Goal: Task Accomplishment & Management: Manage account settings

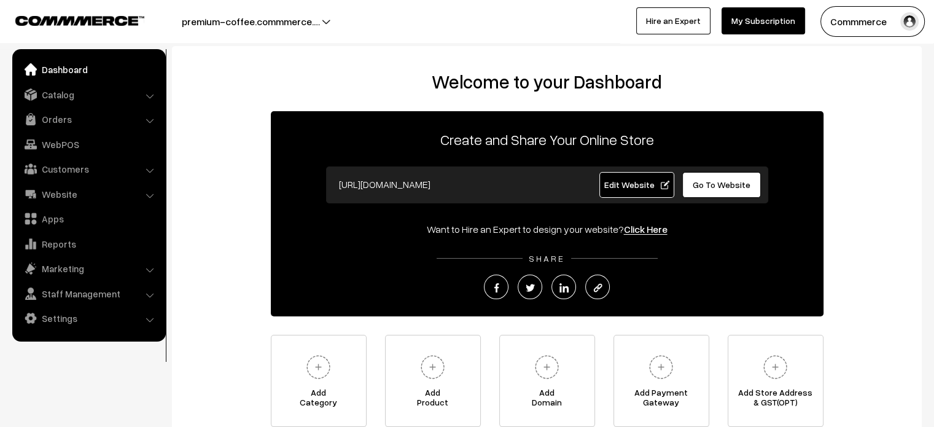
click at [716, 187] on span "Go To Website" at bounding box center [722, 184] width 58 height 10
click at [66, 321] on link "Settings" at bounding box center [88, 318] width 146 height 22
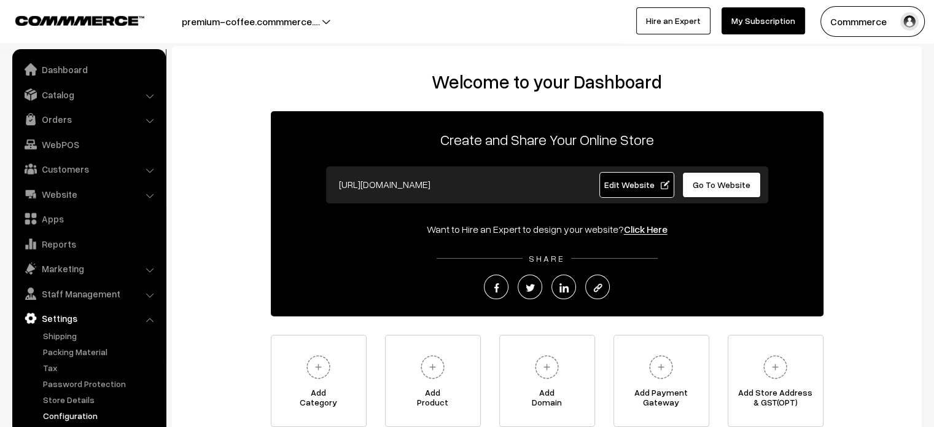
click at [77, 411] on link "Configuration" at bounding box center [101, 415] width 122 height 13
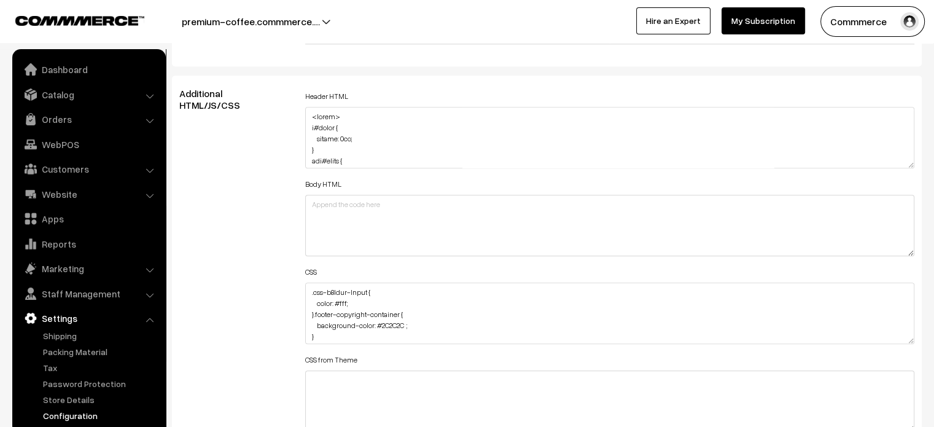
scroll to position [1377, 0]
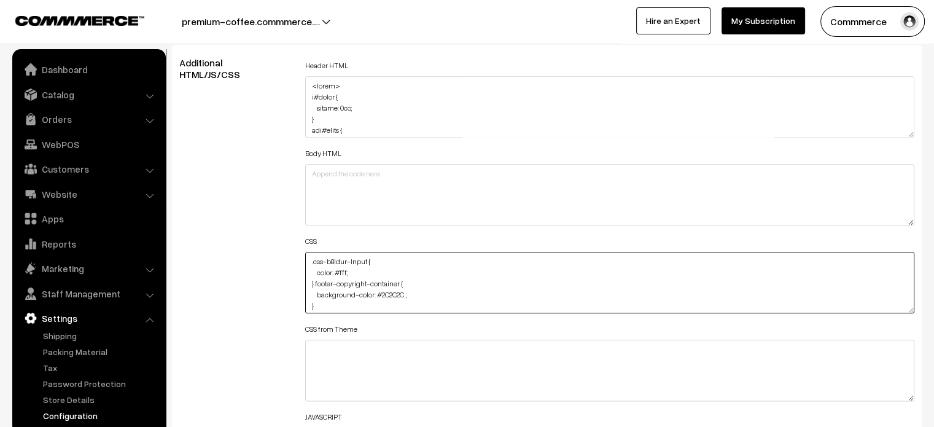
click at [306, 258] on textarea ".css-b8ldur-Input { color: #fff; }.footer-copyright-container { background-colo…" at bounding box center [610, 282] width 610 height 61
paste textarea "#productType1 { margin-top: -110px; margin-bottom: -110px; }"
type textarea "#productType1 { margin-top: -110px; margin-bottom: -110px; } .css-b8ldur-Input …"
click at [253, 257] on div "Additional HTML/JS/CSS" at bounding box center [233, 276] width 126 height 439
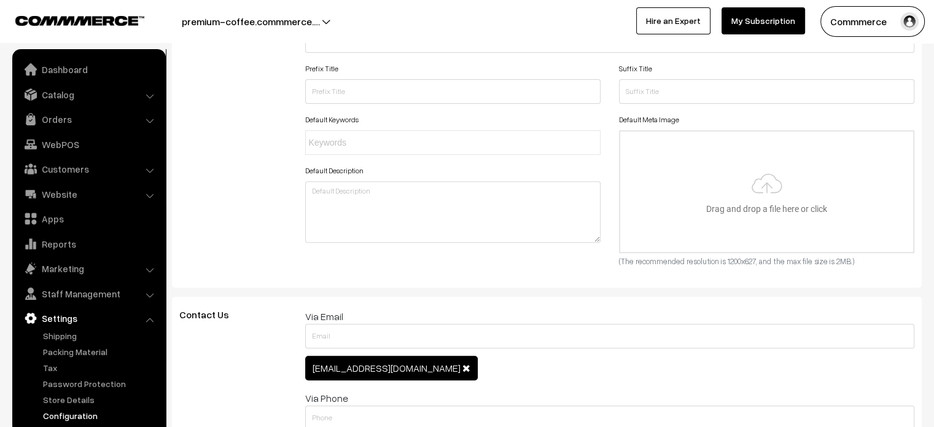
scroll to position [0, 0]
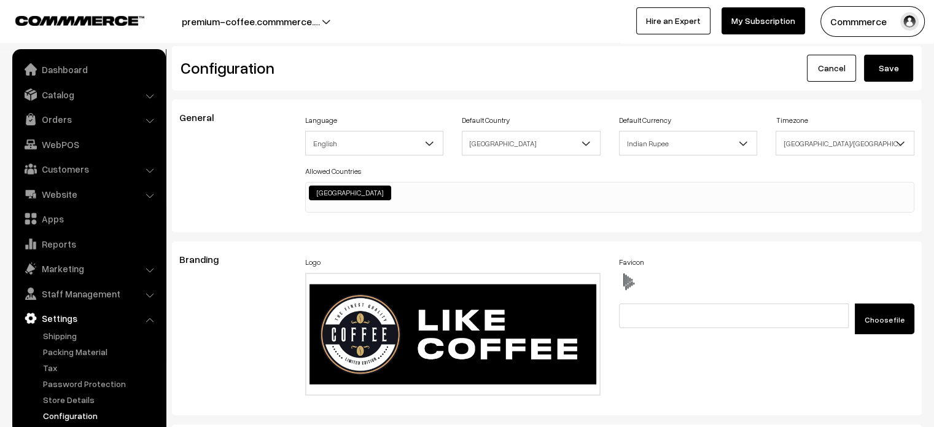
click at [892, 71] on button "Save" at bounding box center [888, 68] width 49 height 27
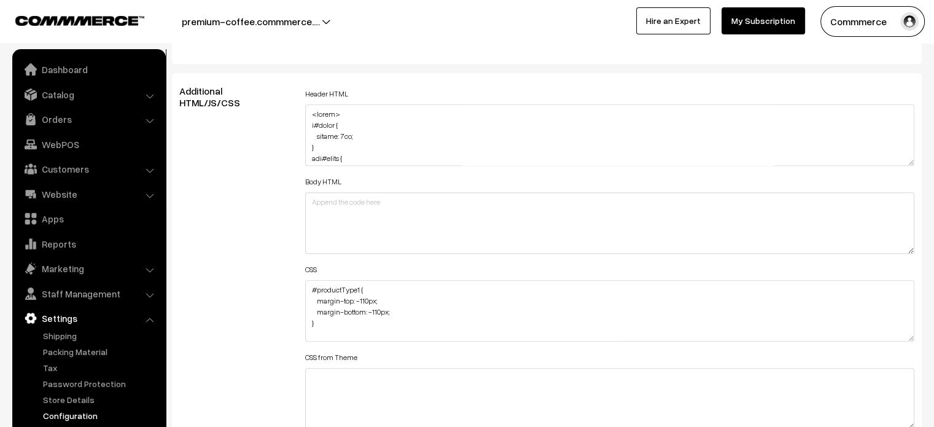
scroll to position [1348, 0]
click at [325, 335] on textarea "#productType1 { margin-top: -110px; margin-bottom: -110px; } .css-b8ldur-Input …" at bounding box center [610, 311] width 610 height 61
paste textarea "#productType3 { margin-top: -110px; margin-bottom: -110px; }"
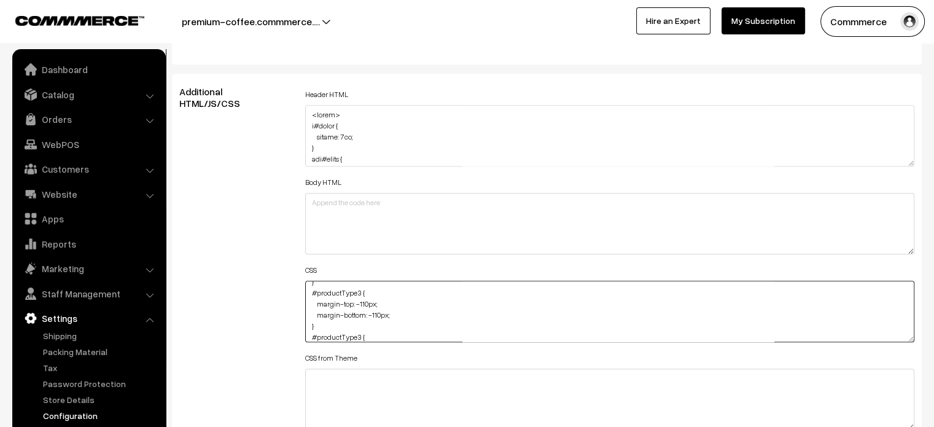
scroll to position [74, 0]
click at [360, 300] on textarea "#productType1 { margin-top: -110px; margin-bottom: -110px; } .css-b8ldur-Input …" at bounding box center [610, 311] width 610 height 61
click at [425, 322] on textarea "#productType1 { margin-top: -110px; margin-bottom: -110px; } .css-b8ldur-Input …" at bounding box center [610, 311] width 610 height 61
click at [389, 338] on textarea "#productType1 { margin-top: -110px; margin-bottom: -110px; } .css-b8ldur-Input …" at bounding box center [610, 311] width 610 height 61
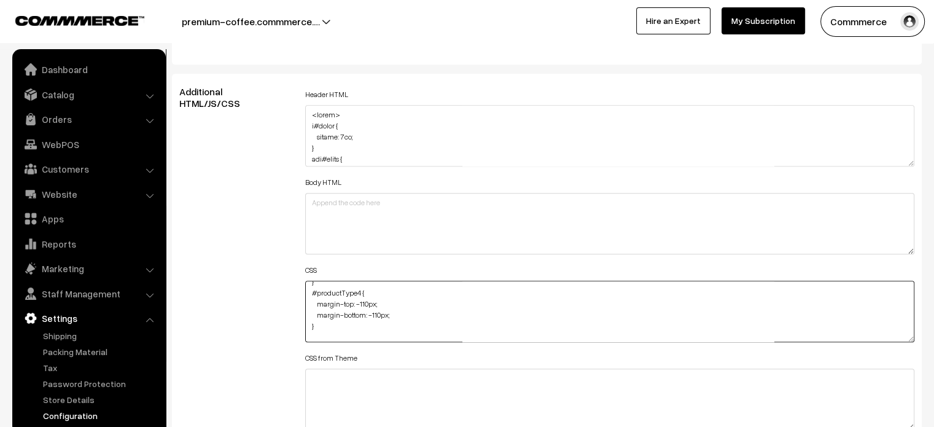
type textarea "#productType1 { margin-top: -110px; margin-bottom: -110px; } #productType3 { ma…"
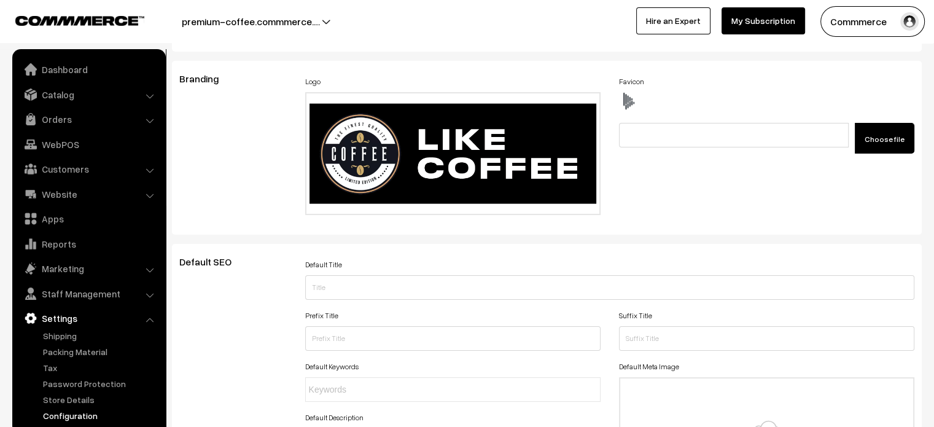
scroll to position [0, 0]
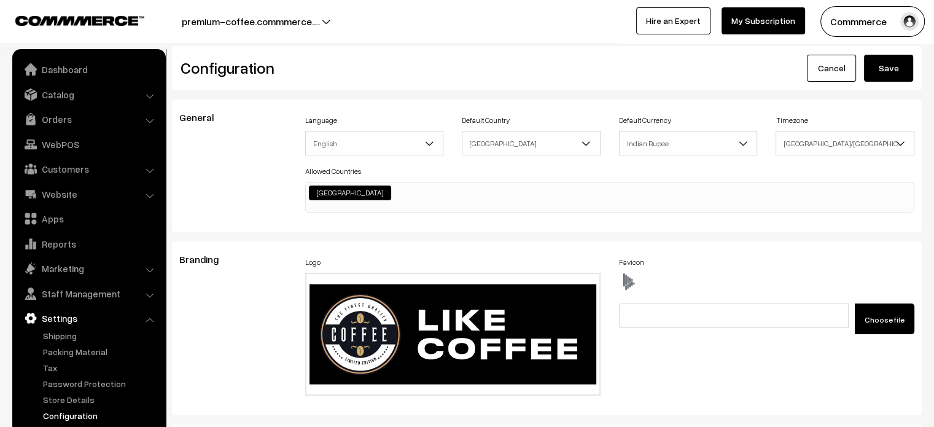
click at [901, 71] on button "Save" at bounding box center [888, 68] width 49 height 27
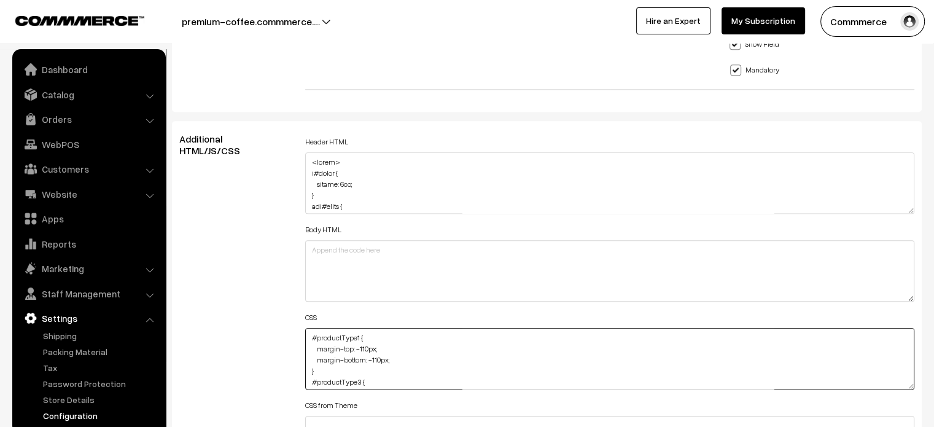
scroll to position [1575, 0]
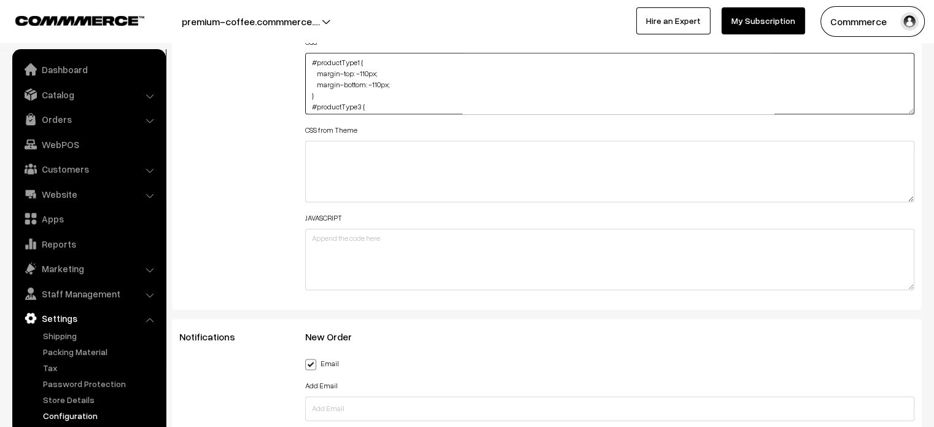
drag, startPoint x: 914, startPoint y: 382, endPoint x: 891, endPoint y: 456, distance: 76.3
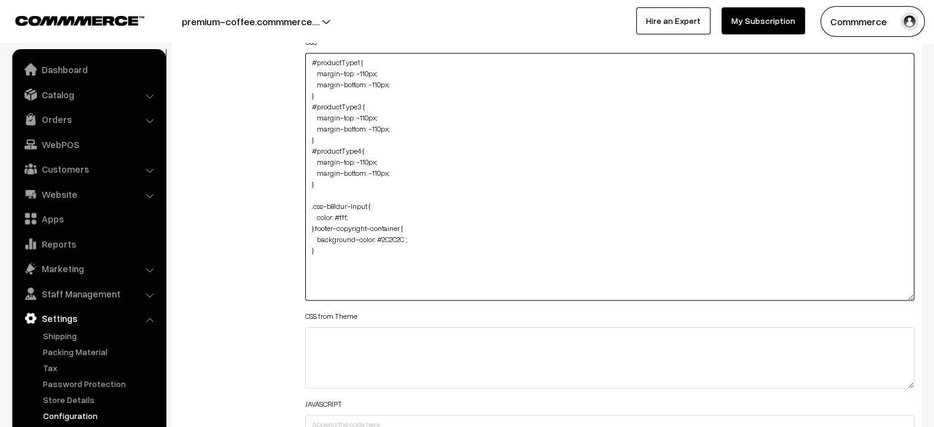
drag, startPoint x: 911, startPoint y: 108, endPoint x: 916, endPoint y: 294, distance: 186.1
click at [916, 294] on div "Header HTML Body HTML CSS #productType1 { margin-top: -110px; margin-bottom: -1…" at bounding box center [610, 170] width 628 height 625
click at [511, 220] on textarea "#productType1 { margin-top: -110px; margin-bottom: -110px; } #productType3 { ma…" at bounding box center [610, 176] width 610 height 247
click at [388, 172] on textarea "#productType1 { margin-top: -110px; margin-bottom: -110px; } #productType3 { ma…" at bounding box center [610, 176] width 610 height 247
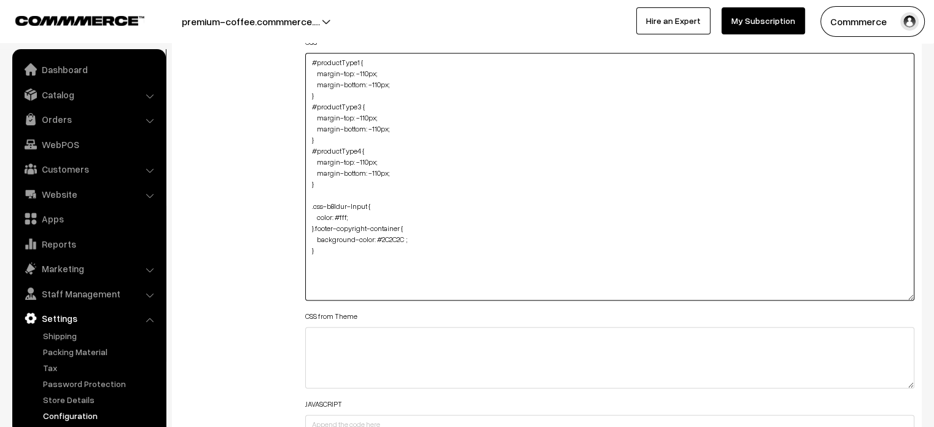
click at [388, 172] on textarea "#productType1 { margin-top: -110px; margin-bottom: -110px; } #productType3 { ma…" at bounding box center [610, 176] width 610 height 247
type textarea "#productType1 { margin-top: -110px; margin-bottom: -110px; } #productType3 { ma…"
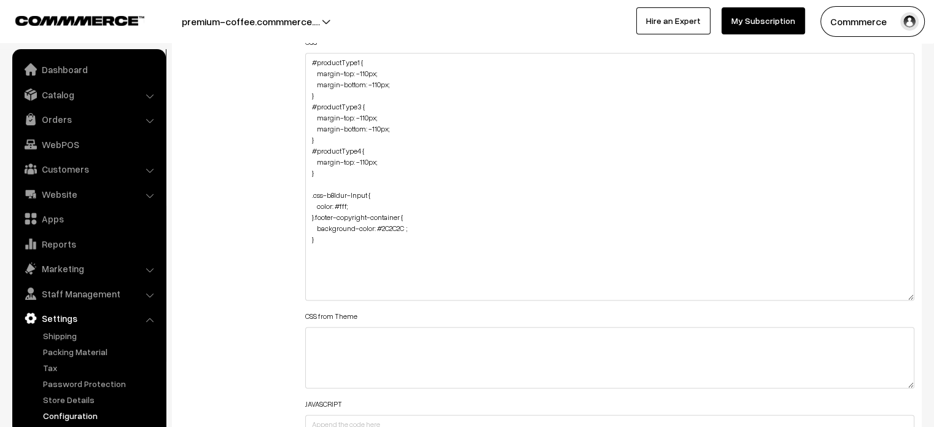
click at [236, 182] on div "Additional HTML/JS/CSS" at bounding box center [233, 170] width 126 height 625
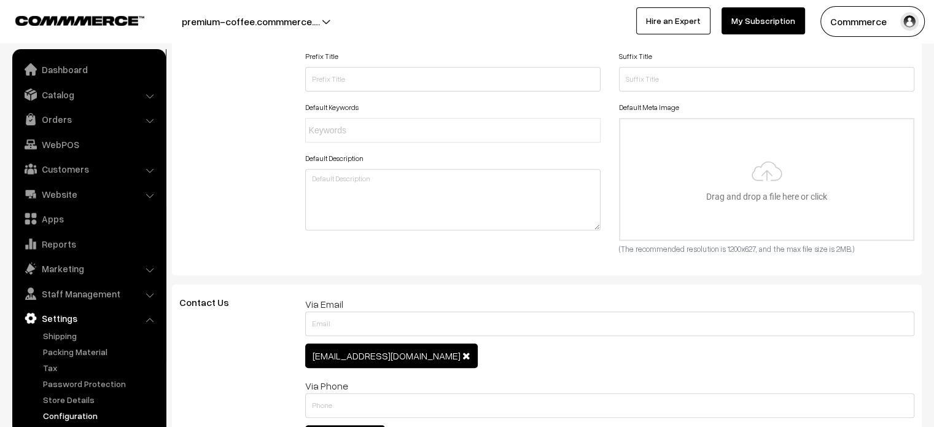
scroll to position [0, 0]
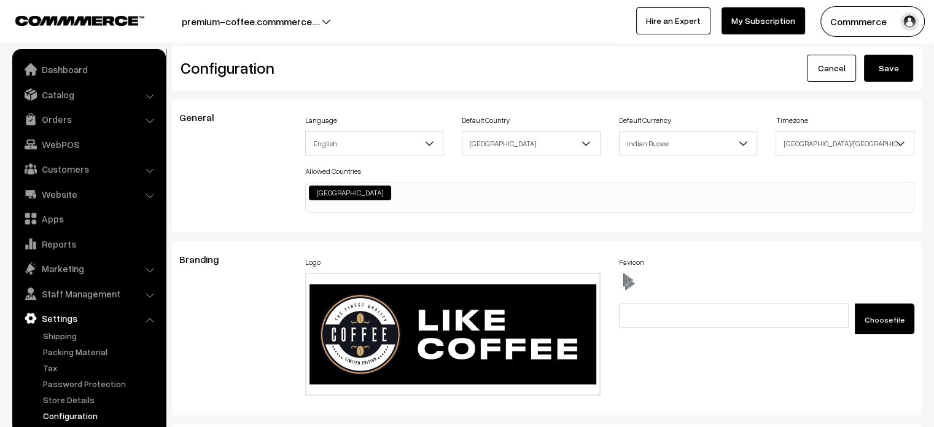
click at [885, 72] on button "Save" at bounding box center [888, 68] width 49 height 27
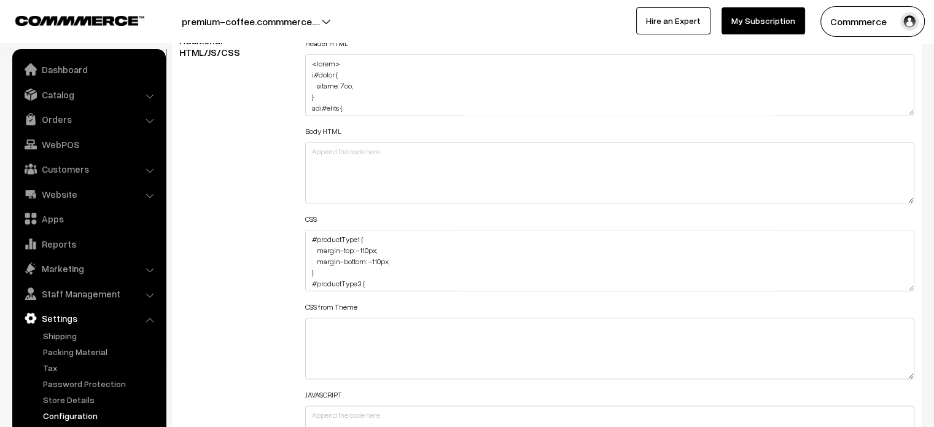
scroll to position [1405, 0]
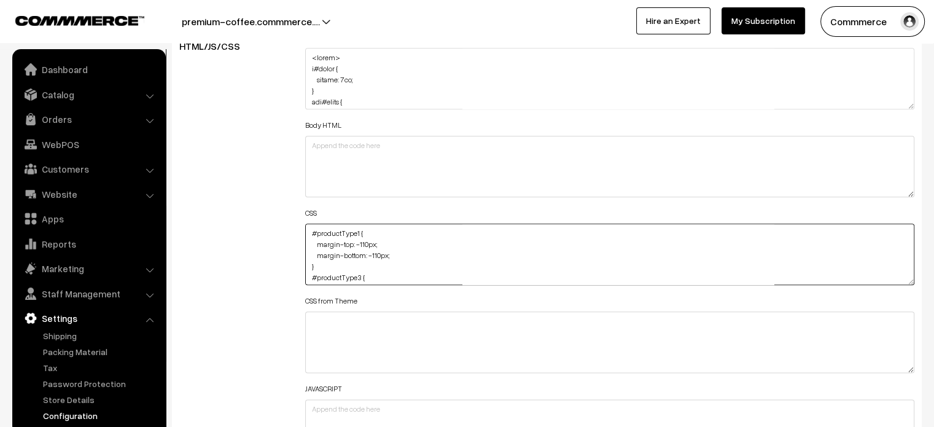
click at [306, 232] on textarea "#productType1 { margin-top: -110px; margin-bottom: -110px; } #productType3 { ma…" at bounding box center [610, 253] width 610 height 61
paste textarea "#productType4 #price { margin-bottom: 35px; }"
type textarea "#productType4 #price { margin-bottom: 35px; } #productType1 { margin-top: -110p…"
click at [284, 236] on div "Additional HTML/JS/CSS" at bounding box center [233, 248] width 126 height 439
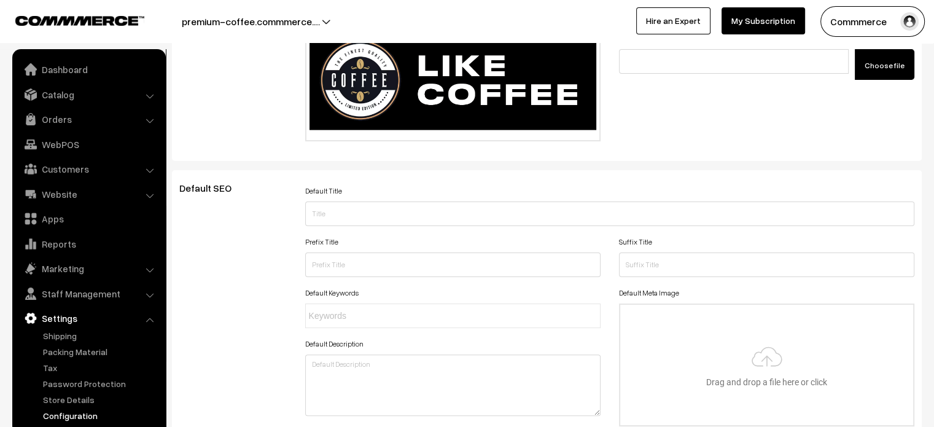
scroll to position [0, 0]
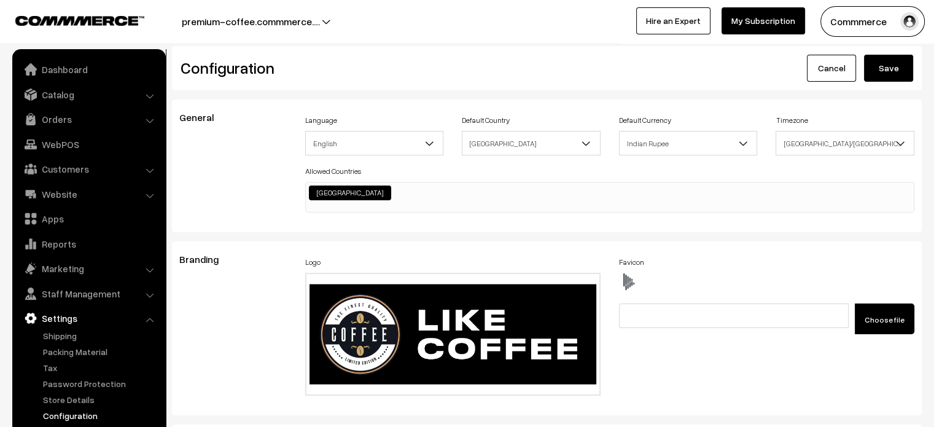
click at [905, 64] on button "Save" at bounding box center [888, 68] width 49 height 27
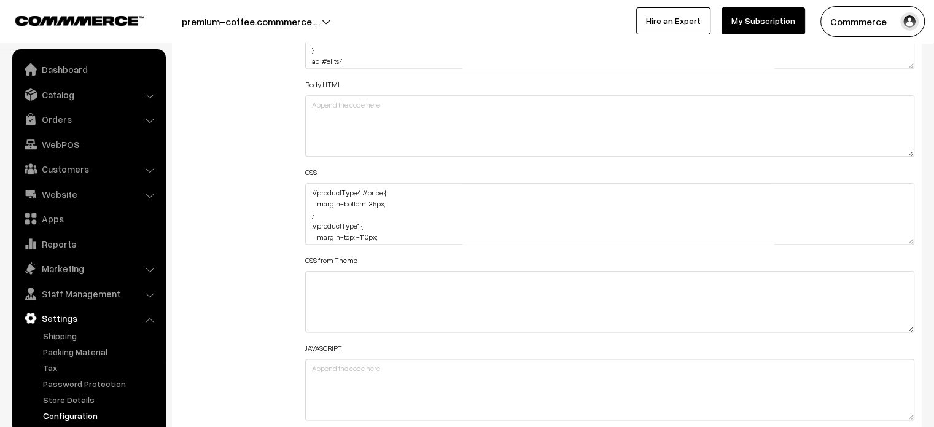
scroll to position [1448, 0]
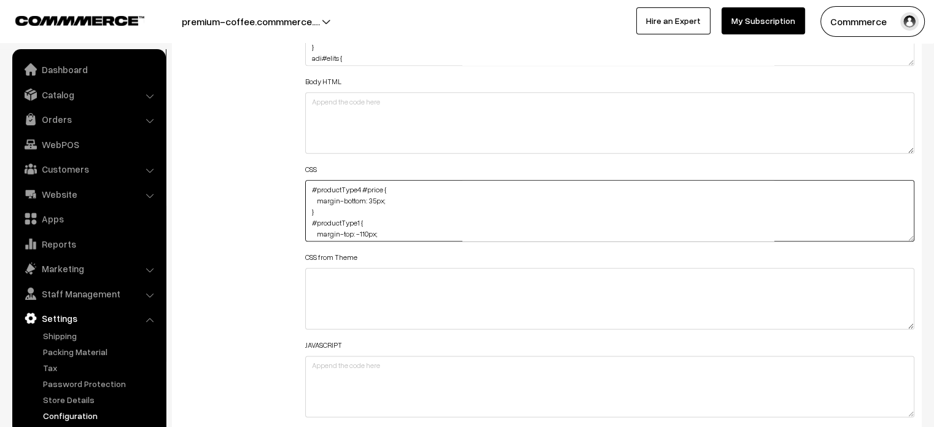
click at [311, 187] on textarea "#productType4 #price { margin-bottom: 35px; } #productType1 { margin-top: -110p…" at bounding box center [610, 210] width 610 height 61
paste textarea "#productType4 .pCard-rating-review { margin-bottom: 14px; text-align: left; cur…"
drag, startPoint x: 368, startPoint y: 223, endPoint x: 311, endPoint y: 212, distance: 57.4
click at [311, 212] on textarea "#productType4 #price { margin-bottom: 35px; } #productType1 { margin-top: -110p…" at bounding box center [610, 210] width 610 height 61
type textarea "#productType4 .pCard-rating-review { margin-bottom: 14px; } #productType4 #pric…"
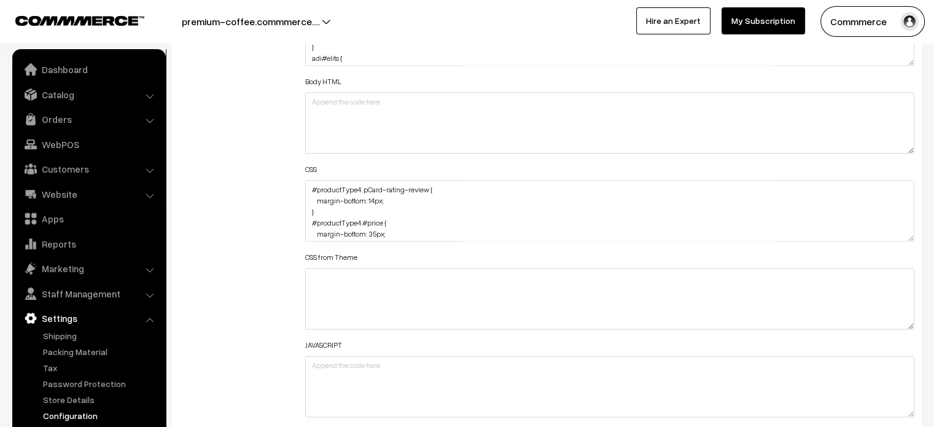
click at [223, 212] on div "Additional HTML/JS/CSS" at bounding box center [233, 204] width 126 height 439
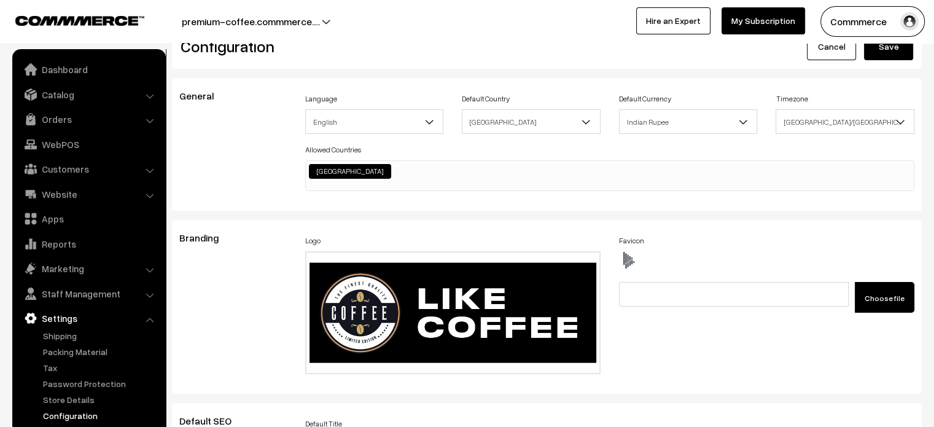
scroll to position [0, 0]
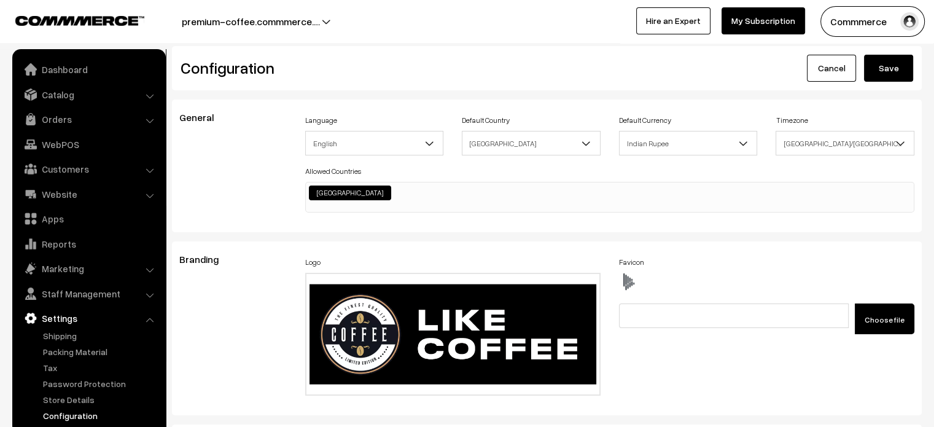
click at [892, 69] on button "Save" at bounding box center [888, 68] width 49 height 27
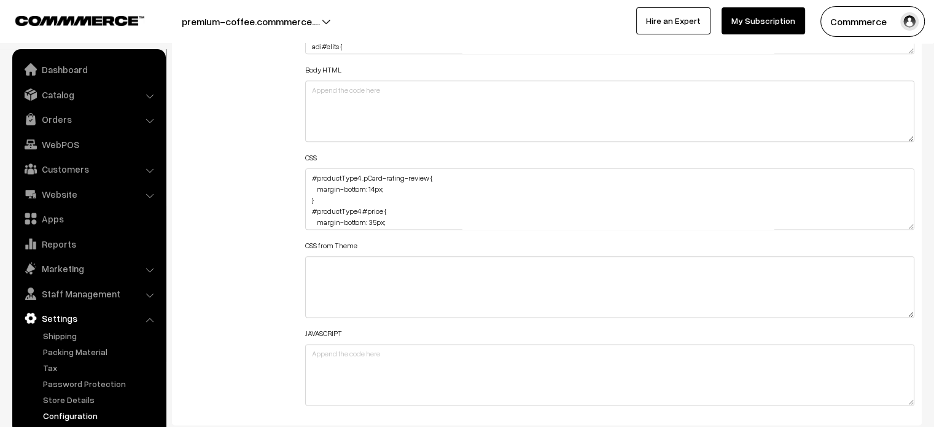
scroll to position [1400, 0]
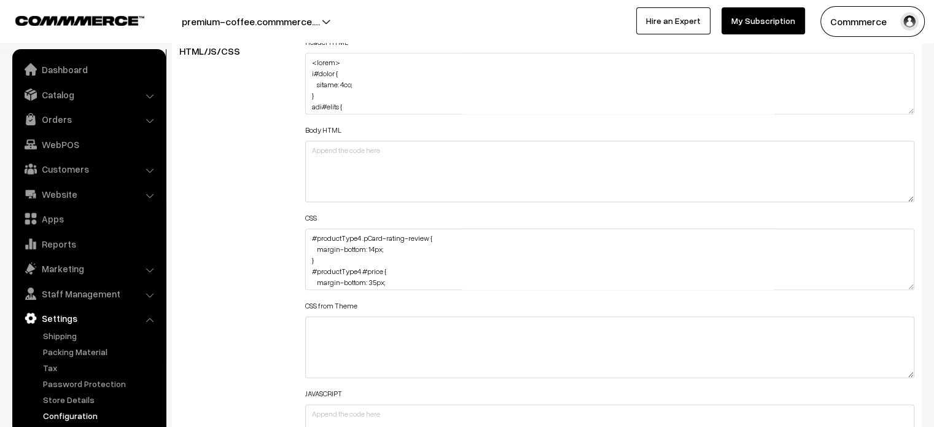
drag, startPoint x: 909, startPoint y: 284, endPoint x: 910, endPoint y: 456, distance: 171.9
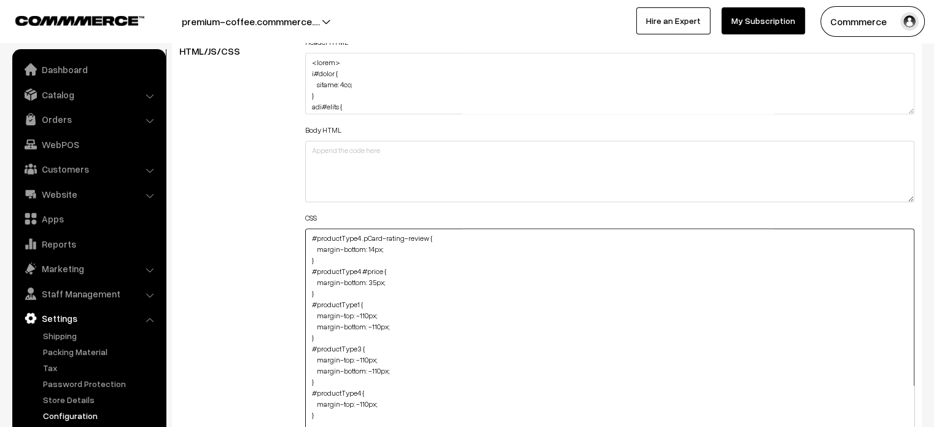
click at [309, 237] on textarea "#productType4 .pCard-rating-review { margin-bottom: 14px; } #productType4 #pric…" at bounding box center [610, 344] width 610 height 233
paste textarea "#productType3 #price { margin-bottom: -35px; }"
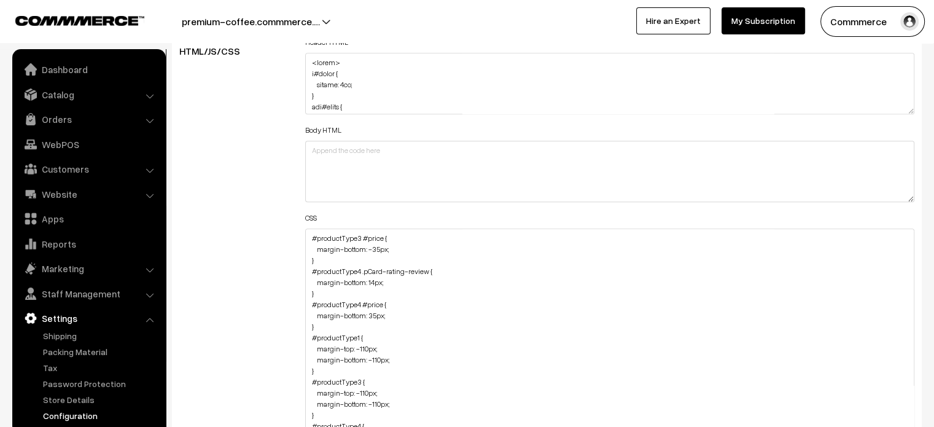
click at [227, 244] on div "Additional HTML/JS/CSS" at bounding box center [233, 339] width 126 height 611
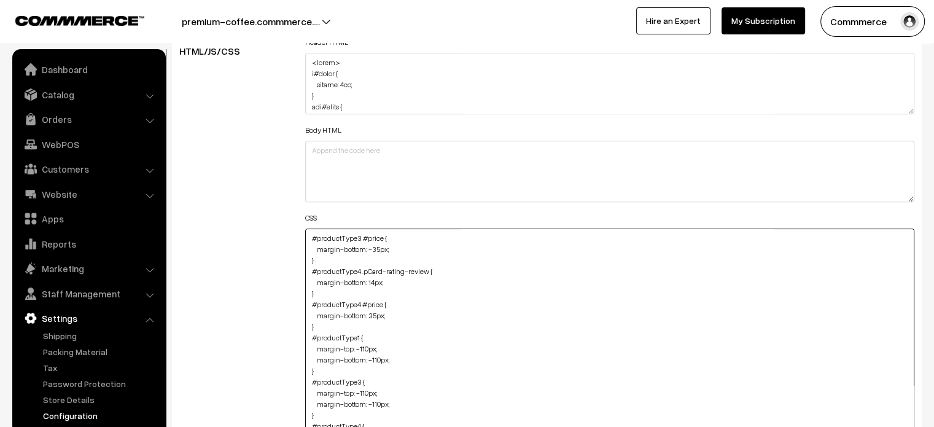
click at [309, 238] on textarea "#productType4 .pCard-rating-review { margin-bottom: 14px; } #productType4 #pric…" at bounding box center [610, 344] width 610 height 233
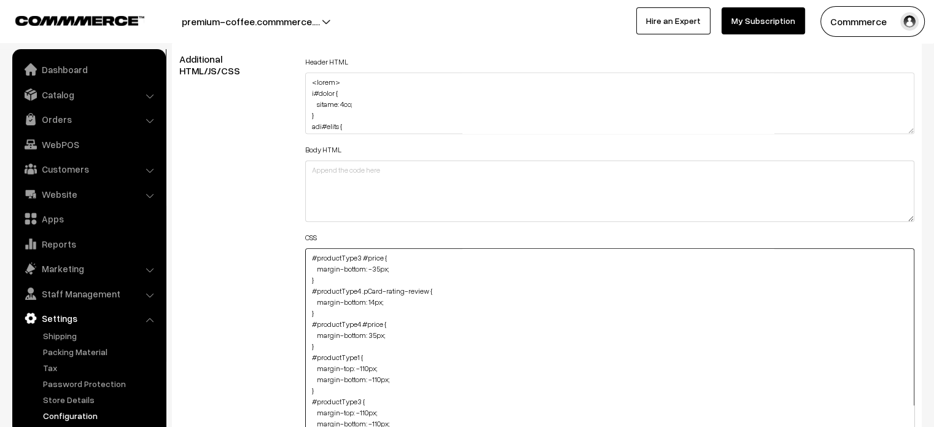
scroll to position [1379, 0]
paste textarea "#productType3 .pCard-rating-review Specificity: (1,1,0) { margin-top: -10px; ma…"
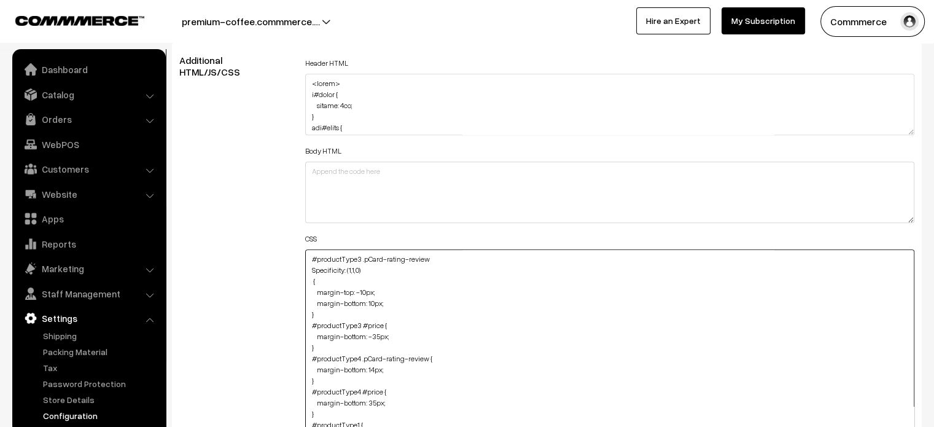
type textarea "#productType3 .pCard-rating-review Specificity: (1,1,0) { margin-top: -10px; ma…"
click at [268, 248] on div "Additional HTML/JS/CSS" at bounding box center [233, 360] width 126 height 611
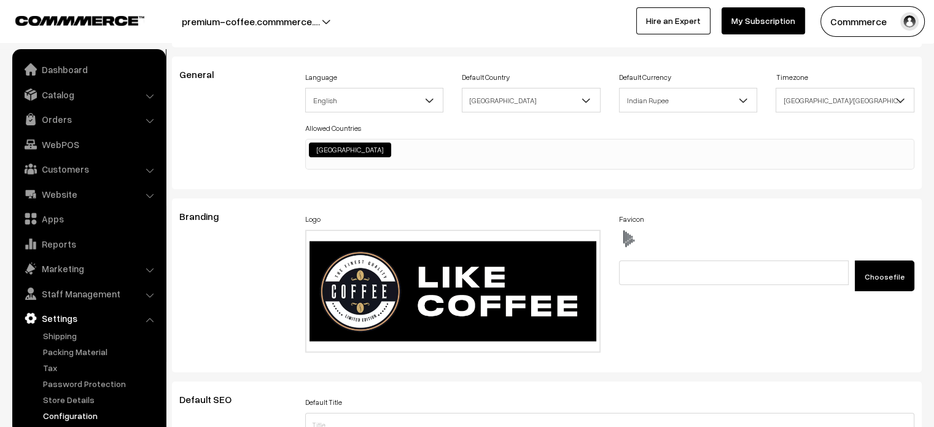
scroll to position [0, 0]
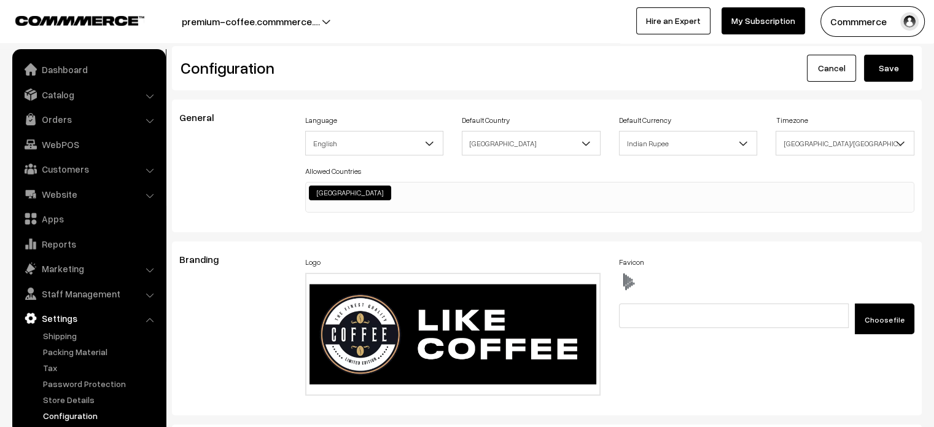
click at [883, 67] on button "Save" at bounding box center [888, 68] width 49 height 27
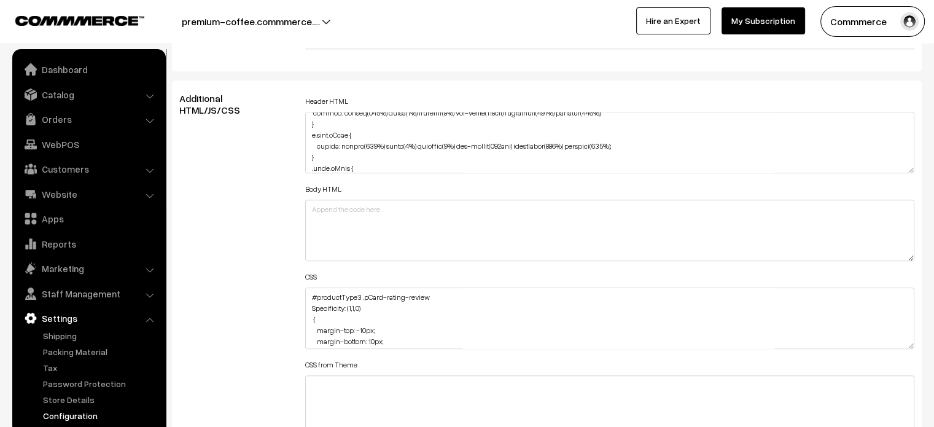
scroll to position [1397, 0]
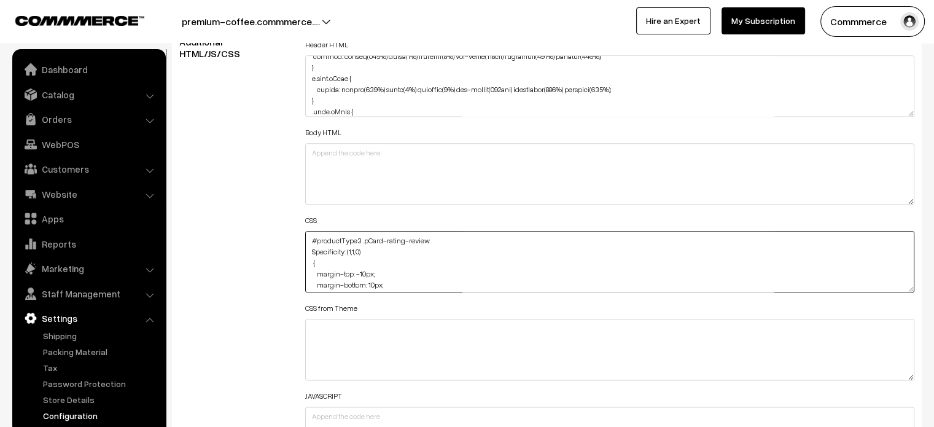
click at [306, 238] on textarea "#productType3 .pCard-rating-review Specificity: (1,1,0) { margin-top: -10px; ma…" at bounding box center [610, 261] width 610 height 61
paste textarea ".testimonials .testimonial-wrap Specificity: (0,2,0) { margin-bottom: -90px; }"
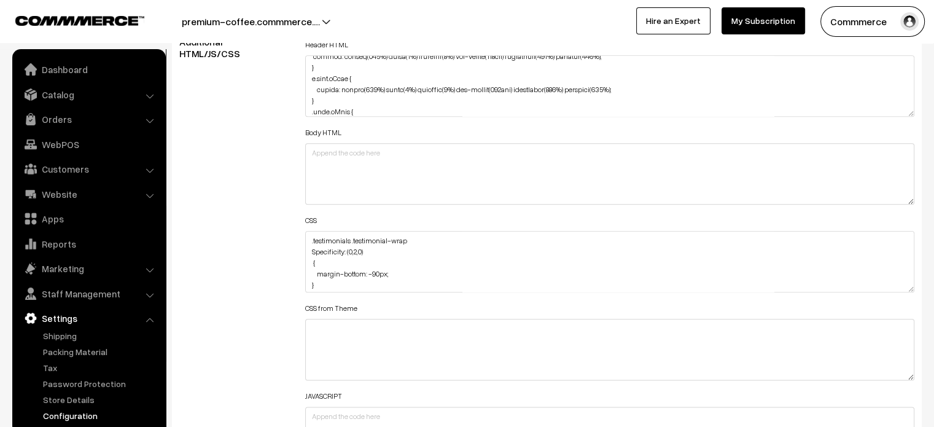
click at [262, 234] on div "Additional HTML/JS/CSS" at bounding box center [233, 255] width 126 height 439
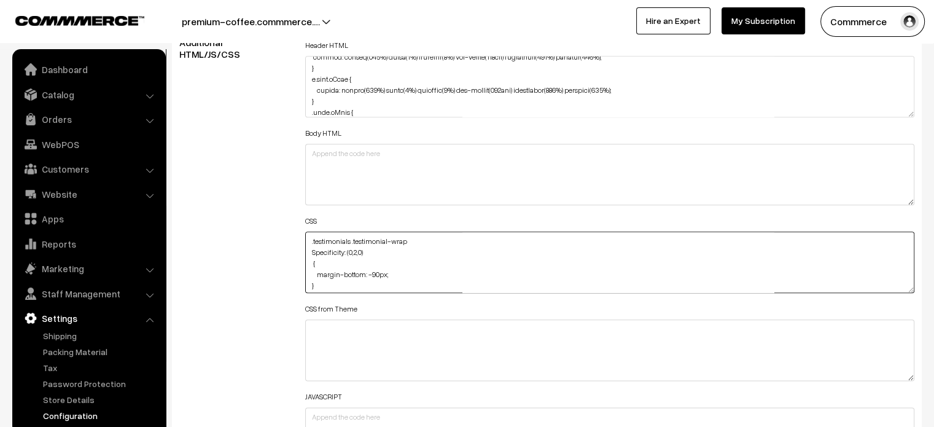
click at [370, 251] on textarea "#productType3 .pCard-rating-review Specificity: (1,1,0) { margin-top: -10px; ma…" at bounding box center [610, 261] width 610 height 61
click at [413, 238] on textarea "#productType3 .pCard-rating-review Specificity: (1,1,0) { margin-top: -10px; ma…" at bounding box center [610, 261] width 610 height 61
click at [410, 258] on textarea "#productType3 .pCard-rating-review Specificity: (1,1,0) { margin-top: -10px; ma…" at bounding box center [610, 261] width 610 height 61
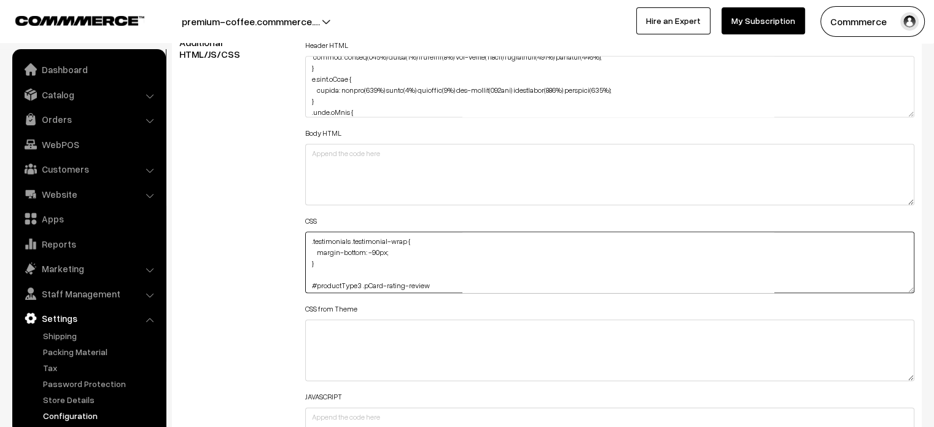
type textarea ".testimonials .testimonial-wrap { margin-bottom: -90px; } #productType3 .pCard-…"
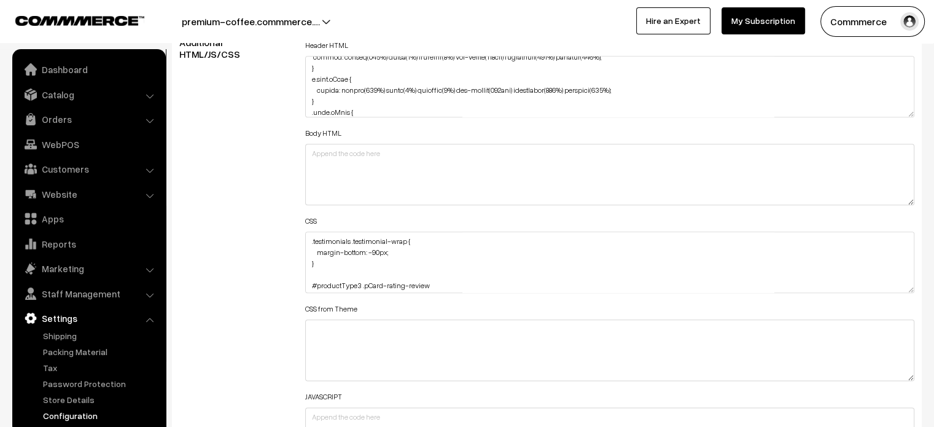
click at [270, 248] on div "Additional HTML/JS/CSS" at bounding box center [233, 256] width 126 height 439
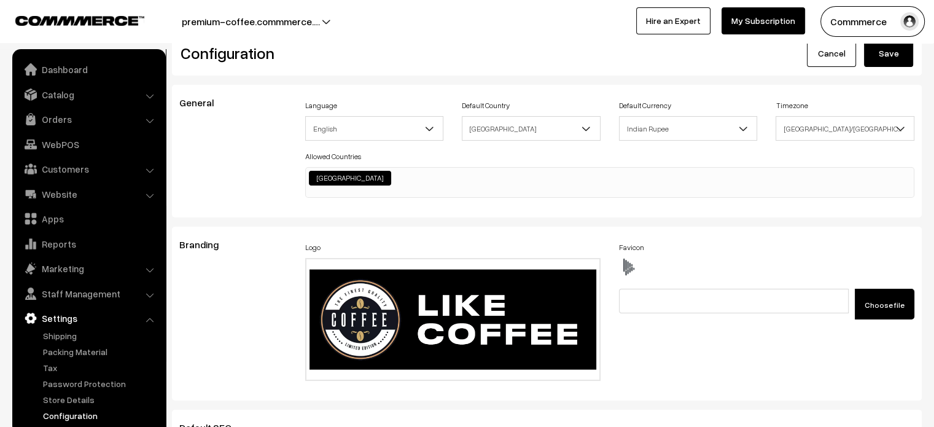
scroll to position [0, 0]
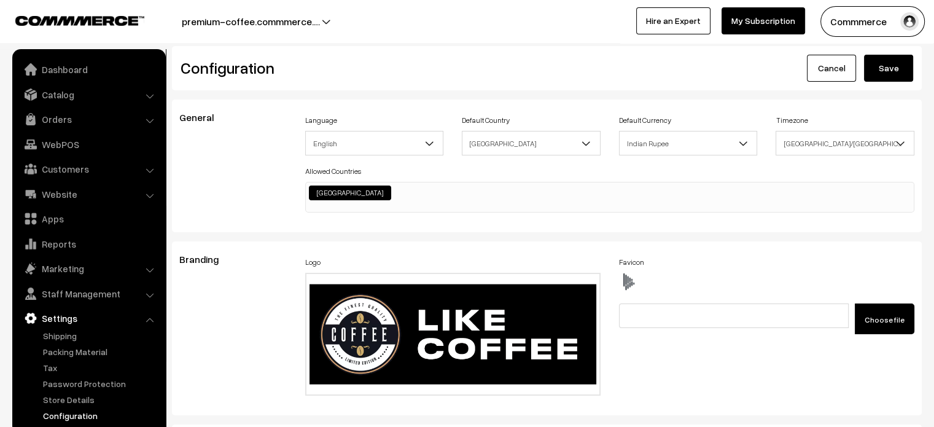
click at [882, 63] on button "Save" at bounding box center [888, 68] width 49 height 27
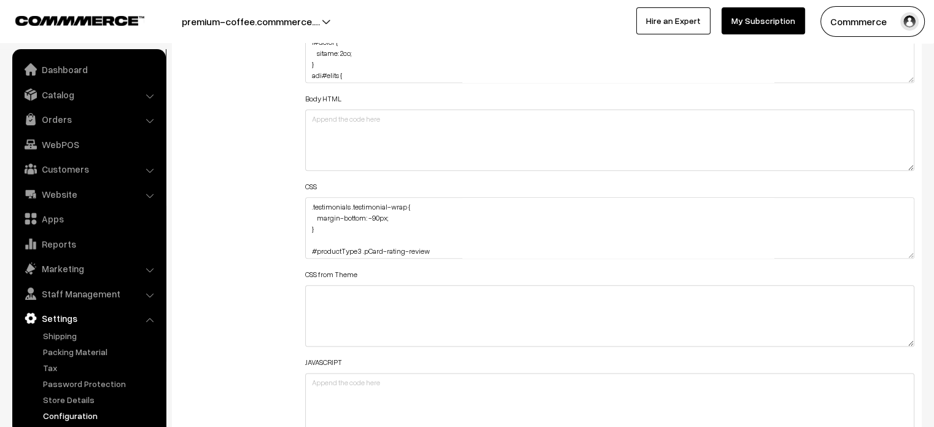
scroll to position [1448, 0]
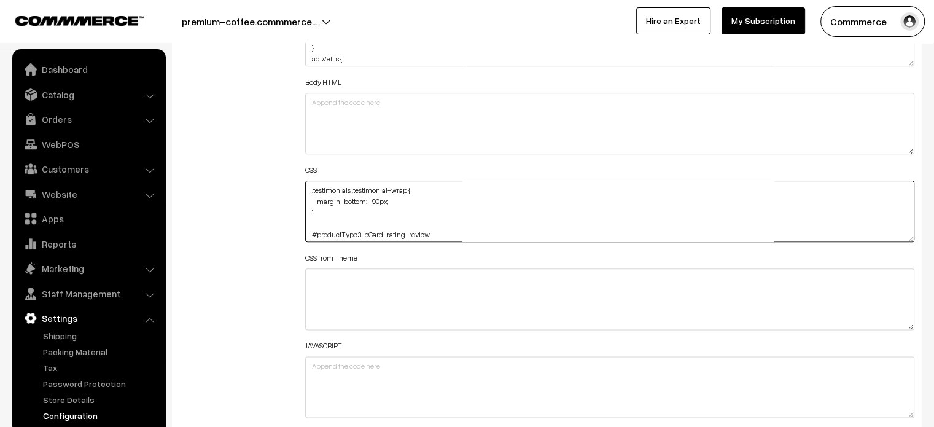
click at [307, 183] on textarea ".testimonials .testimonial-wrap { margin-bottom: -90px; } #productType3 .pCard-…" at bounding box center [610, 211] width 610 height 61
paste textarea "#productType3 #button2 { margin-top: 30px; }"
type textarea "#productType3 #button2 { margin-top: 30px; } .testimonials .testimonial-wrap { …"
click at [253, 215] on div "Additional HTML/JS/CSS" at bounding box center [233, 205] width 126 height 439
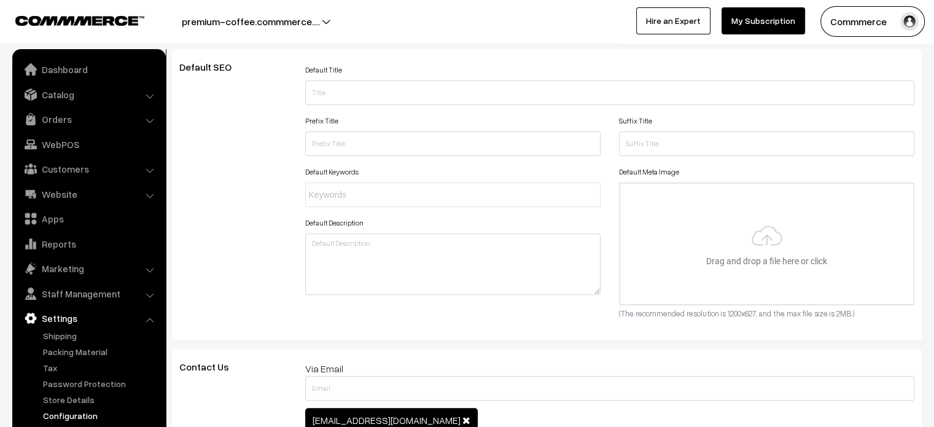
scroll to position [0, 0]
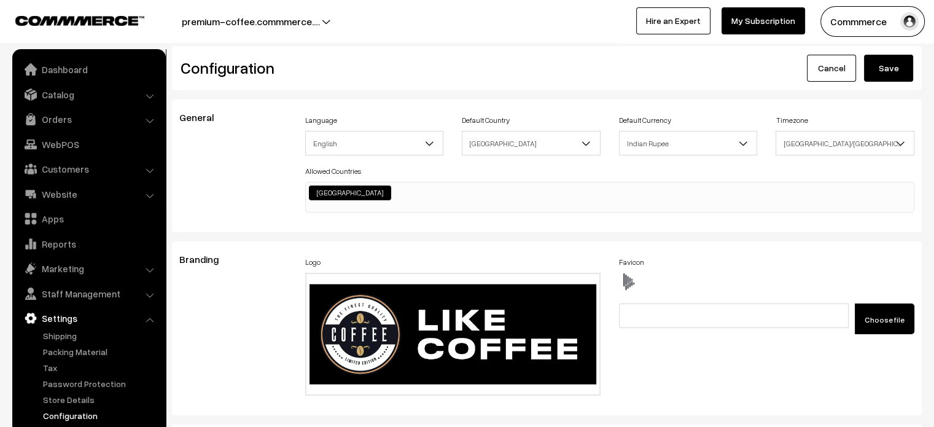
click at [872, 63] on button "Save" at bounding box center [888, 68] width 49 height 27
click at [673, 227] on div "General Language English English Default Country [GEOGRAPHIC_DATA] [GEOGRAPHIC_…" at bounding box center [547, 165] width 750 height 133
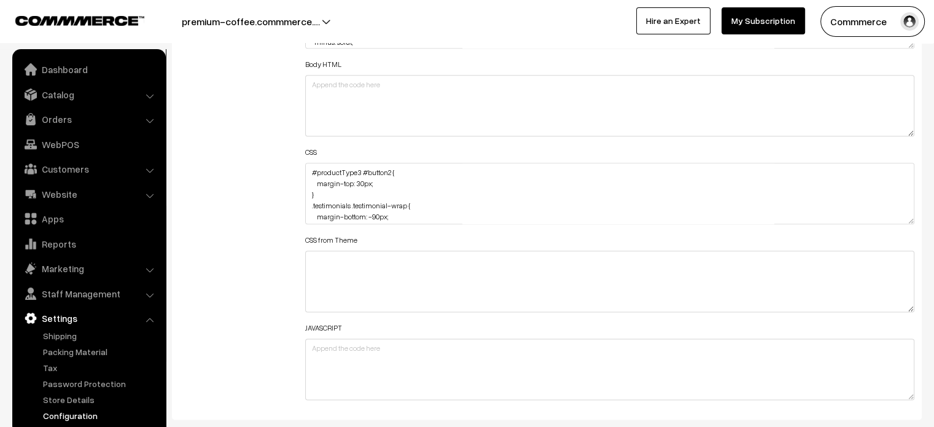
scroll to position [1475, 0]
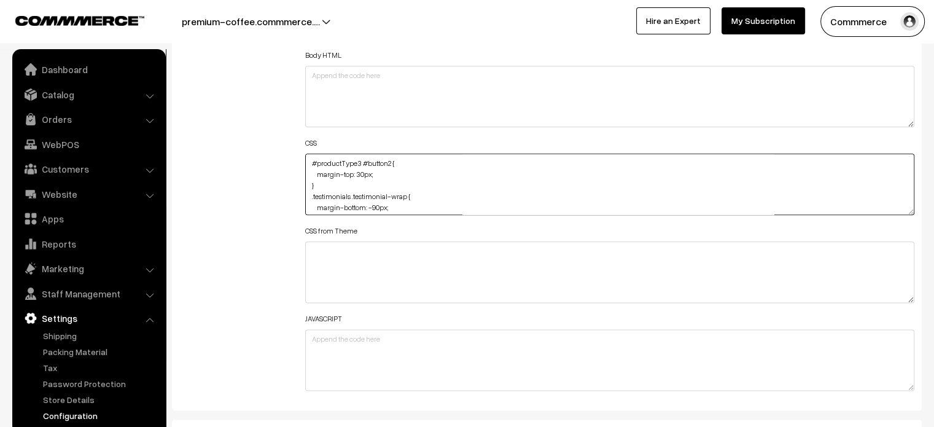
click at [307, 165] on textarea "#productType3 #button2 { margin-top: 30px; } .testimonials .testimonial-wrap { …" at bounding box center [610, 183] width 610 height 61
paste textarea "#productType3 .pCard-rating-review { margin-bottom: 10px; margin-top: -10px; }"
type textarea "#productType3 .pCard-rating-review { margin-bottom: 10px; margin-top: -10px; } …"
click at [293, 178] on div "Additional HTML/JS/CSS" at bounding box center [233, 178] width 126 height 439
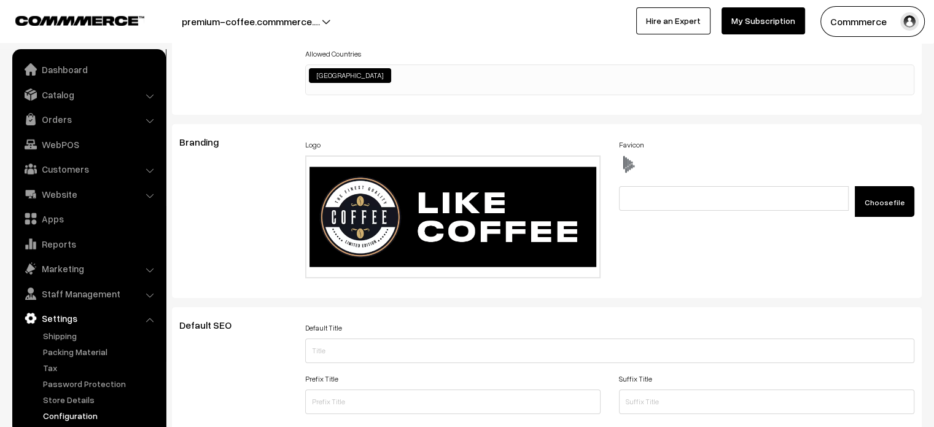
scroll to position [0, 0]
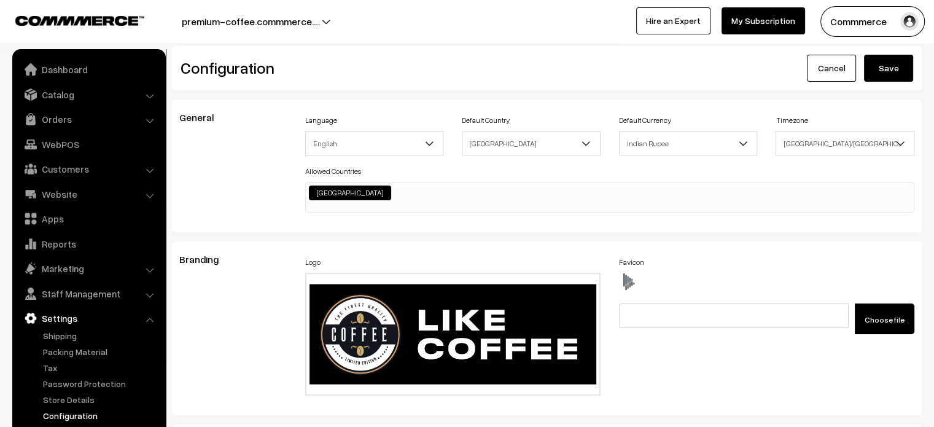
click at [896, 69] on button "Save" at bounding box center [888, 68] width 49 height 27
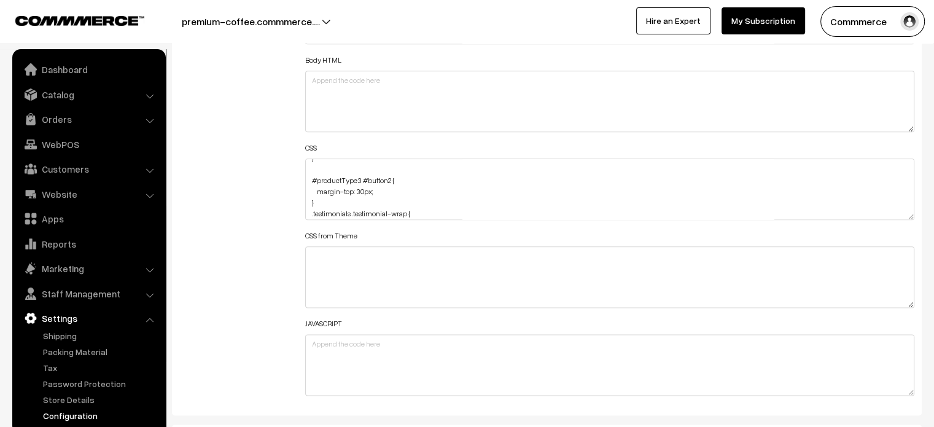
scroll to position [44, 0]
click at [358, 184] on textarea "#productType3 .pCard-rating-review { margin-bottom: 10px; margin-top: -10px; } …" at bounding box center [610, 188] width 610 height 61
click at [459, 206] on textarea "#productType3 .pCard-rating-review { margin-bottom: 10px; margin-top: -10px; } …" at bounding box center [610, 188] width 610 height 61
type textarea "#productType3 .pCard-rating-review { margin-bottom: 10px; margin-top: -10px; } …"
click at [216, 191] on div "Additional HTML/JS/CSS" at bounding box center [233, 183] width 126 height 439
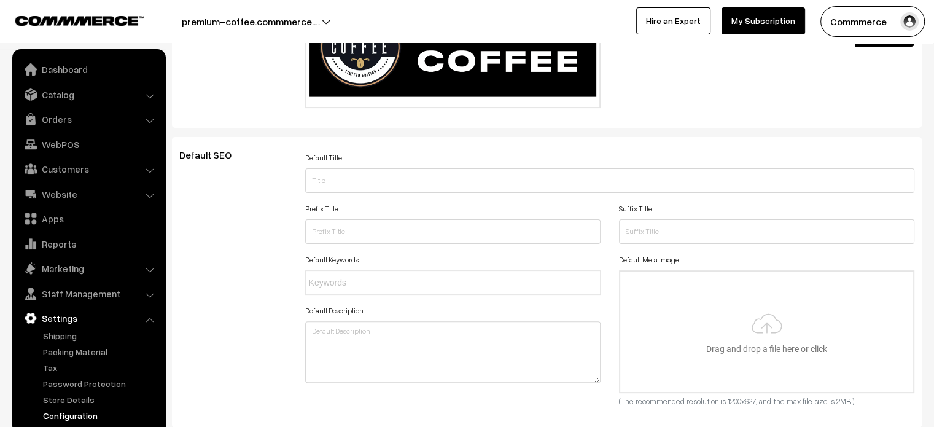
scroll to position [0, 0]
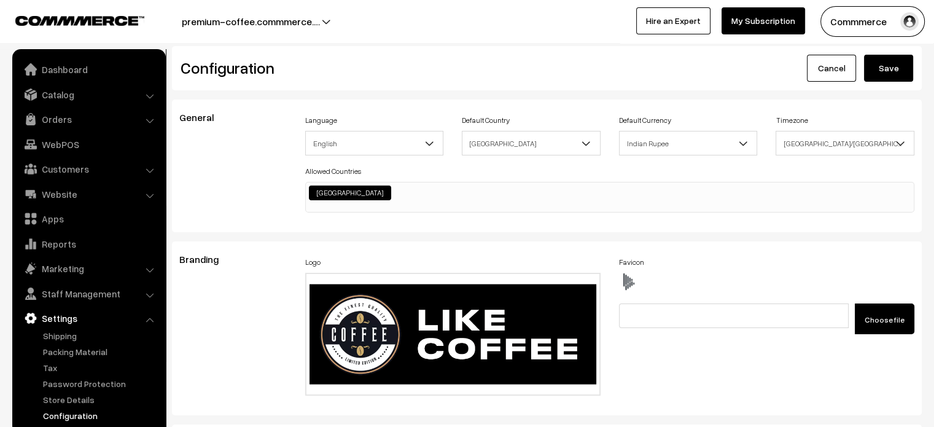
click at [893, 68] on button "Save" at bounding box center [888, 68] width 49 height 27
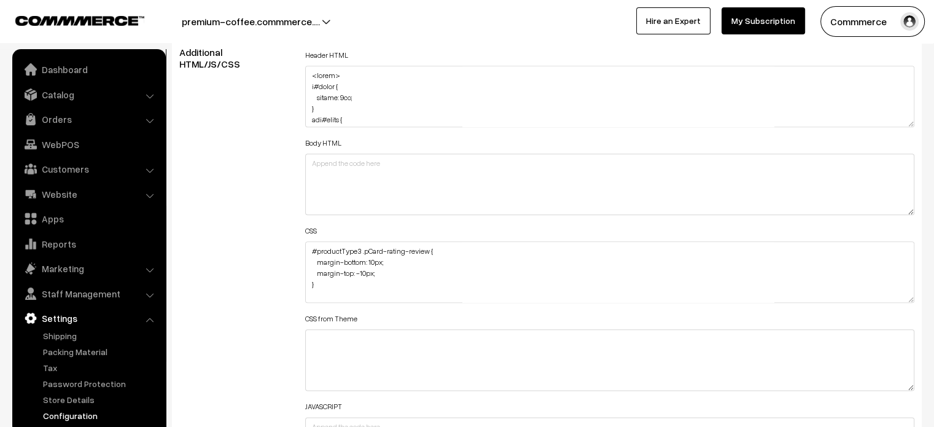
scroll to position [1396, 0]
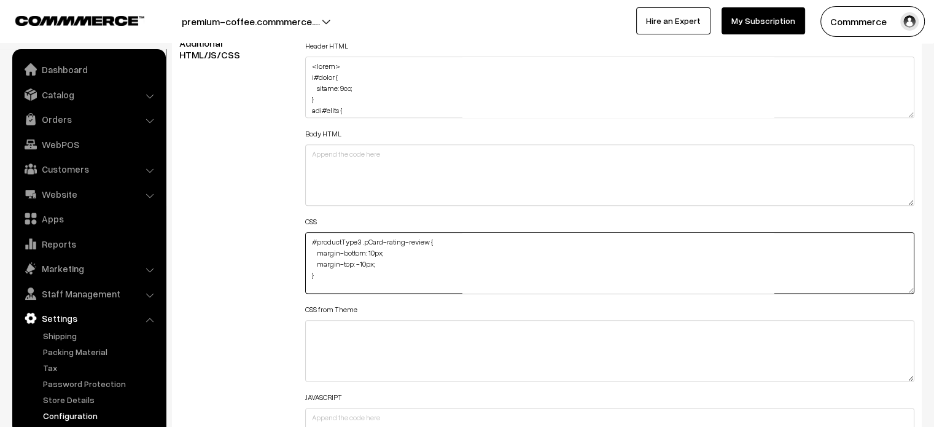
click at [305, 241] on textarea "#productType3 .pCard-rating-review { margin-bottom: 10px; margin-top: -10px; } …" at bounding box center [610, 262] width 610 height 61
paste textarea ".product-type-6 { margin-top: -110px; }"
type textarea ".product-type-6 { margin-top: -110px; } #productType3 .pCard-rating-review { ma…"
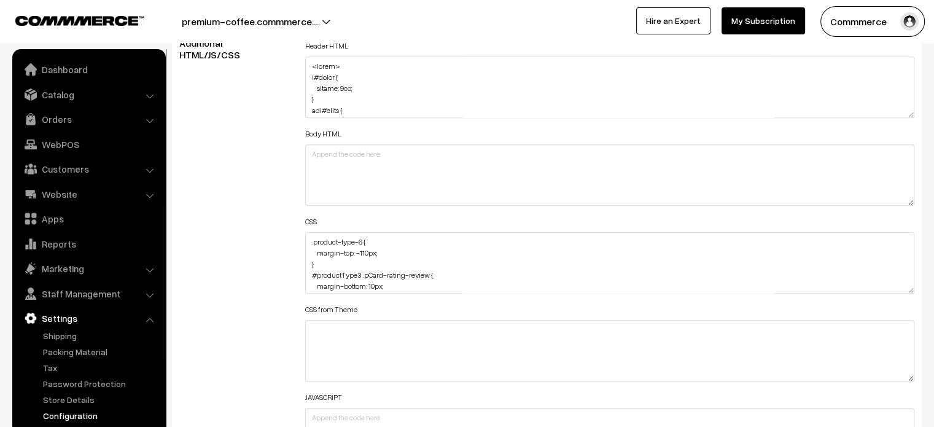
click at [209, 203] on div "Additional HTML/JS/CSS" at bounding box center [233, 256] width 126 height 439
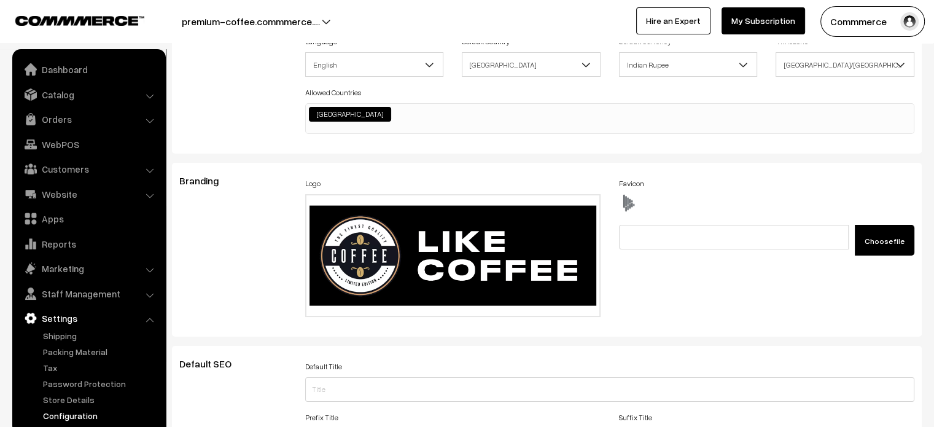
scroll to position [16, 0]
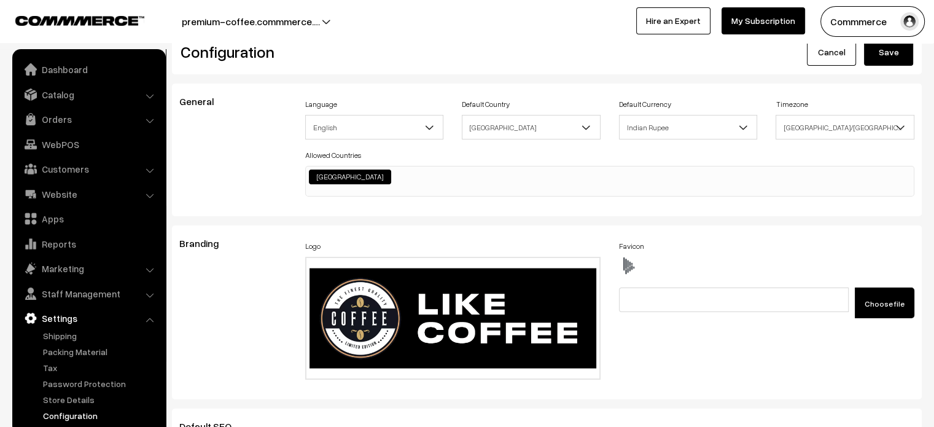
click at [887, 61] on button "Save" at bounding box center [888, 52] width 49 height 27
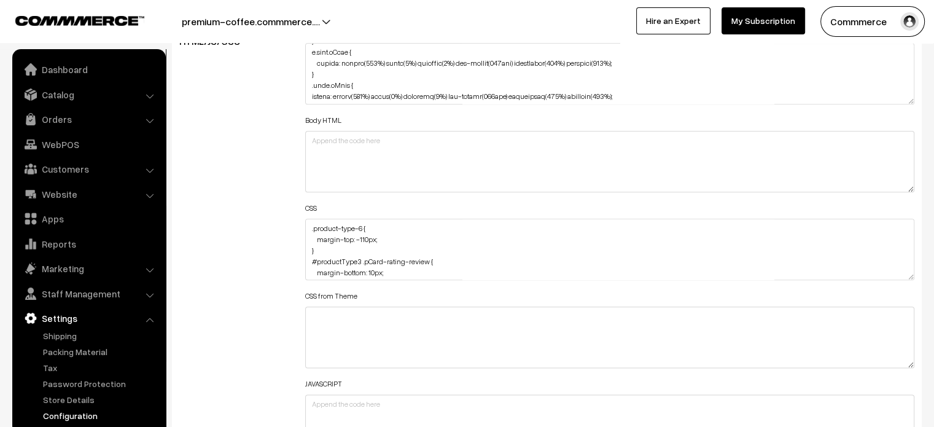
scroll to position [1418, 0]
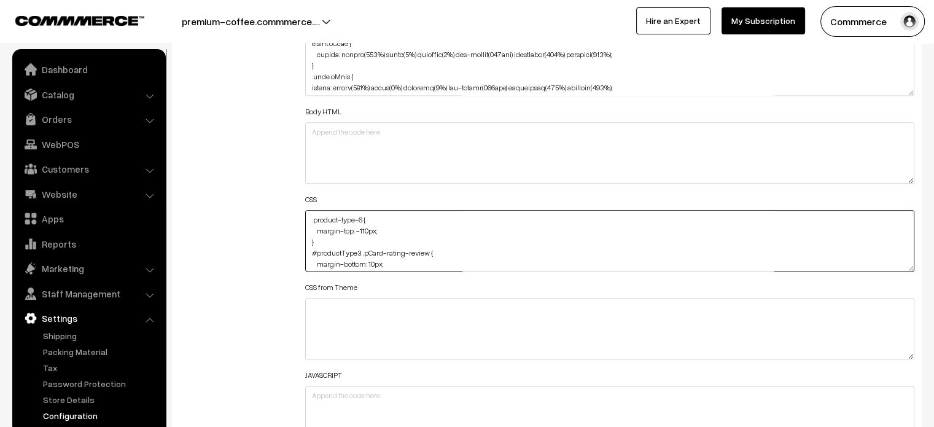
click at [306, 219] on textarea ".product-type-6 { margin-top: -110px; } #productType3 .pCard-rating-review { ma…" at bounding box center [610, 240] width 610 height 61
paste textarea ".product-type-5 { margin-top: -80px; }"
type textarea ".product-type-5 { margin-top: -80px; } .product-type-6 { margin-top: -110px; } …"
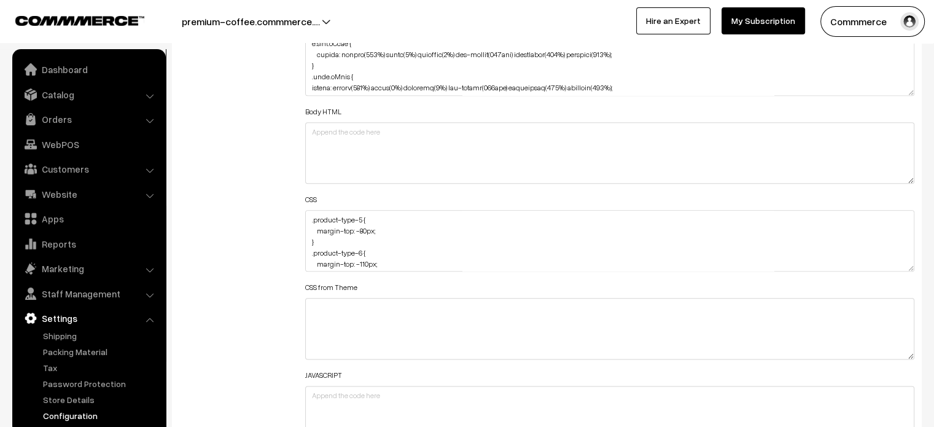
click at [269, 227] on div "Additional HTML/JS/CSS" at bounding box center [233, 234] width 126 height 439
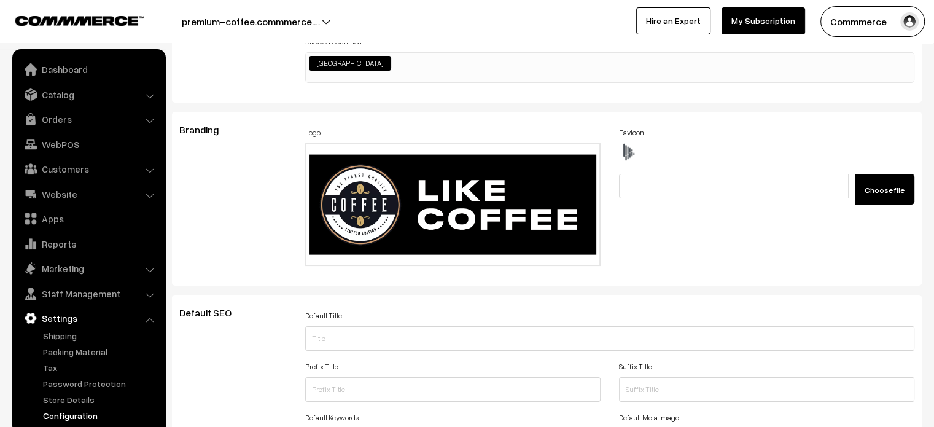
scroll to position [0, 0]
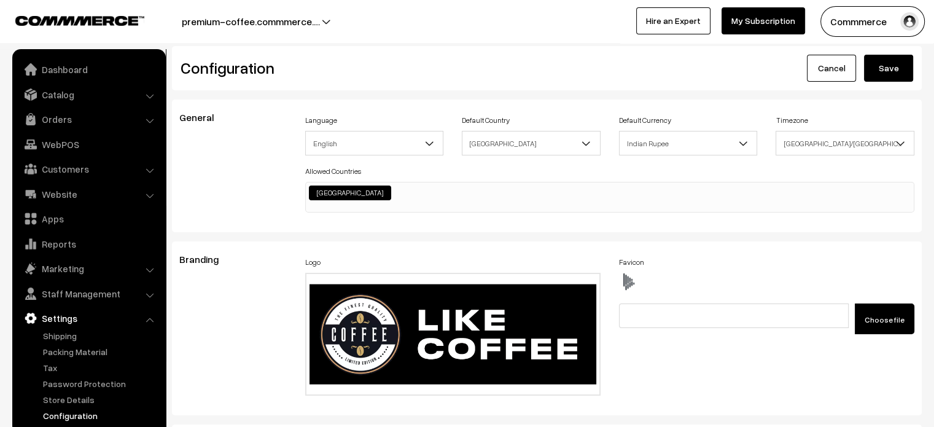
click at [881, 69] on button "Save" at bounding box center [888, 68] width 49 height 27
click at [63, 69] on link "Dashboard" at bounding box center [88, 69] width 146 height 22
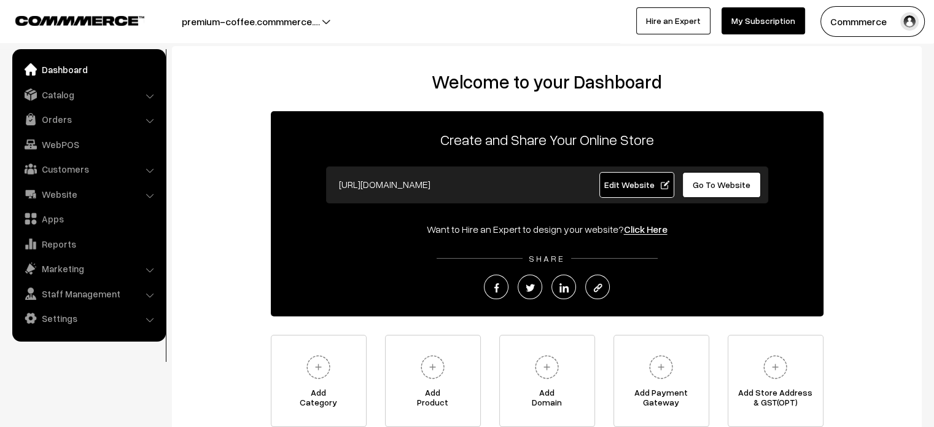
click at [626, 191] on link "Edit Website" at bounding box center [636, 185] width 75 height 26
click at [90, 325] on ul "Dashboard Catalog" at bounding box center [88, 195] width 153 height 292
click at [90, 325] on link "Settings" at bounding box center [88, 318] width 146 height 22
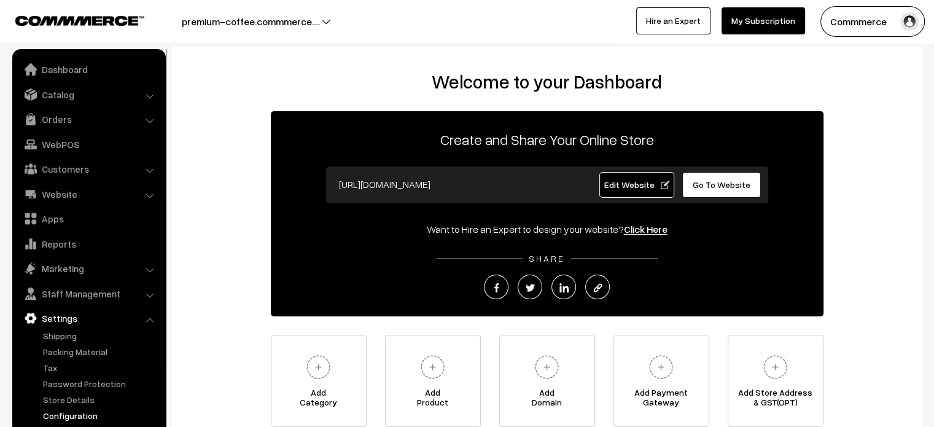
click at [85, 414] on link "Configuration" at bounding box center [101, 415] width 122 height 13
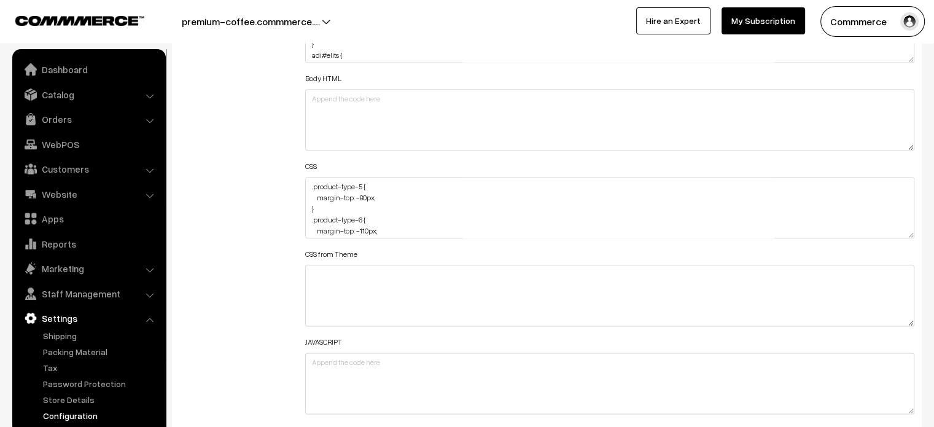
scroll to position [1454, 0]
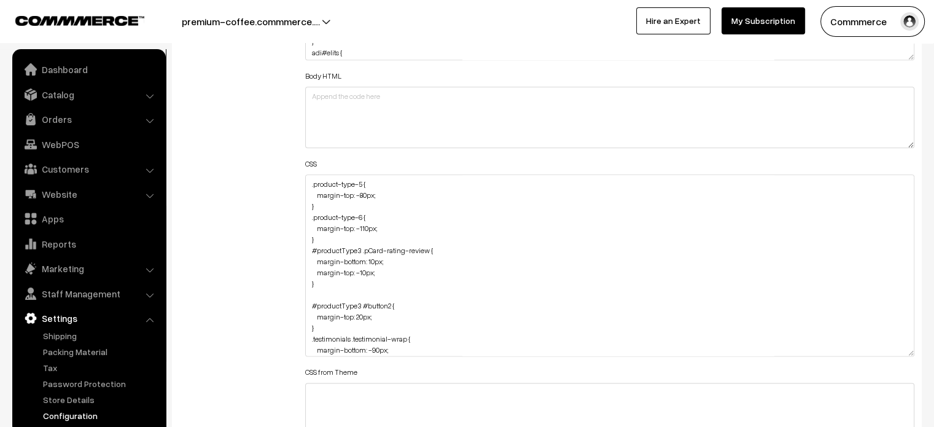
drag, startPoint x: 911, startPoint y: 231, endPoint x: 911, endPoint y: 448, distance: 217.3
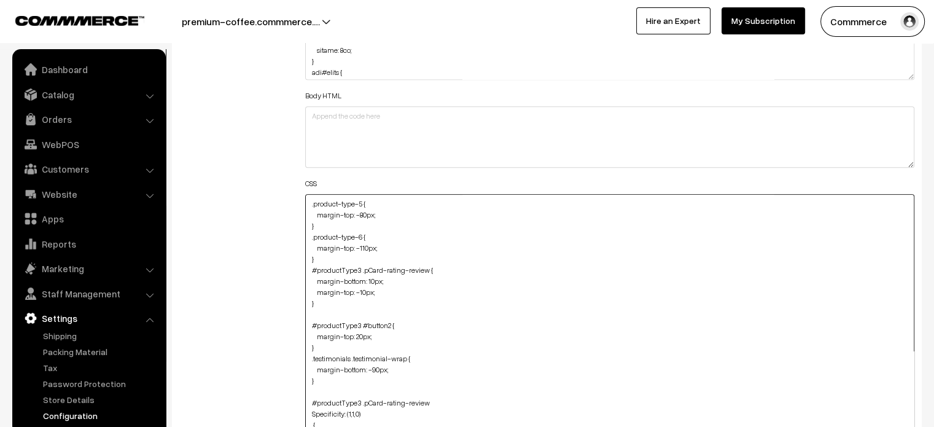
click at [305, 203] on textarea ".product-type-5 { margin-top: -80px; } .product-type-6 { margin-top: -110px; } …" at bounding box center [610, 333] width 610 height 278
paste textarea "#productType3 #name { font-size: 17px; }"
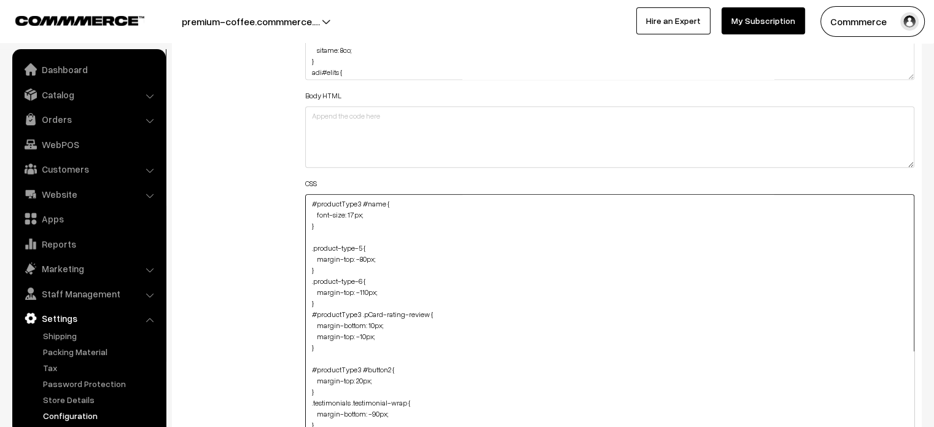
paste textarea "#productType3 #name { font-size: 17px; }"
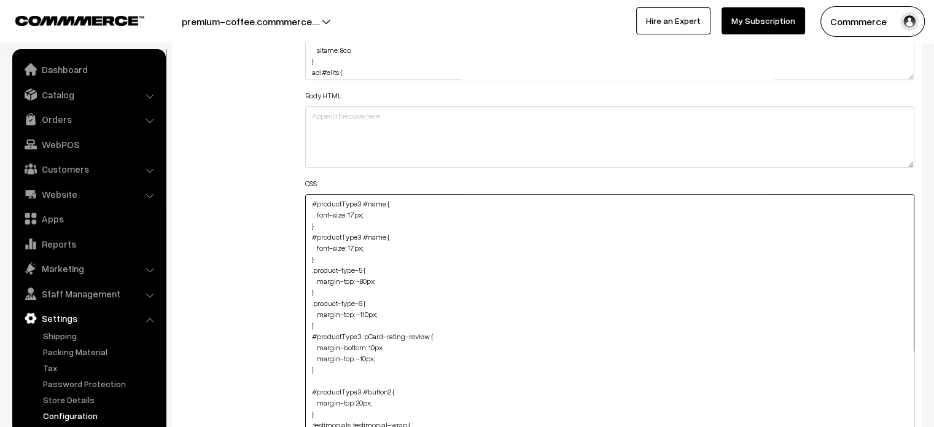
click at [359, 236] on textarea ".product-type-5 { margin-top: -80px; } .product-type-6 { margin-top: -110px; } …" at bounding box center [610, 333] width 610 height 278
type textarea "#productType3 #name { font-size: 17px; } #productType4 #name { font-size: 17px;…"
click at [272, 239] on div "Additional HTML/JS/CSS" at bounding box center [233, 327] width 126 height 656
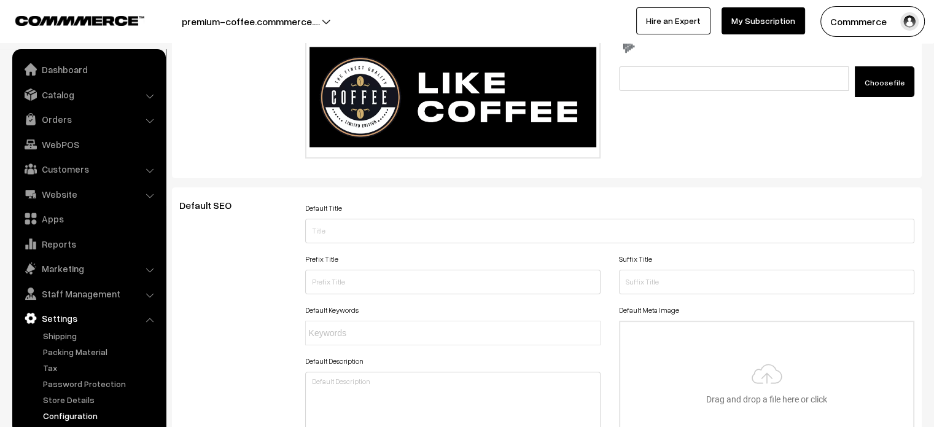
scroll to position [0, 0]
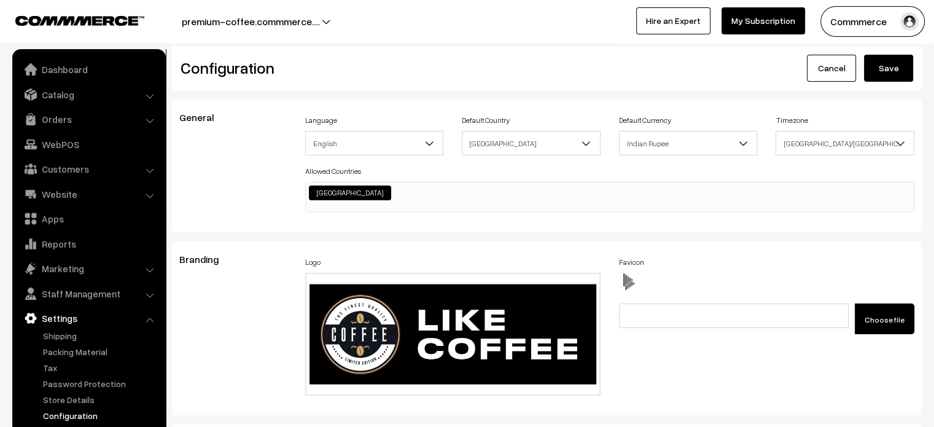
click at [899, 88] on div "Configuration Cancel Save" at bounding box center [547, 68] width 750 height 44
click at [899, 80] on button "Save" at bounding box center [888, 68] width 49 height 27
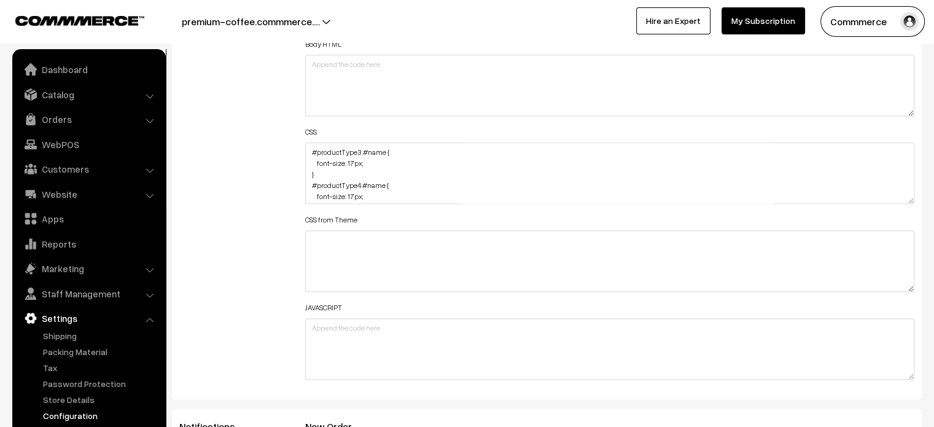
scroll to position [1488, 0]
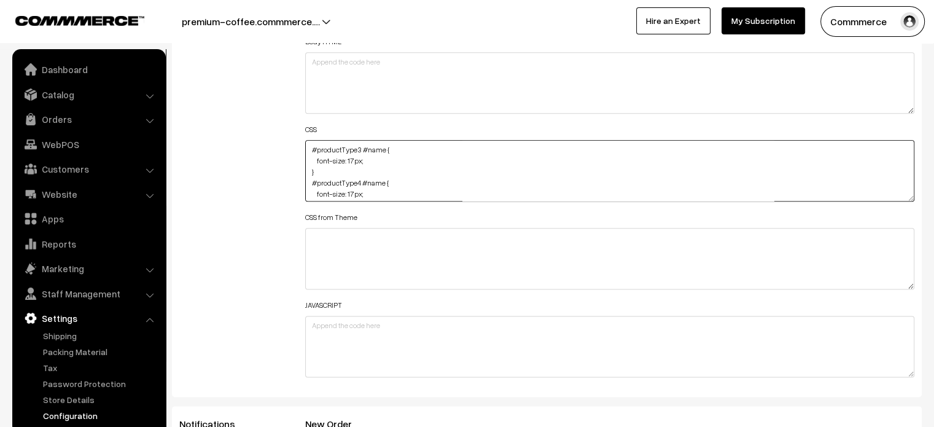
click at [354, 157] on textarea "#productType3 #name { font-size: 17px; } #productType4 #name { font-size: 17px;…" at bounding box center [610, 170] width 610 height 61
click at [353, 194] on textarea "#productType3 #name { font-size: 17px; } #productType4 #name { font-size: 17px;…" at bounding box center [610, 170] width 610 height 61
type textarea "#productType3 #name { font-size: 15px; } #productType4 #name { font-size: 15px;…"
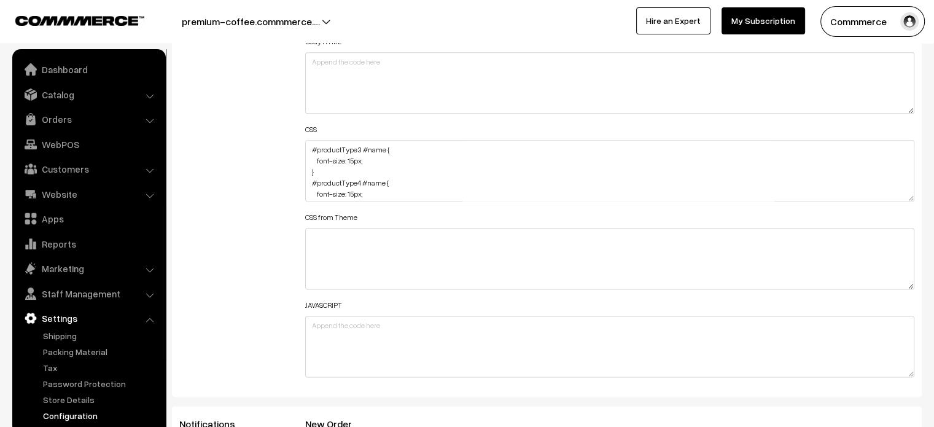
click at [255, 168] on div "Additional HTML/JS/CSS" at bounding box center [233, 164] width 126 height 439
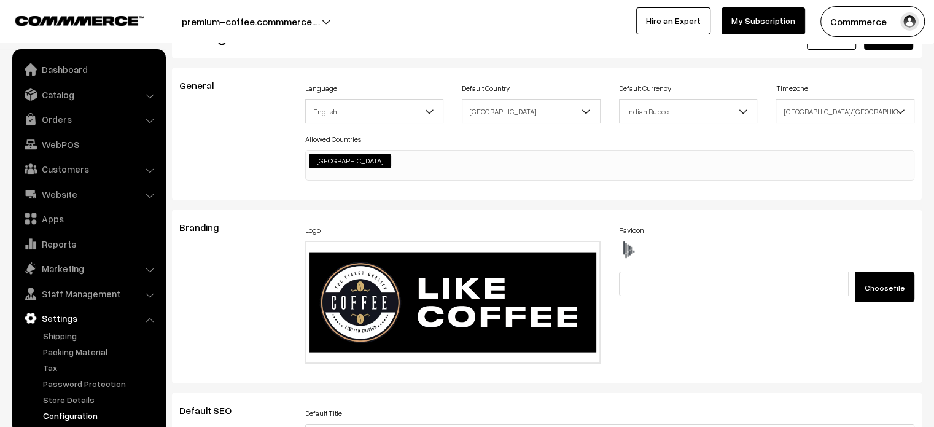
scroll to position [0, 0]
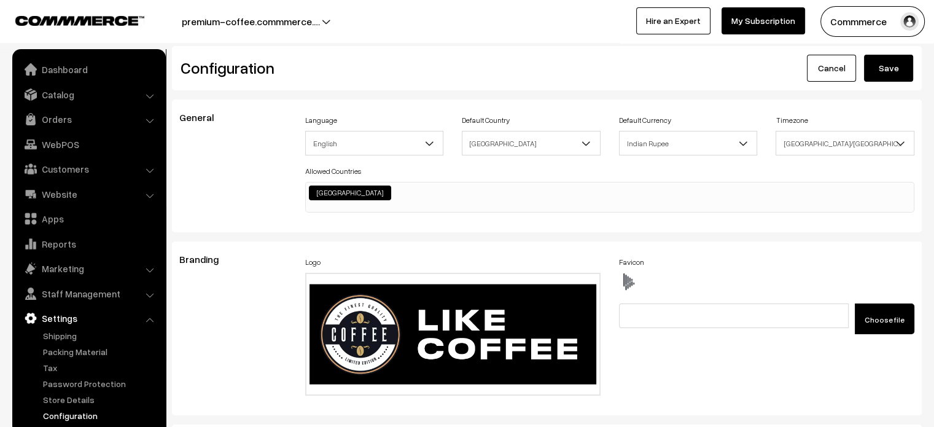
click at [882, 74] on button "Save" at bounding box center [888, 68] width 49 height 27
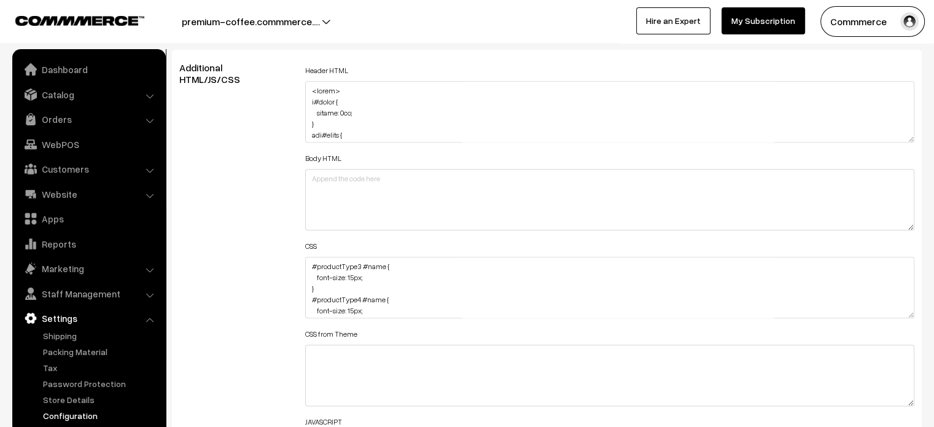
scroll to position [1370, 0]
drag, startPoint x: 911, startPoint y: 316, endPoint x: 865, endPoint y: 456, distance: 146.8
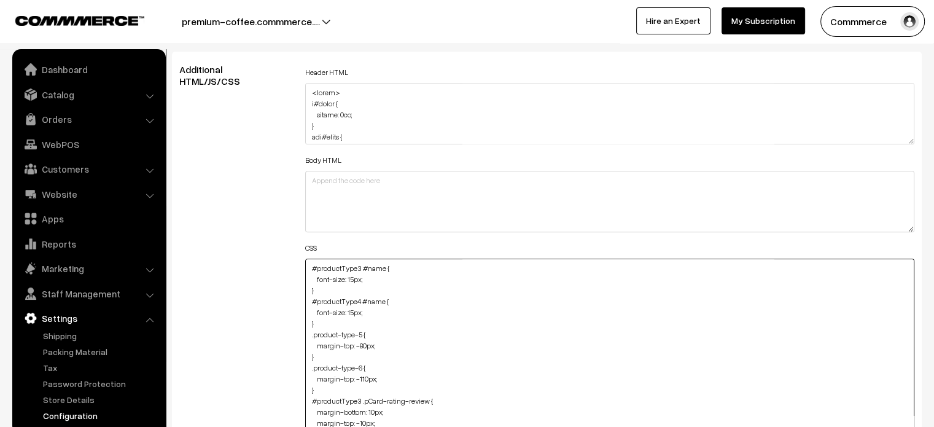
click at [310, 324] on textarea "#productType3 #name { font-size: 15px; } #productType4 #name { font-size: 15px;…" at bounding box center [610, 358] width 610 height 201
drag, startPoint x: 316, startPoint y: 322, endPoint x: 302, endPoint y: 303, distance: 24.2
click at [302, 303] on div "Header HTML Body HTML CSS CSS from Theme JAVASCRIPT" at bounding box center [610, 353] width 628 height 578
paste textarea "4px; margin-bottom: 10"
type textarea "#productType3 #name { font-size: 15px; } #productType4 #name { font-size: 14px;…"
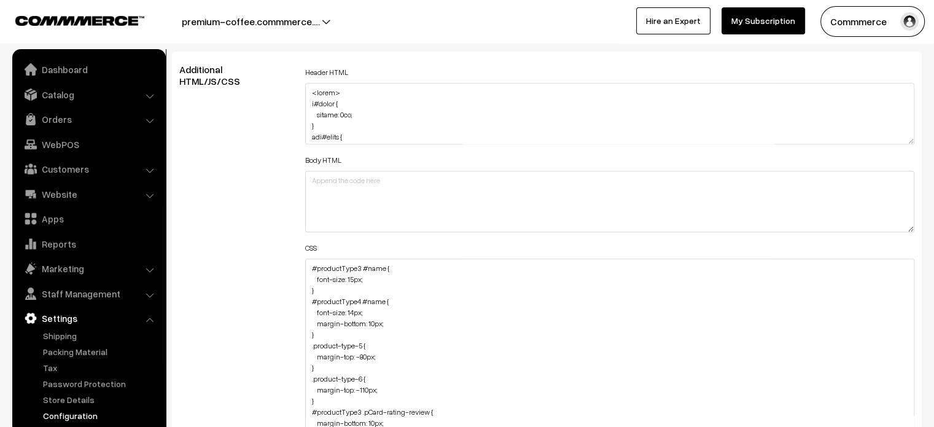
click at [268, 301] on div "Additional HTML/JS/CSS" at bounding box center [233, 353] width 126 height 578
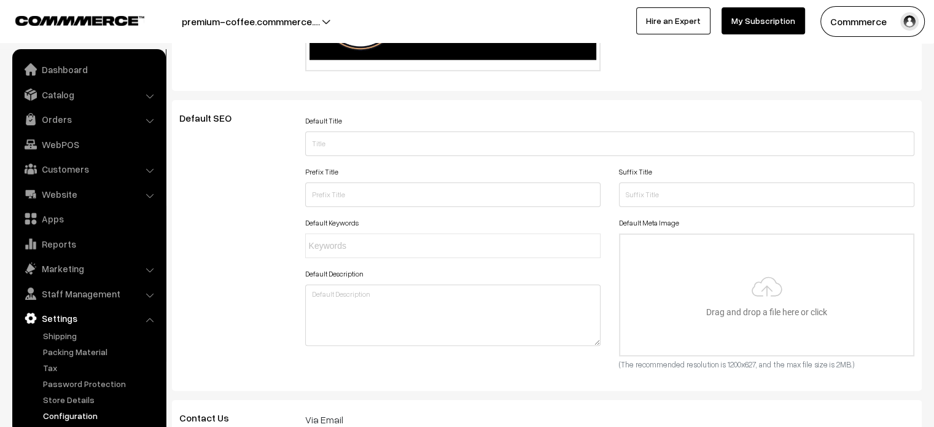
scroll to position [0, 0]
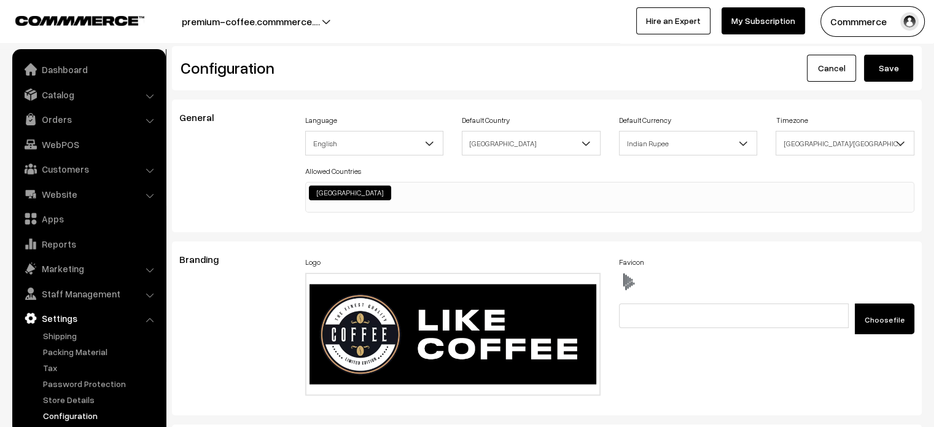
click at [892, 63] on button "Save" at bounding box center [888, 68] width 49 height 27
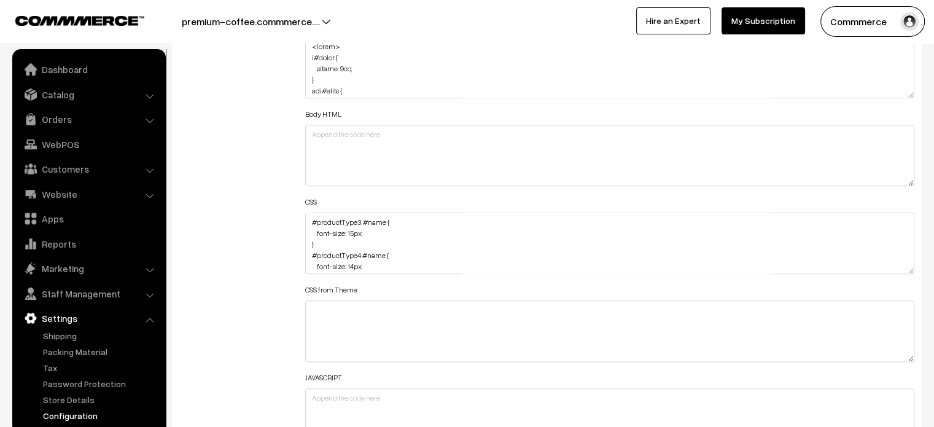
scroll to position [1455, 0]
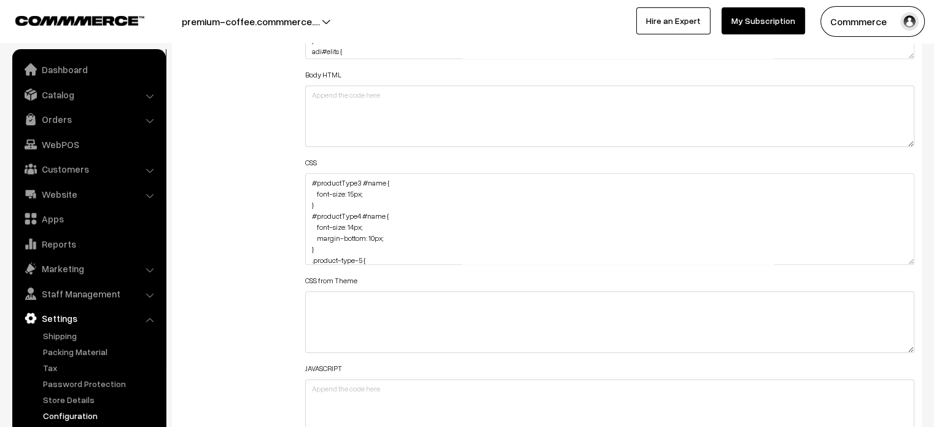
drag, startPoint x: 911, startPoint y: 229, endPoint x: 843, endPoint y: 456, distance: 236.6
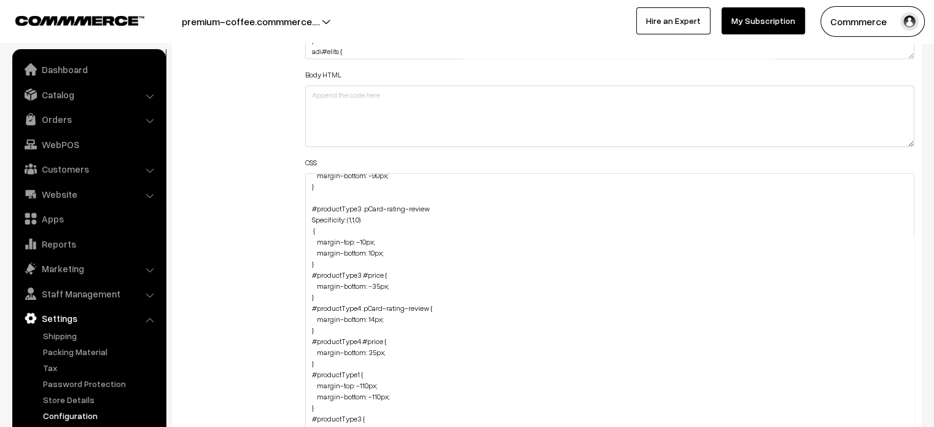
scroll to position [255, 0]
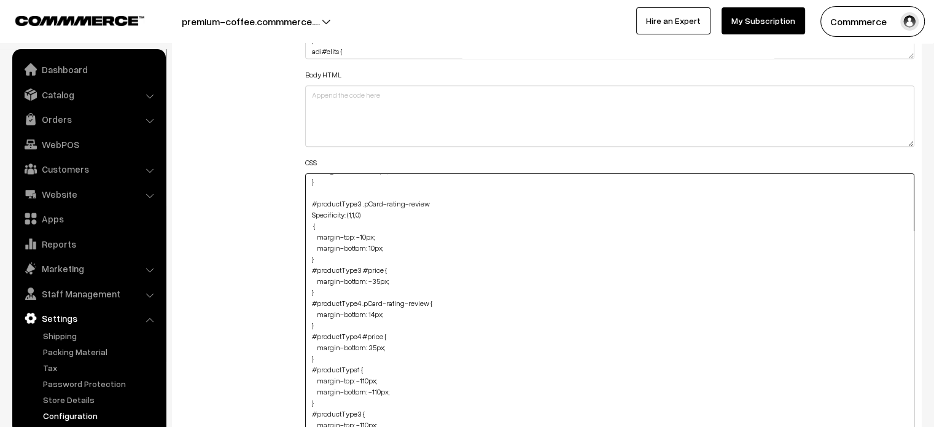
click at [371, 348] on textarea "#productType3 #name { font-size: 15px; } #productType4 #name { font-size: 14px;…" at bounding box center [610, 316] width 610 height 287
type textarea "#productType3 #name { font-size: 15px; } #productType4 #name { font-size: 14px;…"
click at [235, 258] on div "Additional HTML/JS/CSS" at bounding box center [233, 311] width 126 height 665
click at [241, 220] on div "Additional HTML/JS/CSS" at bounding box center [233, 311] width 126 height 665
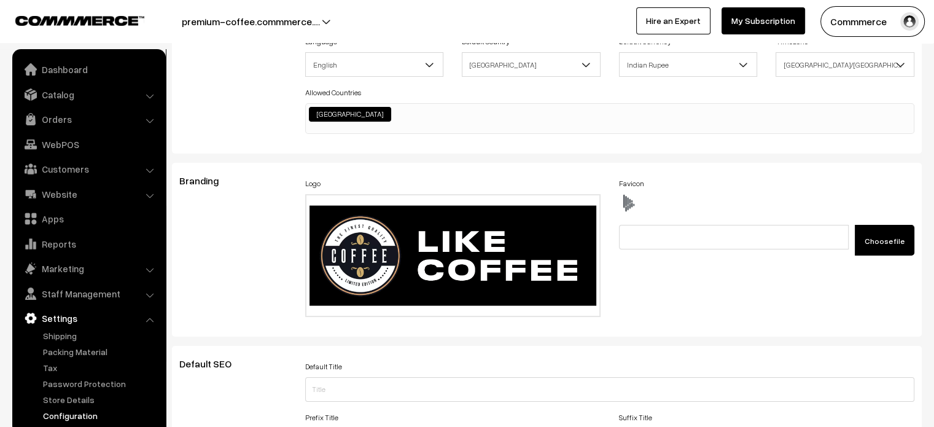
scroll to position [0, 0]
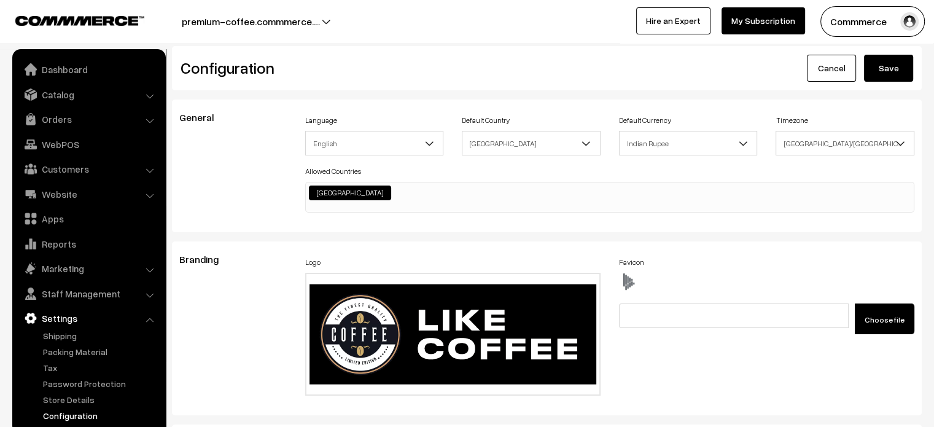
click at [880, 61] on button "Save" at bounding box center [888, 68] width 49 height 27
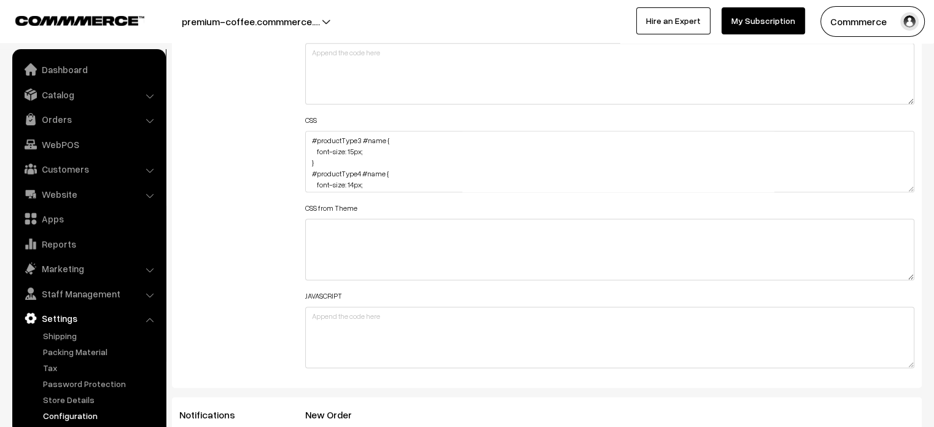
scroll to position [1528, 0]
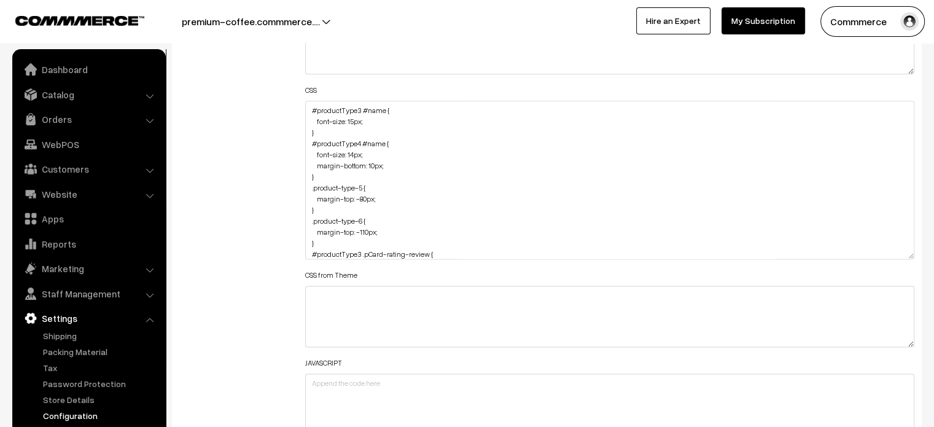
drag, startPoint x: 911, startPoint y: 154, endPoint x: 749, endPoint y: 456, distance: 342.3
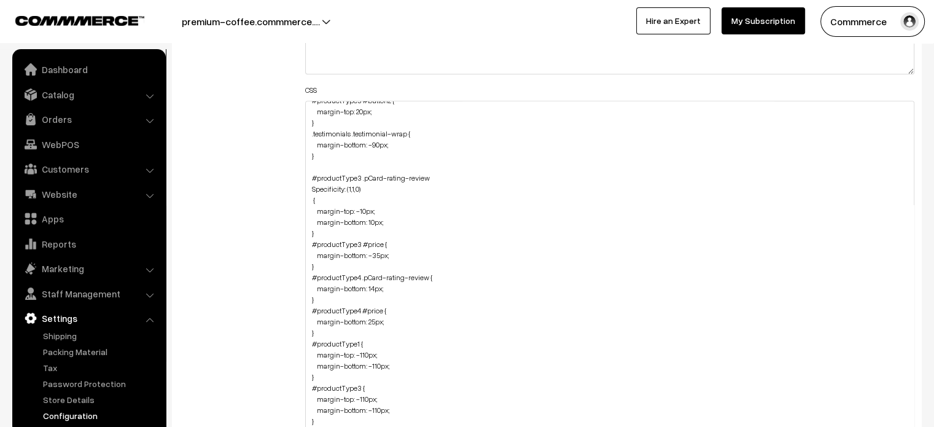
scroll to position [276, 0]
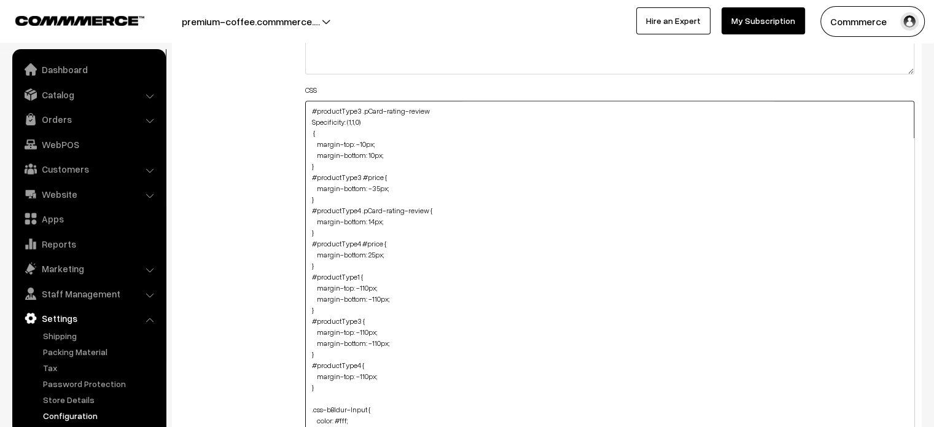
click at [372, 249] on textarea "#productType3 #name { font-size: 15px; } #productType4 #name { font-size: 14px;…" at bounding box center [610, 282] width 610 height 362
type textarea "#productType3 #name { font-size: 15px; } #productType4 #name { font-size: 14px;…"
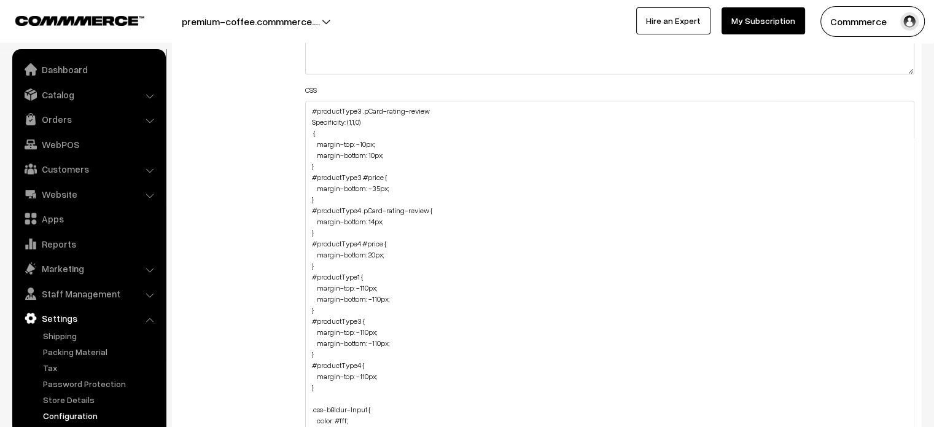
click at [266, 244] on div "Additional HTML/JS/CSS" at bounding box center [233, 276] width 126 height 740
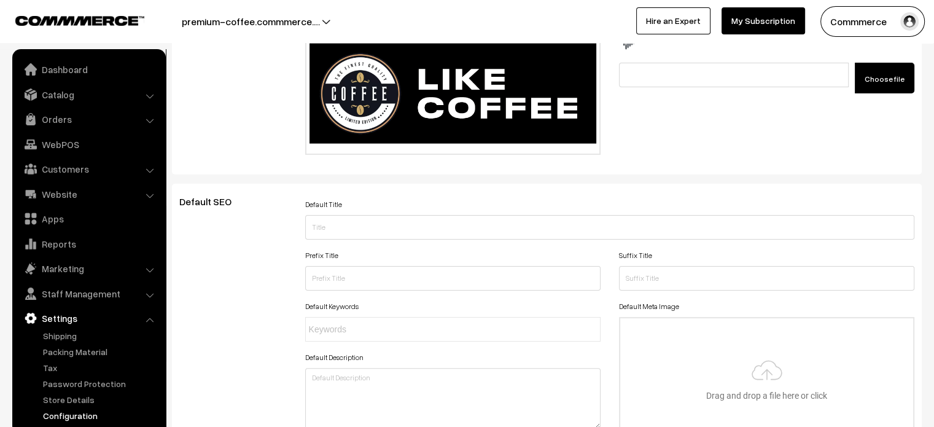
scroll to position [0, 0]
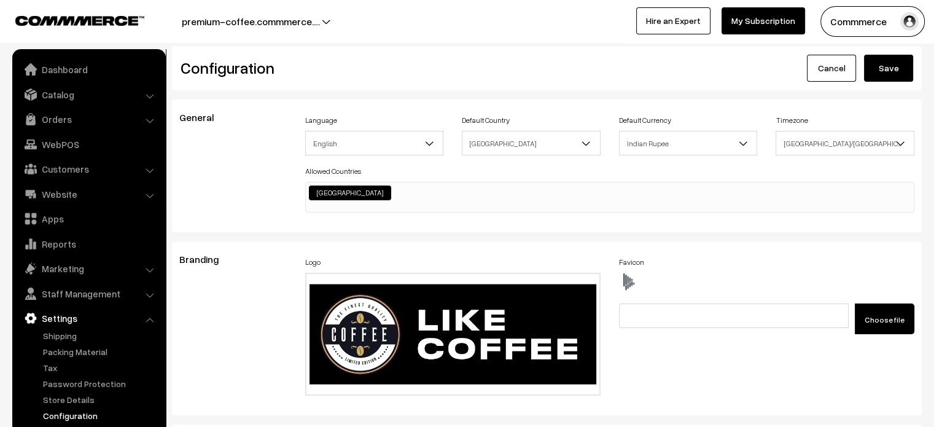
click at [890, 73] on button "Save" at bounding box center [888, 68] width 49 height 27
click at [300, 17] on button "premium-coffee.commmerce.…" at bounding box center [251, 21] width 224 height 31
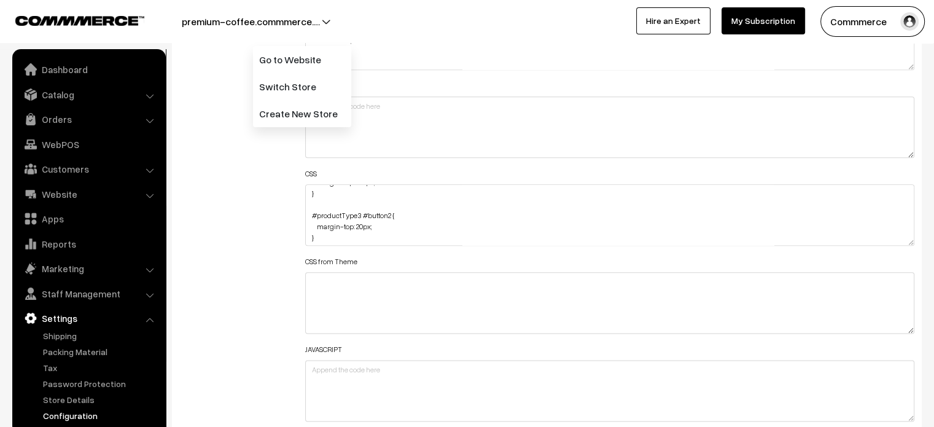
scroll to position [0, 0]
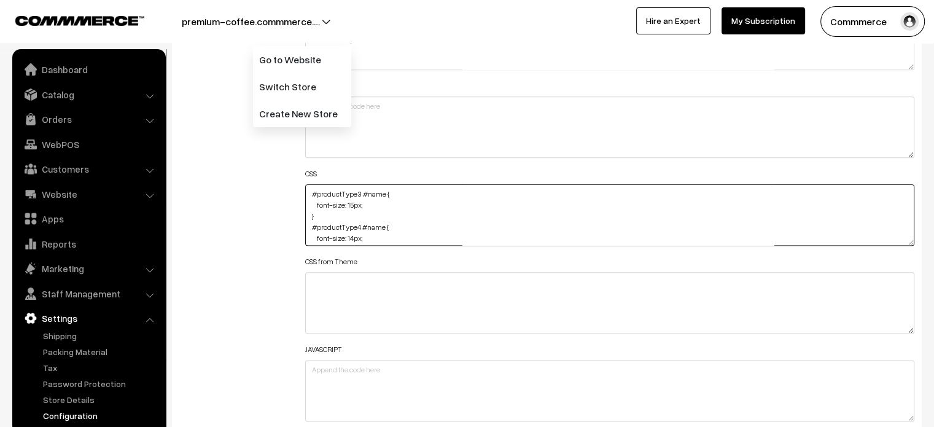
click at [373, 204] on textarea "#productType3 #name { font-size: 15px; } #productType4 #name { font-size: 14px;…" at bounding box center [610, 214] width 610 height 61
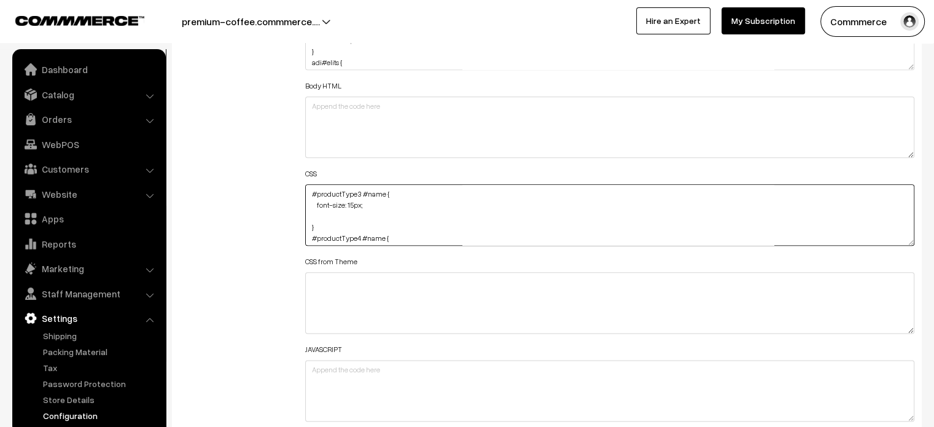
paste textarea "margin-bottom: 15px;"
click at [320, 212] on textarea "#productType3 #name { font-size: 15px; } #productType4 #name { font-size: 14px;…" at bounding box center [610, 214] width 610 height 61
click at [339, 228] on textarea "#productType3 #name { font-size: 15px; } #productType4 #name { font-size: 14px;…" at bounding box center [610, 214] width 610 height 61
click at [420, 216] on textarea "#productType3 #name { font-size: 15px; } #productType4 #name { font-size: 14px;…" at bounding box center [610, 214] width 610 height 61
type textarea "#productType3 #name { font-size: 15px; margin-bottom: 15px; } #productType4 #na…"
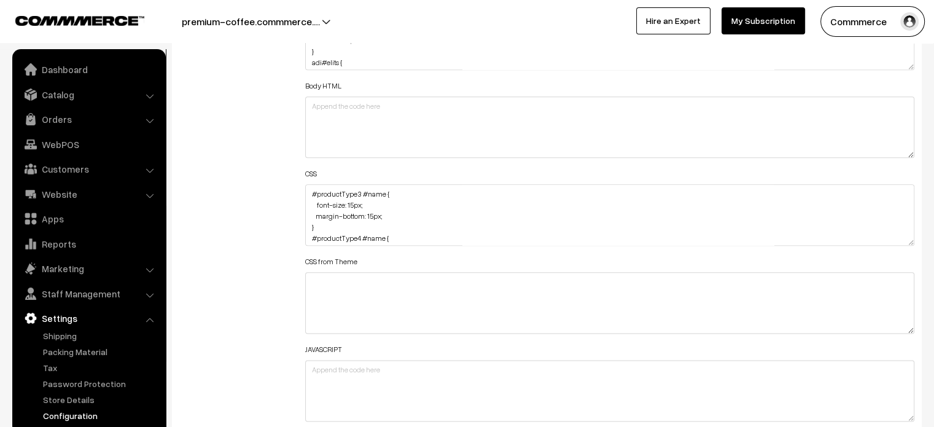
click at [216, 241] on div "Additional HTML/JS/CSS" at bounding box center [233, 209] width 126 height 439
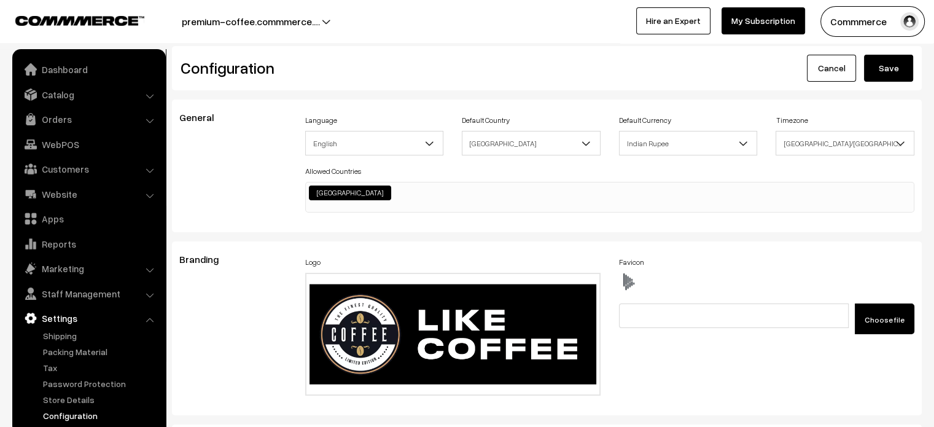
click at [894, 78] on button "Save" at bounding box center [888, 68] width 49 height 27
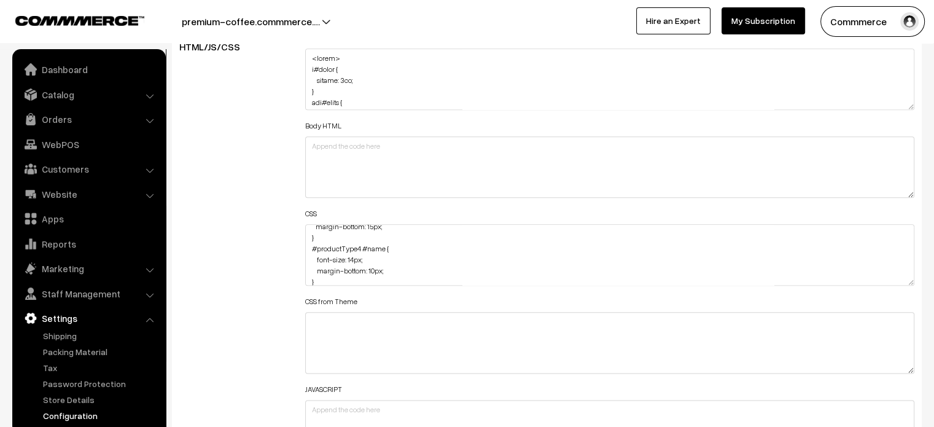
scroll to position [37, 0]
click at [373, 260] on textarea "#productType3 #name { font-size: 15px; margin-bottom: 15px; } #productType4 #na…" at bounding box center [610, 254] width 610 height 61
type textarea "#productType3 #name { font-size: 15px; margin-bottom: 15px; } #productType4 #na…"
click at [249, 270] on div "Additional HTML/JS/CSS" at bounding box center [233, 248] width 126 height 439
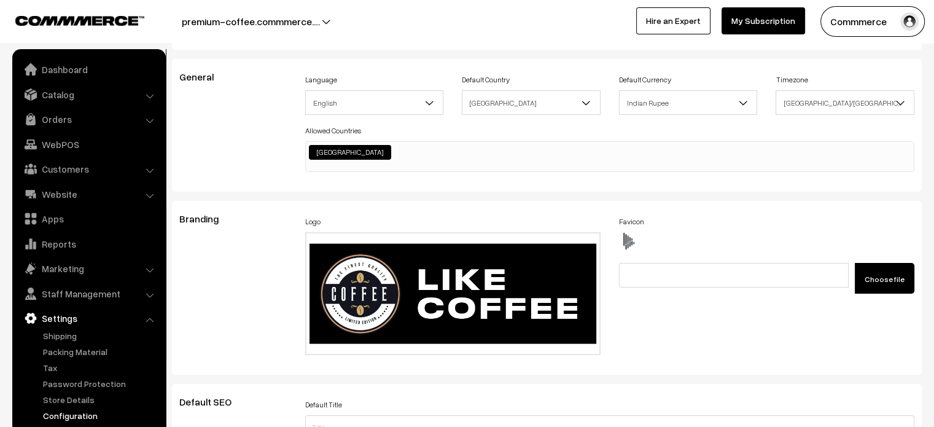
scroll to position [0, 0]
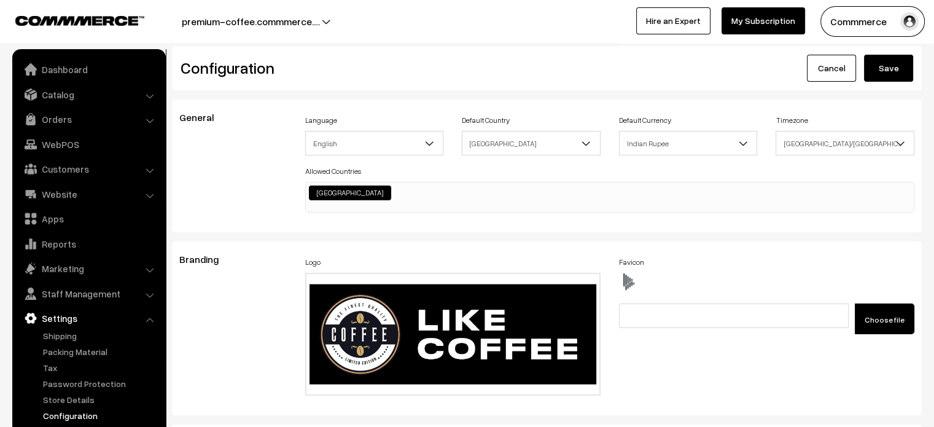
click at [877, 77] on button "Save" at bounding box center [888, 68] width 49 height 27
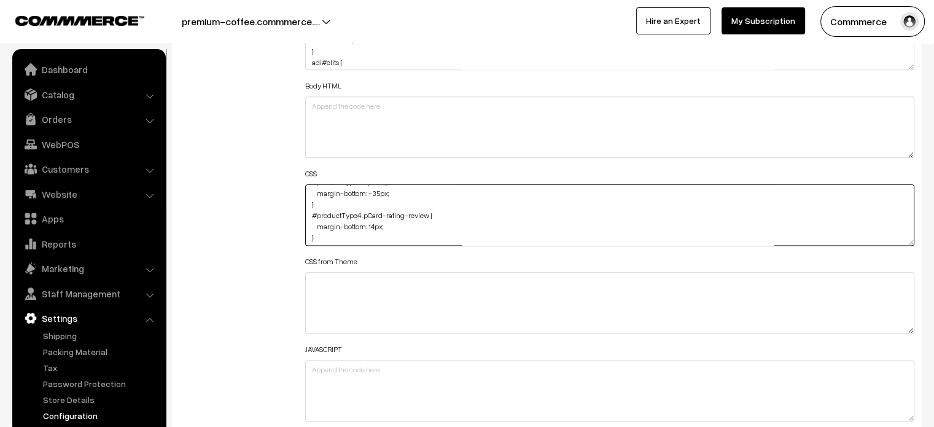
click at [373, 225] on textarea "#productType3 #name { font-size: 15px; margin-bottom: 15px; } #productType4 #na…" at bounding box center [610, 214] width 610 height 61
type textarea "#productType3 #name { font-size: 15px; margin-bottom: 15px; } #productType4 #na…"
click at [285, 223] on div "Additional HTML/JS/CSS" at bounding box center [233, 209] width 126 height 439
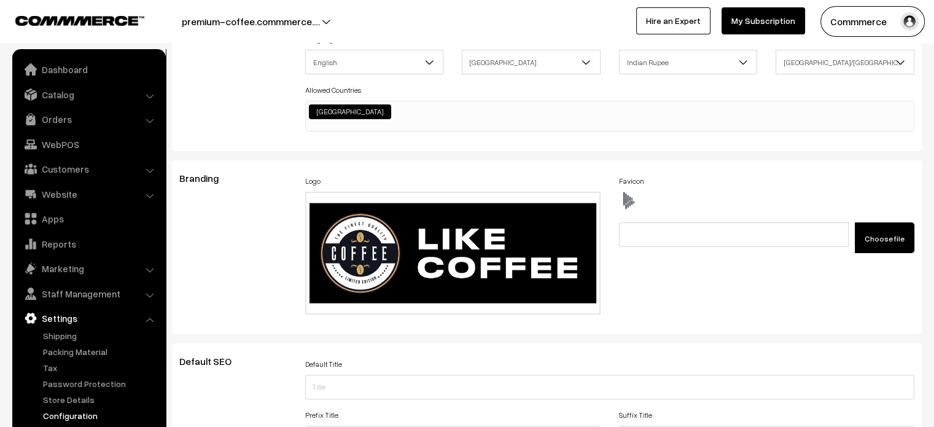
scroll to position [0, 0]
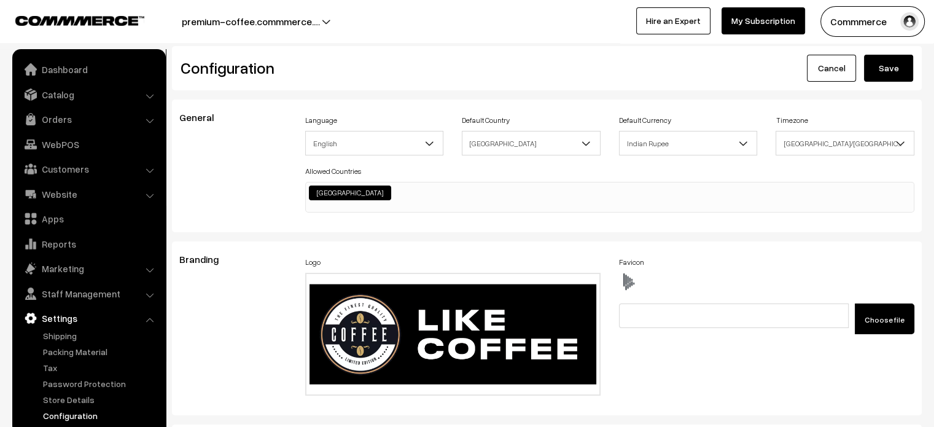
click at [893, 71] on button "Save" at bounding box center [888, 68] width 49 height 27
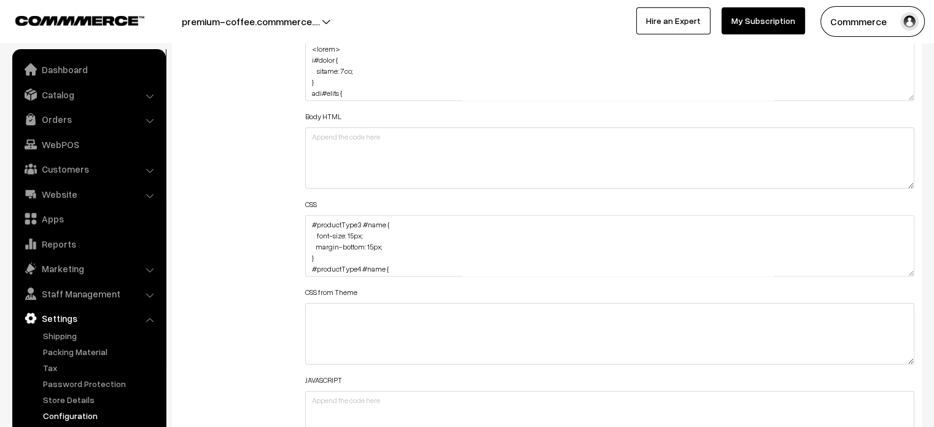
scroll to position [1402, 0]
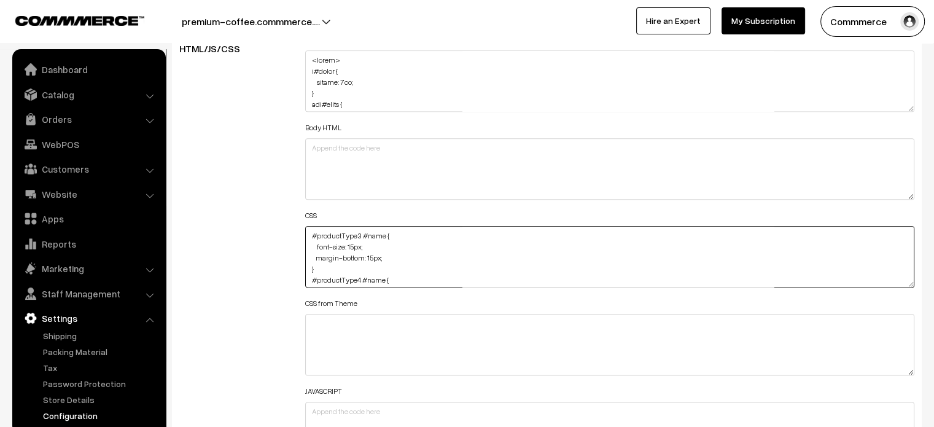
click at [306, 231] on textarea "#productType3 #name { font-size: 15px; margin-bottom: 15px; } #productType4 #na…" at bounding box center [610, 256] width 610 height 61
paste textarea "@media (max-width: 767px) {"
paste textarea "#productType1 { margin-top: -85px; margin-bottom: -85px; }"
click at [308, 257] on textarea "#productType3 #name { font-size: 15px; margin-bottom: 15px; } #productType4 #na…" at bounding box center [610, 256] width 610 height 61
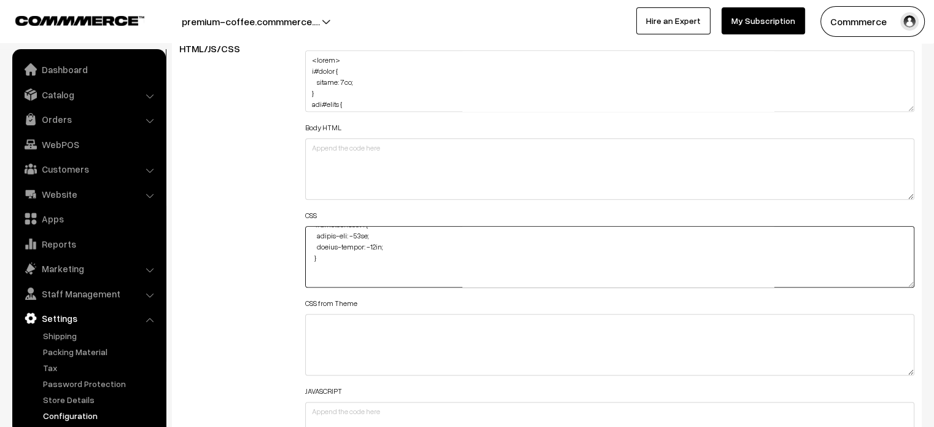
click at [327, 256] on textarea "#productType3 #name { font-size: 15px; margin-bottom: 15px; } #productType4 #na…" at bounding box center [610, 256] width 610 height 61
type textarea "@media (max-width: 767px) { #productType1 { margin-top: -85px; margin-bottom: -…"
click at [265, 270] on div "Additional HTML/JS/CSS" at bounding box center [233, 250] width 126 height 439
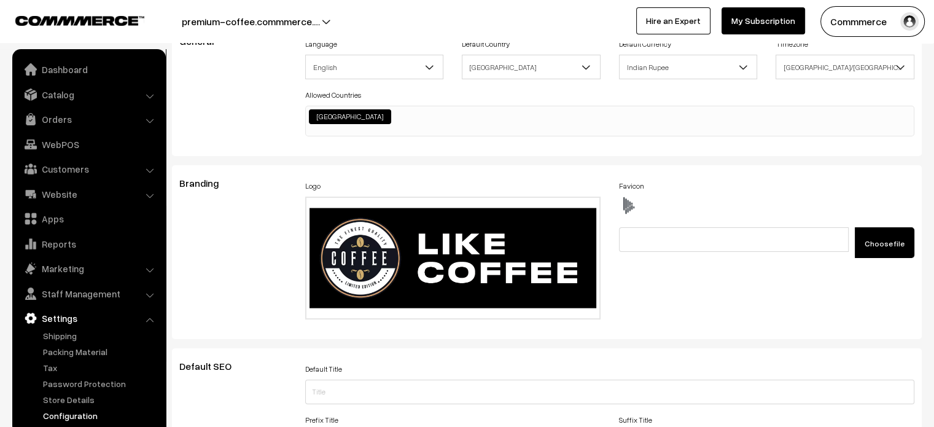
scroll to position [0, 0]
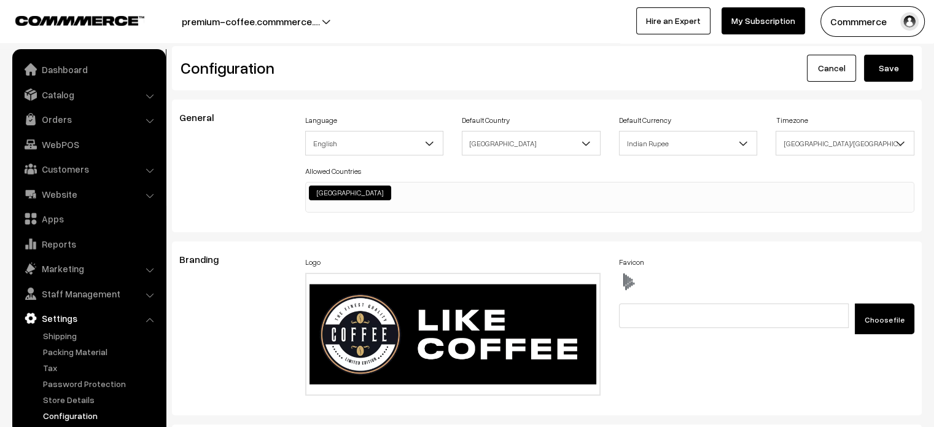
click at [892, 77] on button "Save" at bounding box center [888, 68] width 49 height 27
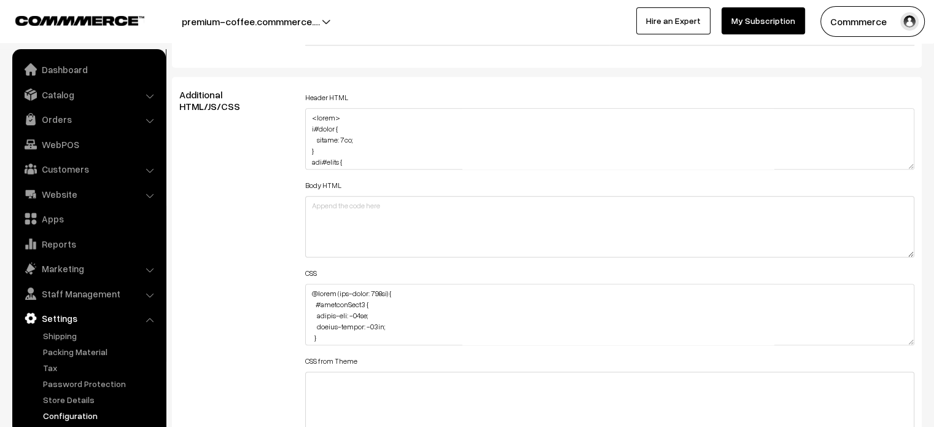
scroll to position [1343, 0]
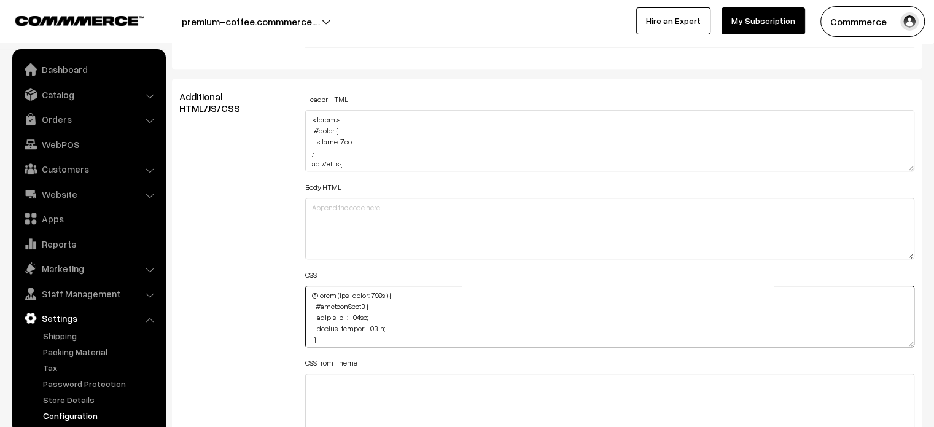
click at [383, 295] on textarea at bounding box center [610, 315] width 610 height 61
click at [399, 324] on textarea at bounding box center [610, 315] width 610 height 61
drag, startPoint x: 388, startPoint y: 328, endPoint x: 303, endPoint y: 321, distance: 85.7
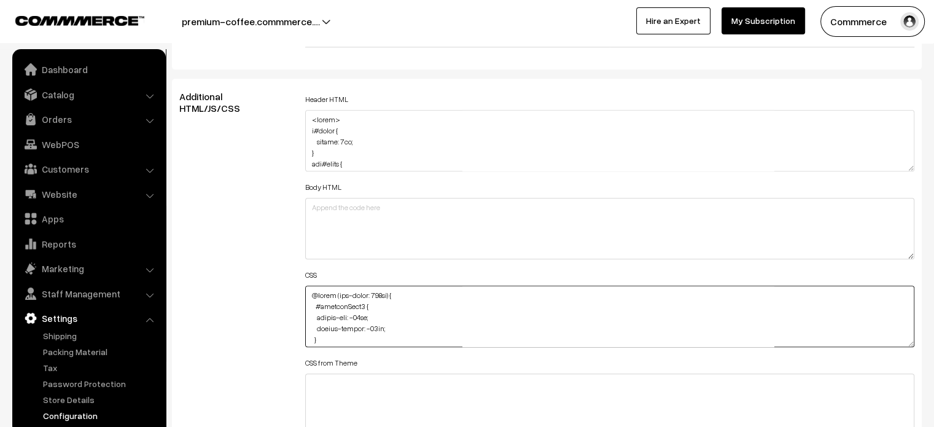
click at [303, 321] on div "Header HTML Body HTML CSS CSS from Theme JAVASCRIPT" at bounding box center [610, 310] width 628 height 439
paste textarea "margin-top: -85px !important; margin-bottom: -85px !important; }"
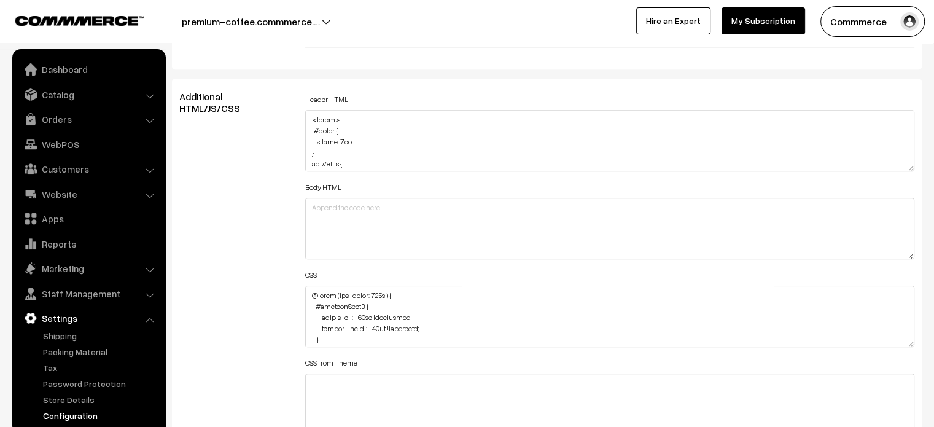
click at [285, 314] on div "Additional HTML/JS/CSS" at bounding box center [233, 310] width 126 height 439
click at [285, 311] on div "Additional HTML/JS/CSS" at bounding box center [233, 310] width 126 height 439
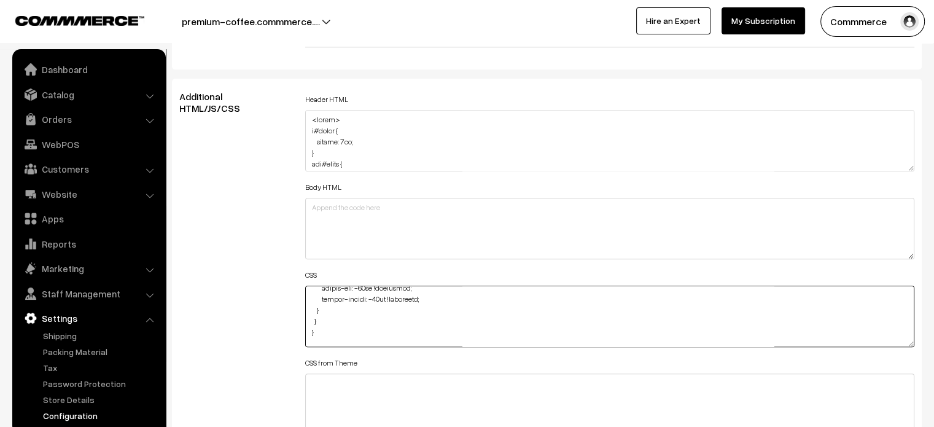
click at [317, 332] on textarea at bounding box center [610, 315] width 610 height 61
click at [314, 319] on textarea at bounding box center [610, 315] width 610 height 61
click at [316, 306] on textarea at bounding box center [610, 315] width 610 height 61
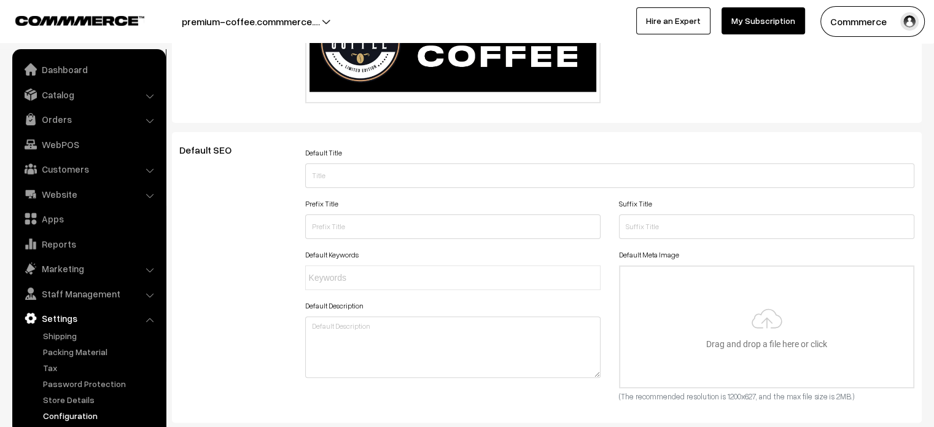
scroll to position [0, 0]
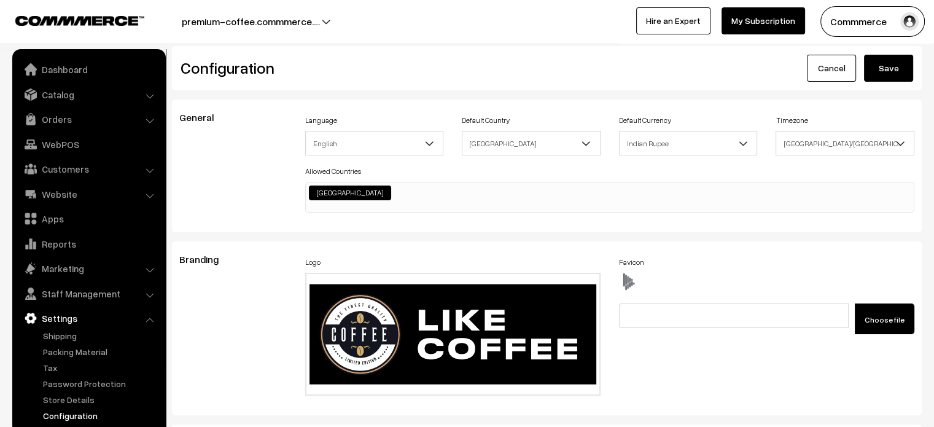
type textarea "@media (max-width: 767px) { #productType1 { margin-top: -85px !important; margi…"
click at [874, 68] on button "Save" at bounding box center [888, 68] width 49 height 27
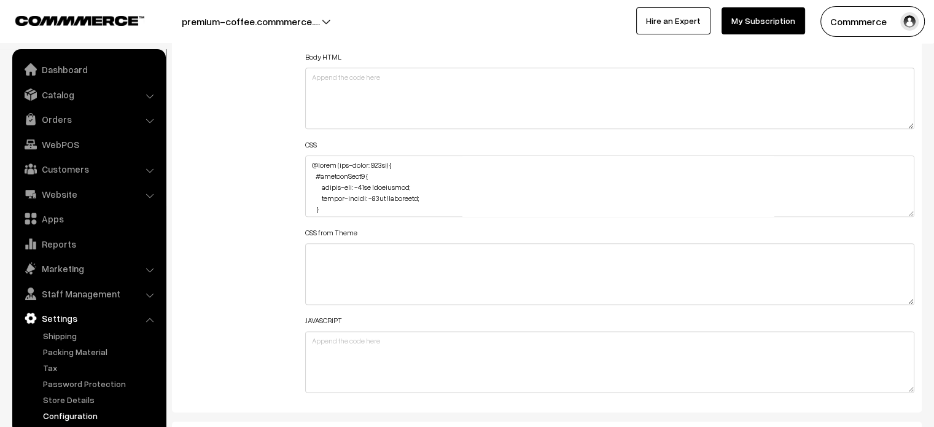
scroll to position [1474, 0]
click at [393, 190] on textarea at bounding box center [610, 185] width 610 height 61
click at [391, 198] on textarea at bounding box center [610, 185] width 610 height 61
type textarea "@media (max-width: 767px) { #productType1 { margin-top: -85px; margin-bottom: -…"
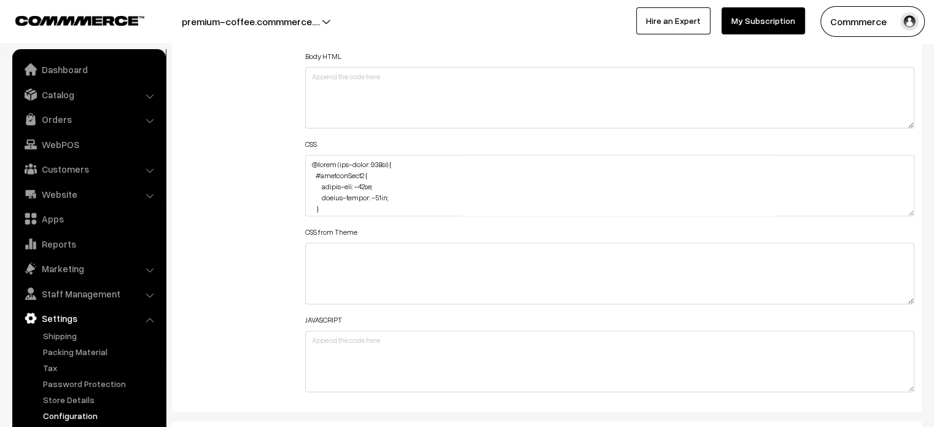
click at [278, 200] on div "Additional HTML/JS/CSS" at bounding box center [233, 179] width 126 height 439
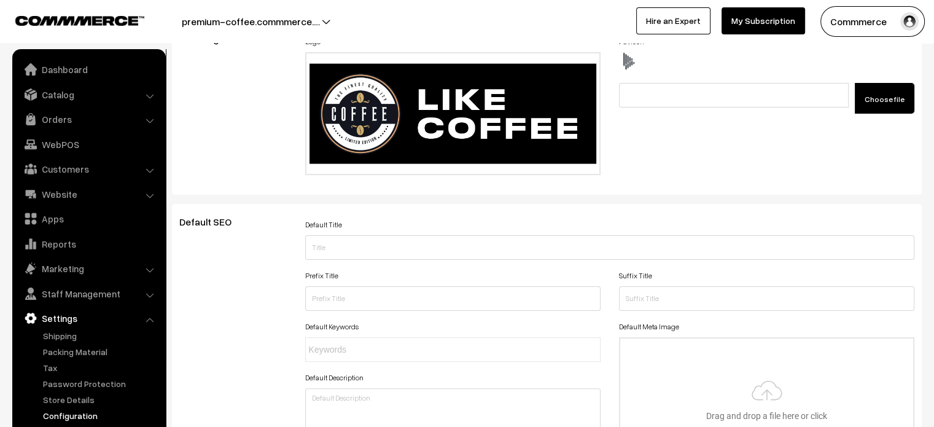
scroll to position [0, 0]
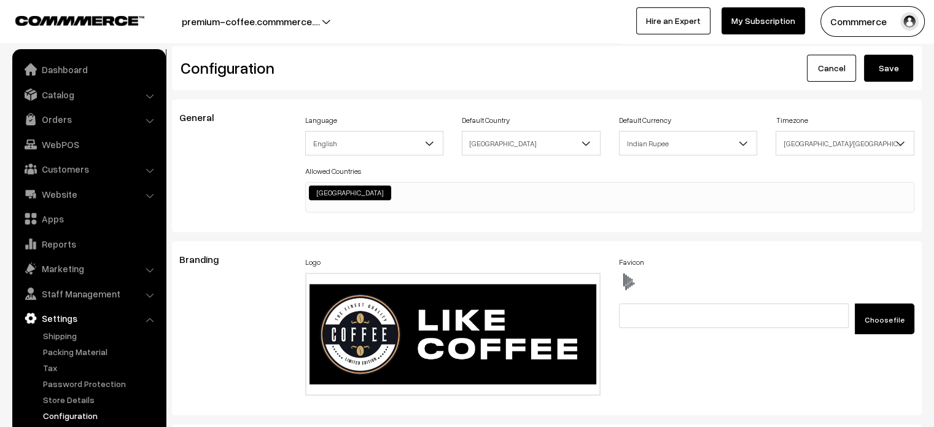
click at [865, 71] on button "Save" at bounding box center [888, 68] width 49 height 27
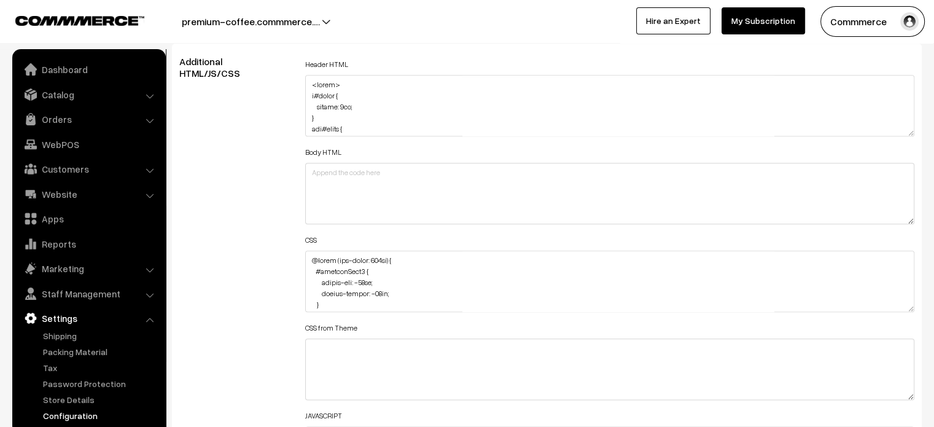
scroll to position [1378, 0]
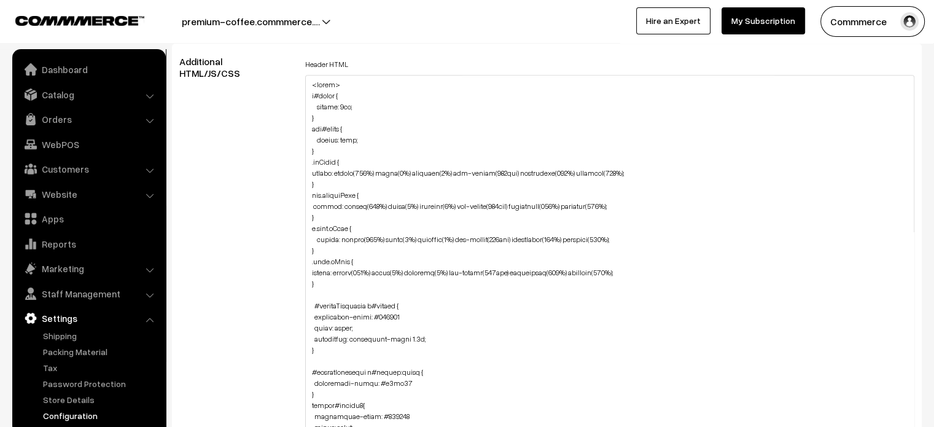
drag, startPoint x: 909, startPoint y: 131, endPoint x: 883, endPoint y: 441, distance: 311.7
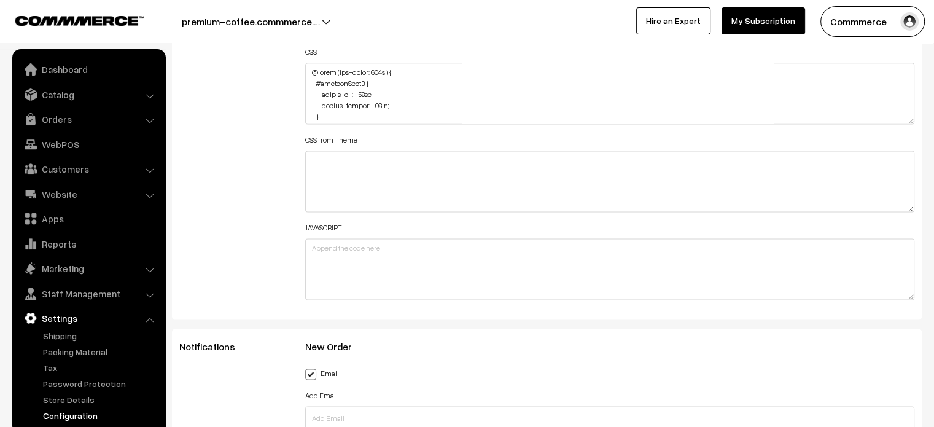
scroll to position [1854, 0]
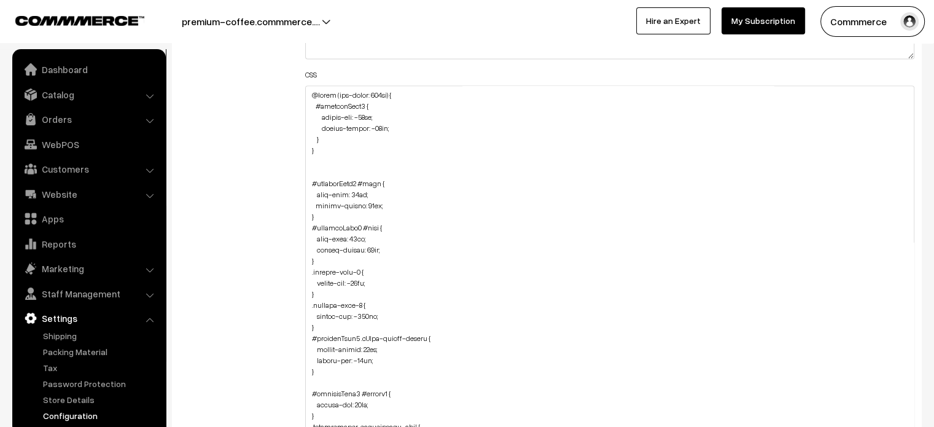
drag, startPoint x: 912, startPoint y: 138, endPoint x: 902, endPoint y: 456, distance: 318.2
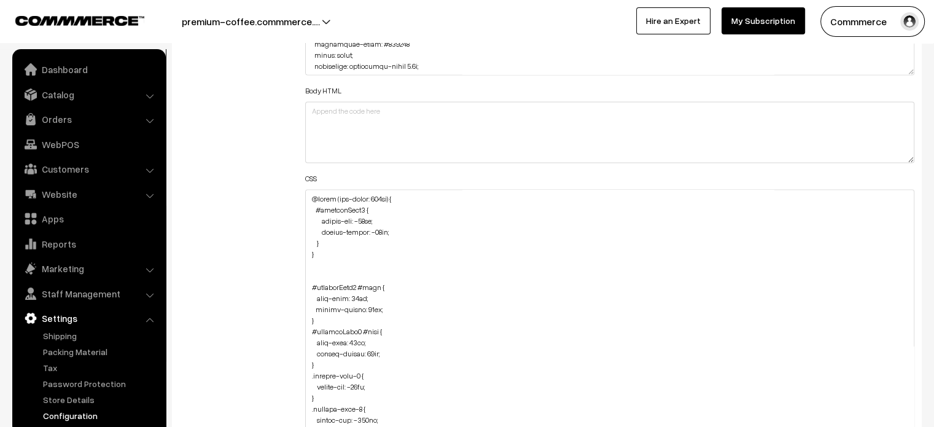
scroll to position [1749, 0]
click at [378, 220] on textarea at bounding box center [610, 379] width 610 height 379
paste textarea "!important"
click at [392, 228] on textarea at bounding box center [610, 379] width 610 height 379
paste textarea "!important"
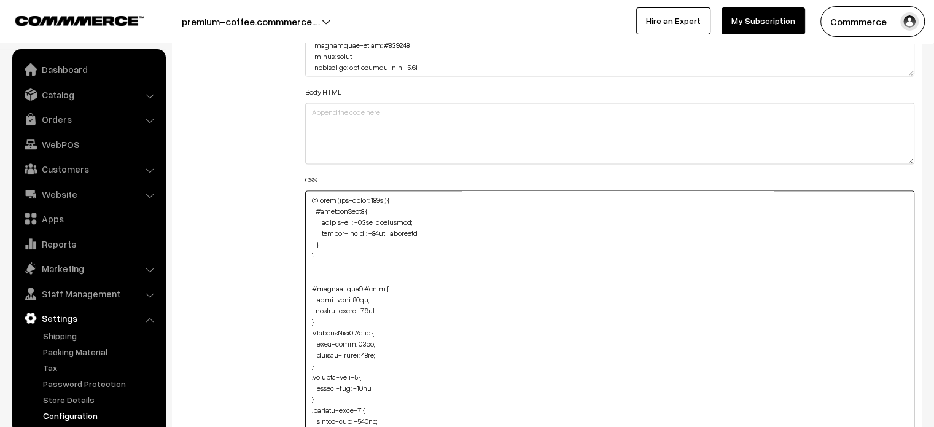
type textarea "@media (max-width: 767px) { #productType1 { margin-top: -85px !important; margi…"
click at [230, 274] on div "Additional HTML/JS/CSS" at bounding box center [233, 218] width 126 height 1067
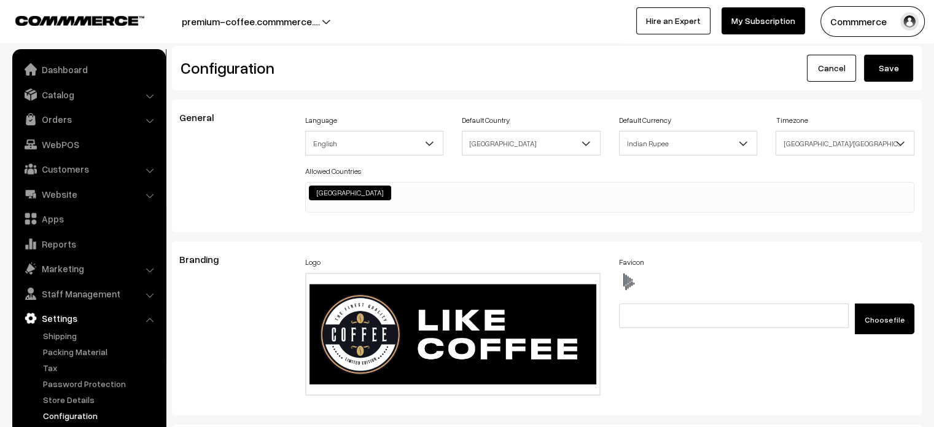
scroll to position [0, 0]
click at [890, 69] on button "Save" at bounding box center [888, 68] width 49 height 27
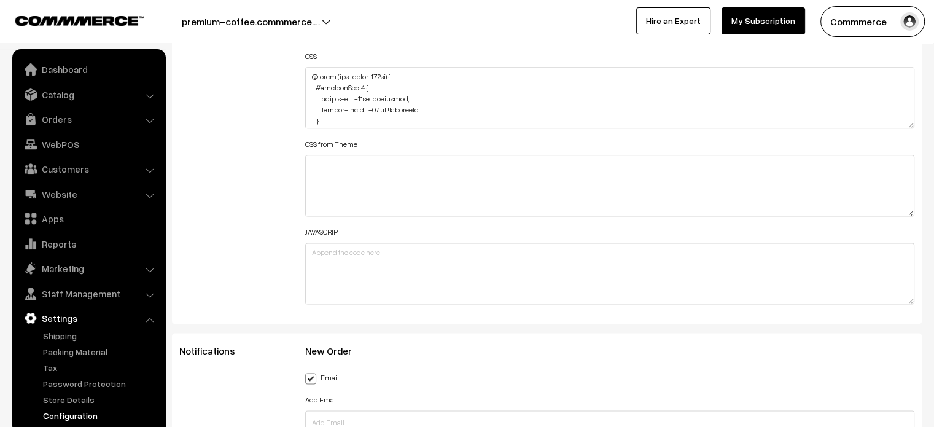
scroll to position [1561, 0]
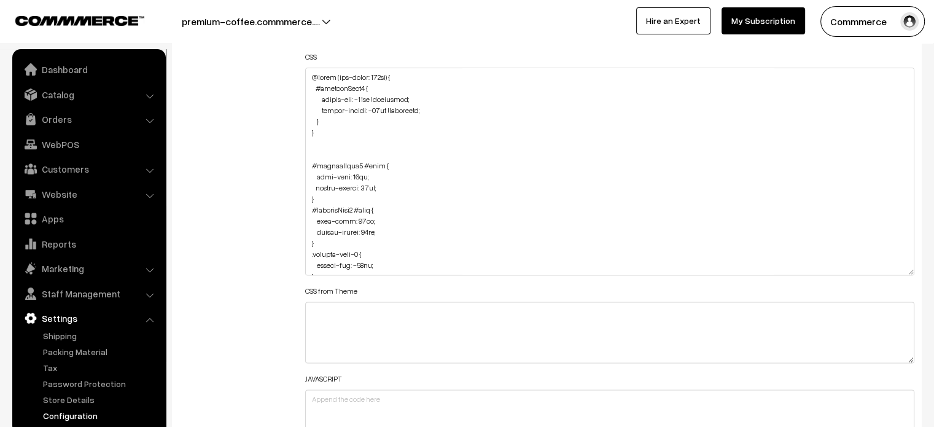
drag, startPoint x: 910, startPoint y: 125, endPoint x: 879, endPoint y: 456, distance: 332.4
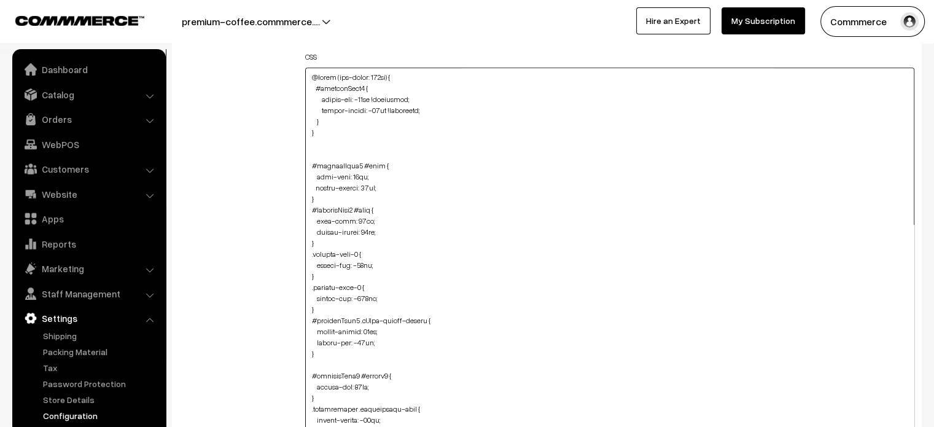
click at [329, 122] on textarea at bounding box center [610, 264] width 610 height 392
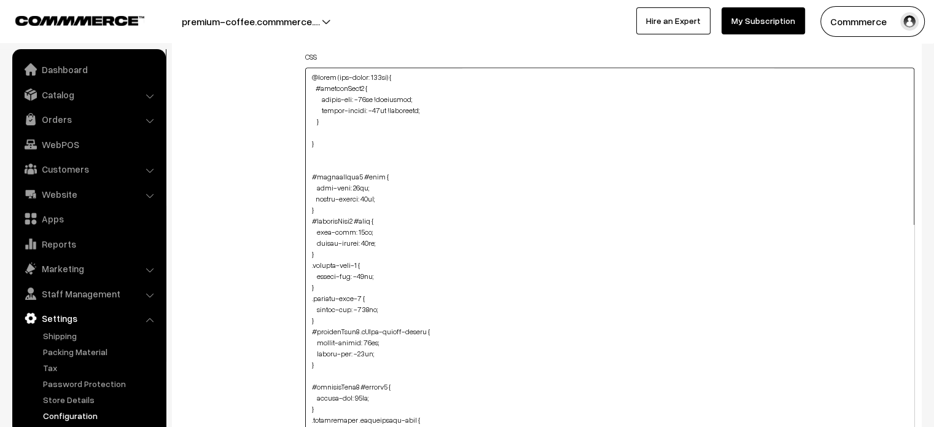
paste textarea "[DOMAIN_NAME] { } #productType3 { margin-top: -85px; margin-bottom: -85px; }"
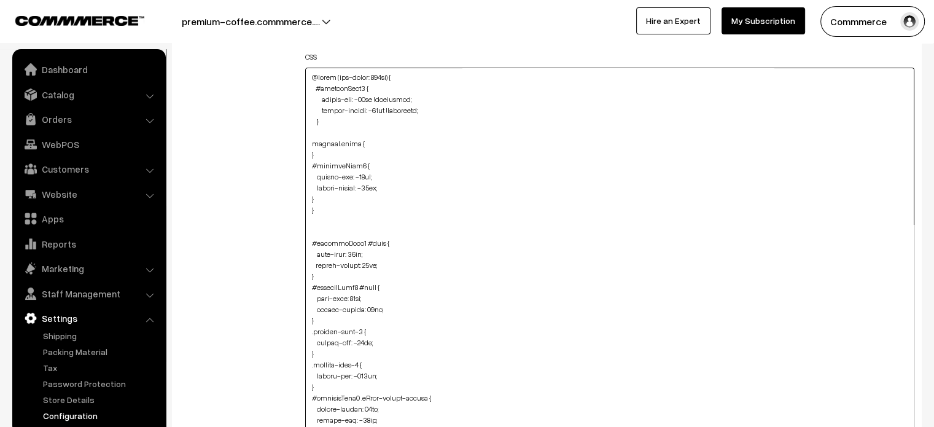
drag, startPoint x: 319, startPoint y: 155, endPoint x: 302, endPoint y: 133, distance: 27.6
click at [302, 133] on div "Header HTML Body HTML CSS CSS from Theme JAVASCRIPT" at bounding box center [610, 257] width 628 height 769
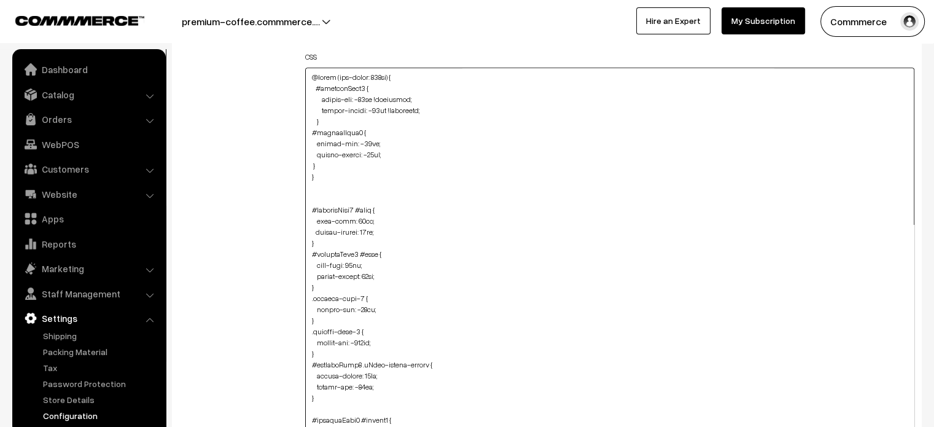
click at [308, 162] on textarea at bounding box center [610, 264] width 610 height 392
click at [308, 172] on textarea at bounding box center [610, 264] width 610 height 392
type textarea "@media (max-width: 767px) { #productType1 { margin-top: -85px !important; margi…"
click at [194, 213] on div "Additional HTML/JS/CSS" at bounding box center [233, 257] width 126 height 769
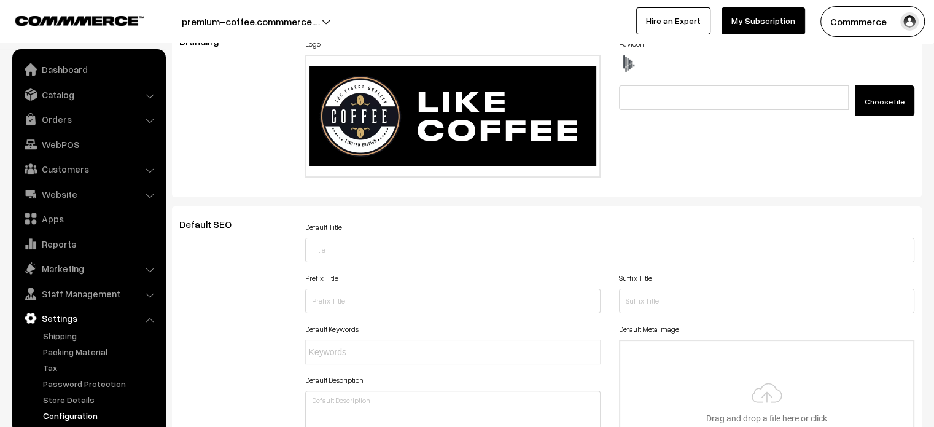
scroll to position [0, 0]
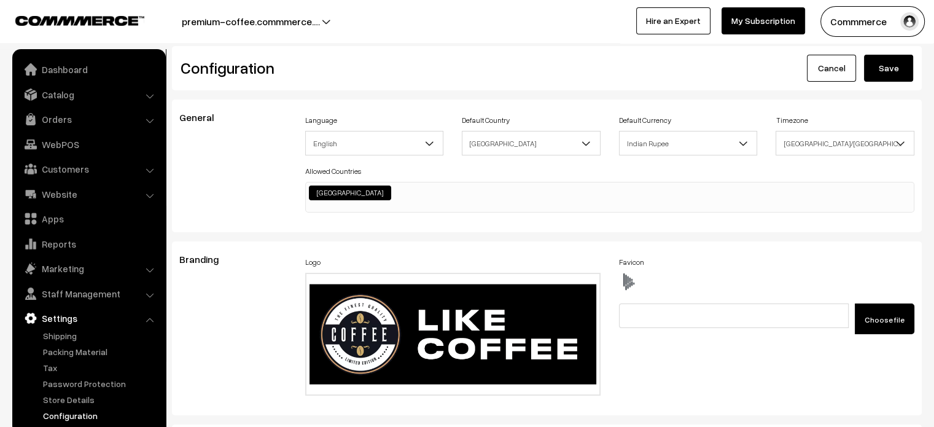
click at [896, 64] on button "Save" at bounding box center [888, 68] width 49 height 27
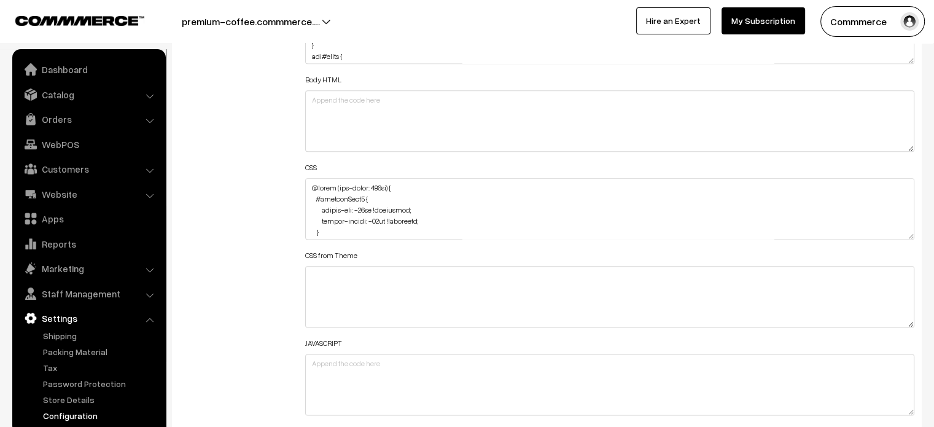
scroll to position [1454, 0]
click at [393, 207] on textarea at bounding box center [610, 204] width 610 height 61
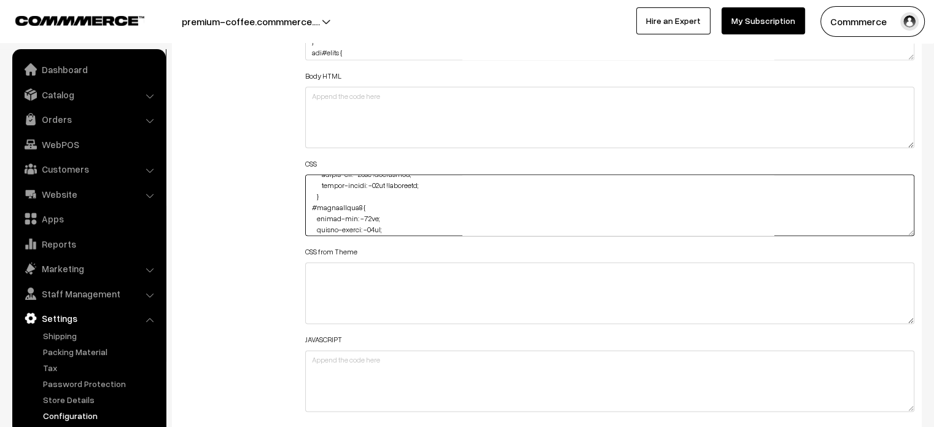
scroll to position [36, 0]
click at [373, 213] on textarea at bounding box center [610, 204] width 610 height 61
paste textarea "!important"
click at [385, 221] on textarea at bounding box center [610, 204] width 610 height 61
paste textarea "!important"
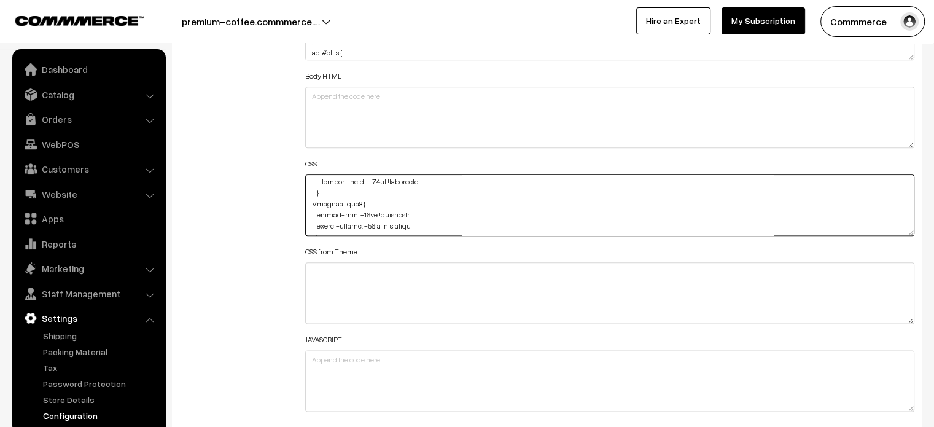
type textarea "@media (max-width: 767px) { #productType1 { margin-top: -85px !important; margi…"
click at [254, 217] on div "Additional HTML/JS/CSS" at bounding box center [233, 199] width 126 height 439
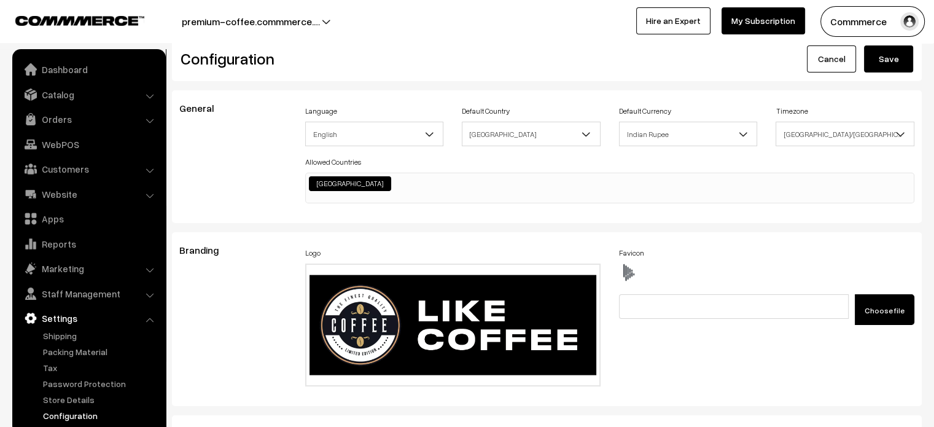
scroll to position [0, 0]
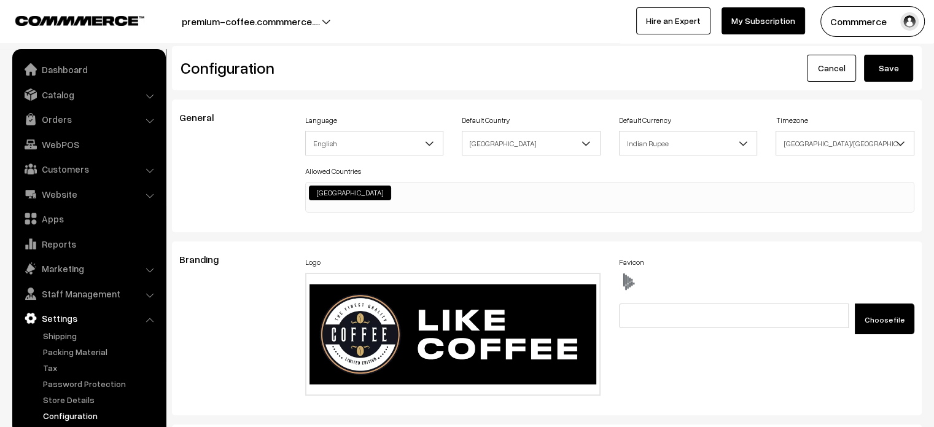
click at [879, 76] on button "Save" at bounding box center [888, 68] width 49 height 27
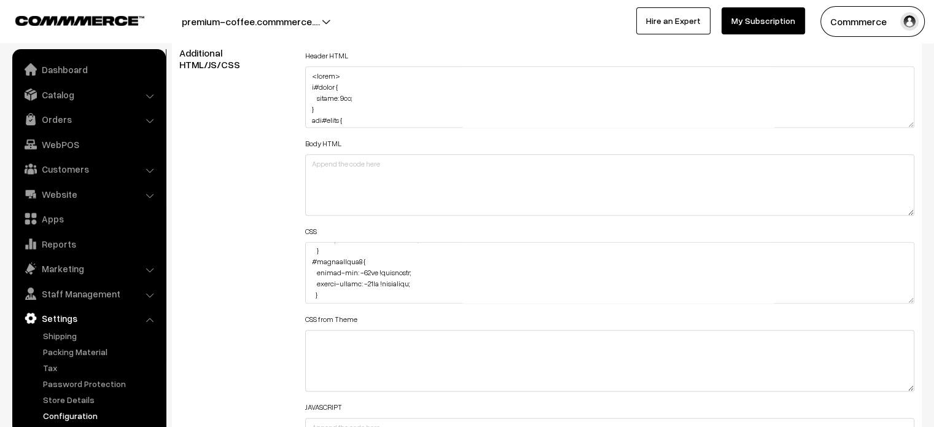
scroll to position [49, 0]
click at [378, 279] on textarea at bounding box center [610, 272] width 610 height 61
type textarea "@media (max-width: 767px) { #productType1 { margin-top: -85px !important; margi…"
click at [245, 247] on div "Additional HTML/JS/CSS" at bounding box center [233, 266] width 126 height 439
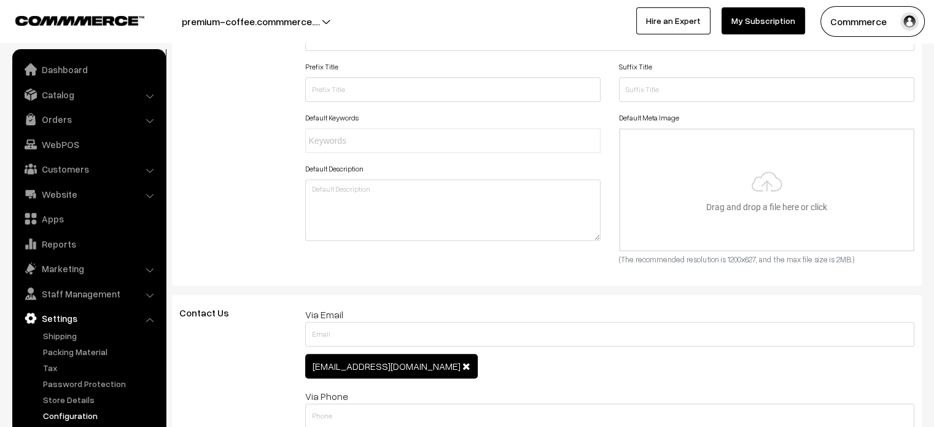
scroll to position [0, 0]
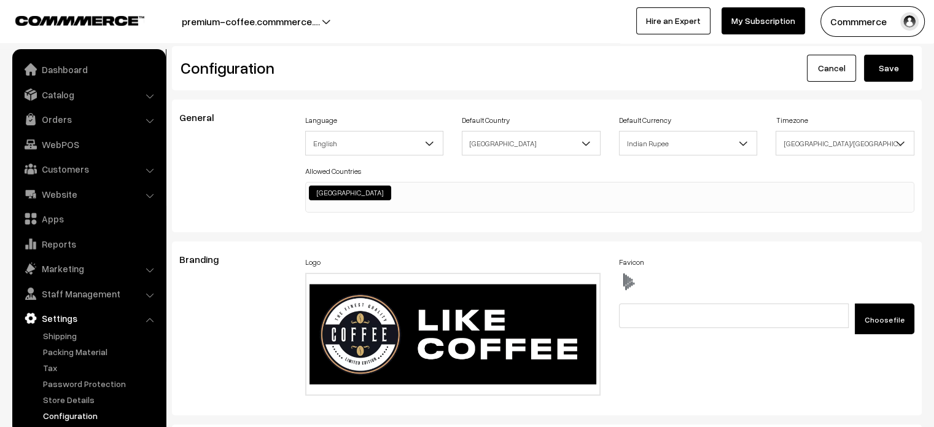
click at [885, 66] on button "Save" at bounding box center [888, 68] width 49 height 27
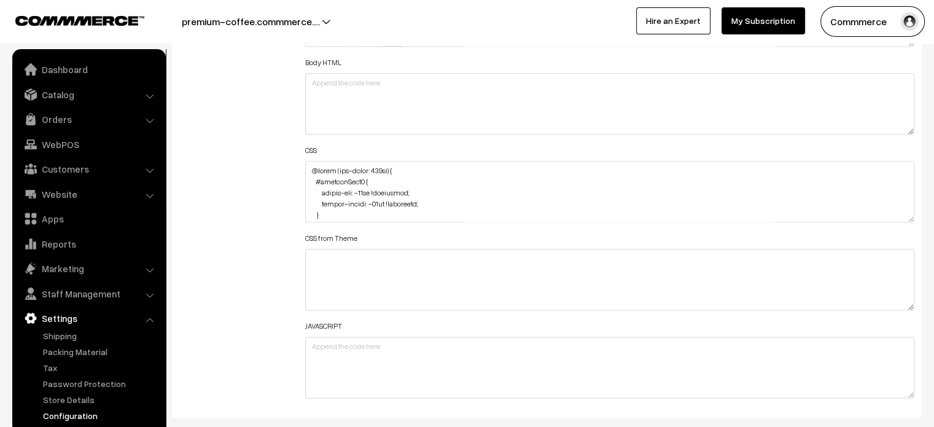
scroll to position [1471, 0]
drag, startPoint x: 909, startPoint y: 216, endPoint x: 917, endPoint y: 456, distance: 240.2
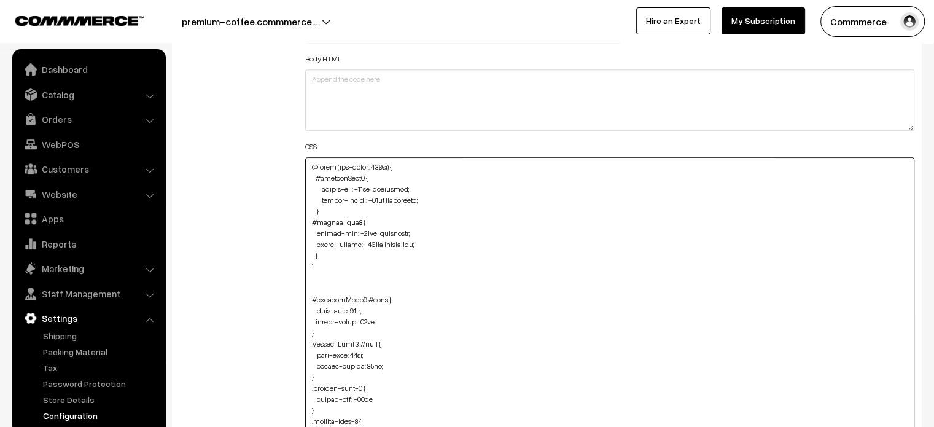
click at [338, 257] on textarea at bounding box center [610, 307] width 610 height 301
paste textarea "#productType4 { margin-top: -85px !important; }"
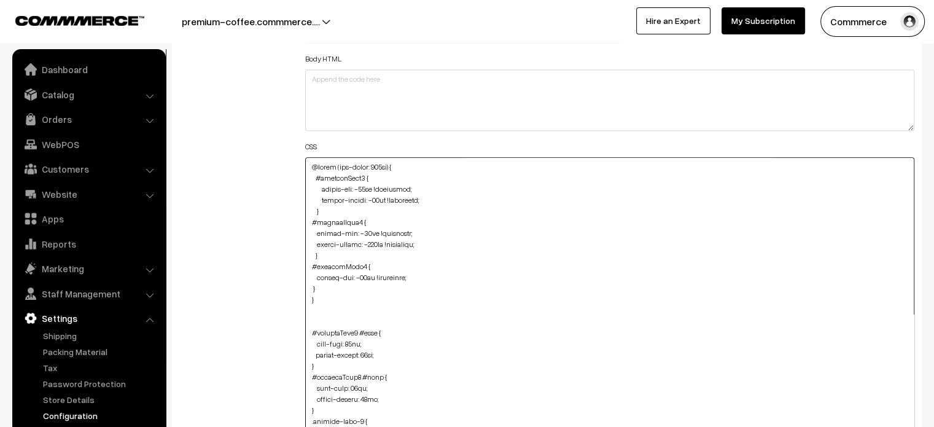
click at [309, 289] on textarea at bounding box center [610, 307] width 610 height 301
click at [276, 276] on div "Additional HTML/JS/CSS" at bounding box center [233, 302] width 126 height 679
click at [327, 289] on textarea at bounding box center [610, 307] width 610 height 301
paste textarea "#productType4 #subHeading { margin-bottom: -25px; }"
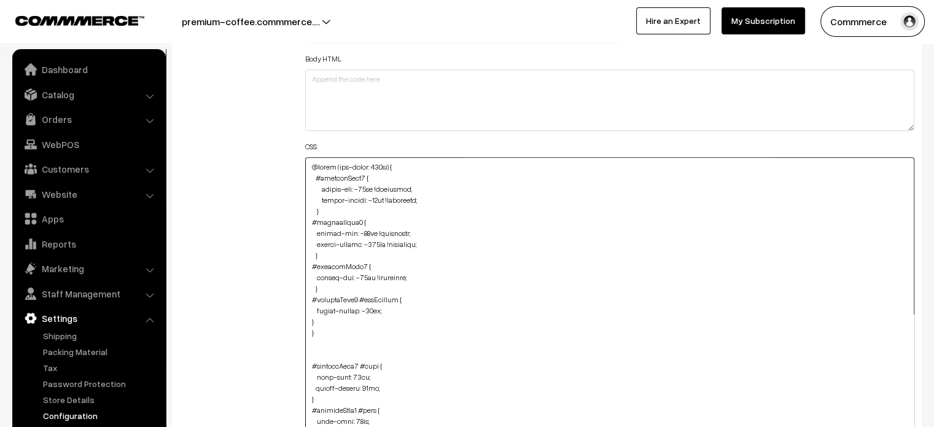
click at [310, 317] on textarea at bounding box center [610, 307] width 610 height 301
click at [309, 317] on textarea at bounding box center [610, 307] width 610 height 301
type textarea "@media (max-width: 767px) { #productType1 { margin-top: -85px !important; margi…"
click at [301, 319] on div "Header HTML Body HTML CSS CSS from Theme JAVASCRIPT" at bounding box center [610, 302] width 628 height 679
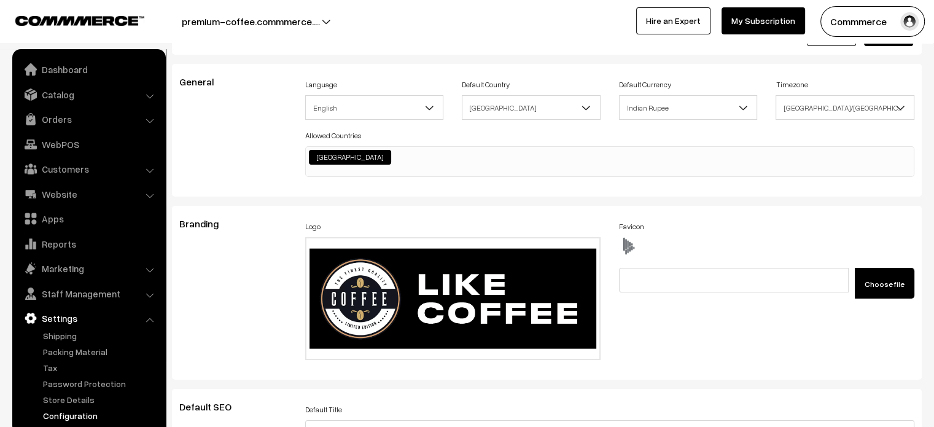
scroll to position [0, 0]
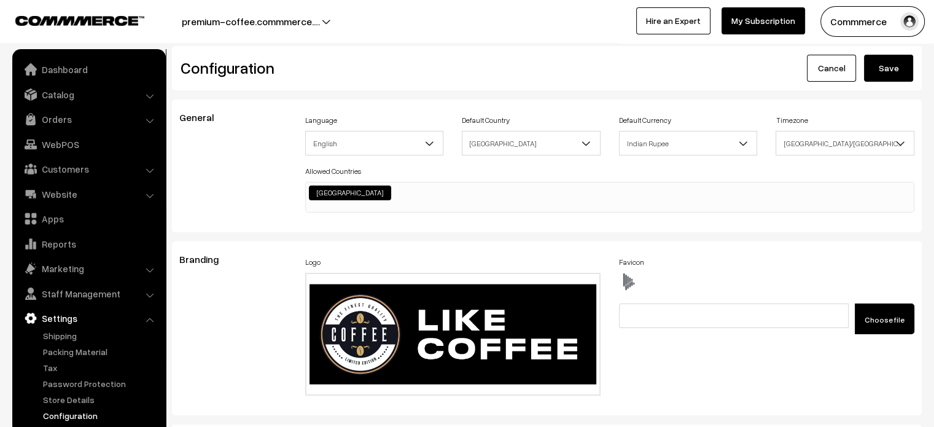
click at [884, 76] on button "Save" at bounding box center [888, 68] width 49 height 27
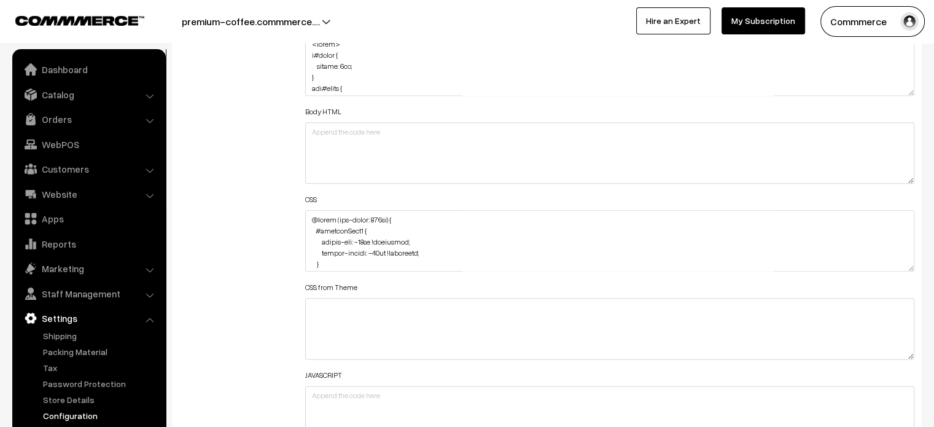
scroll to position [1416, 0]
click at [306, 218] on textarea at bounding box center [610, 242] width 610 height 61
paste textarea "@media (max-width: 767px) { .testimonials { padding-top: 56px; } }"
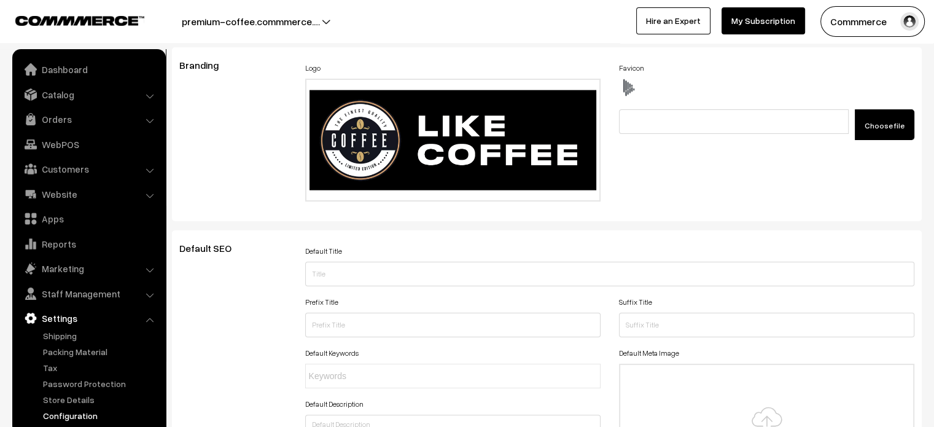
scroll to position [0, 0]
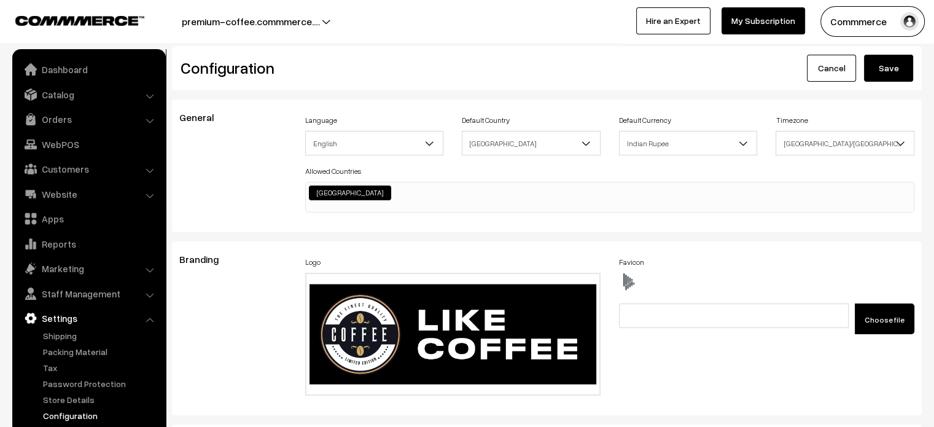
type textarea "@media (max-width: 767px) { .testimonials { padding-top: 56px; } } @media (max-…"
click at [898, 66] on button "Save" at bounding box center [888, 68] width 49 height 27
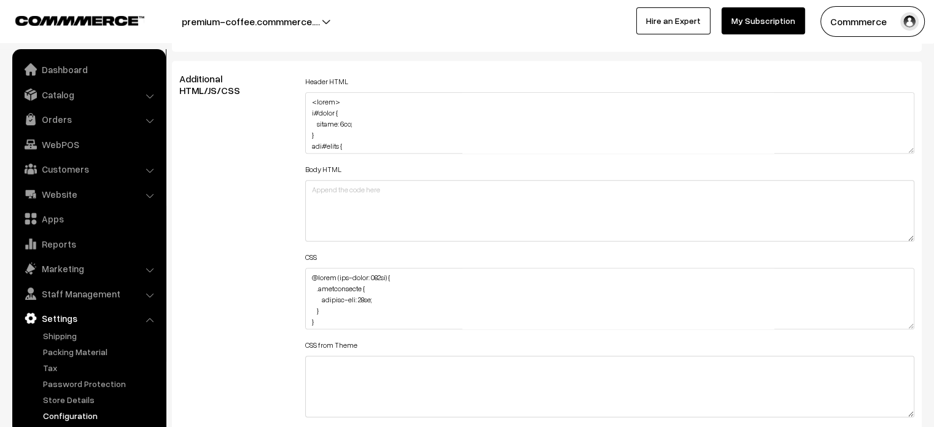
scroll to position [1429, 0]
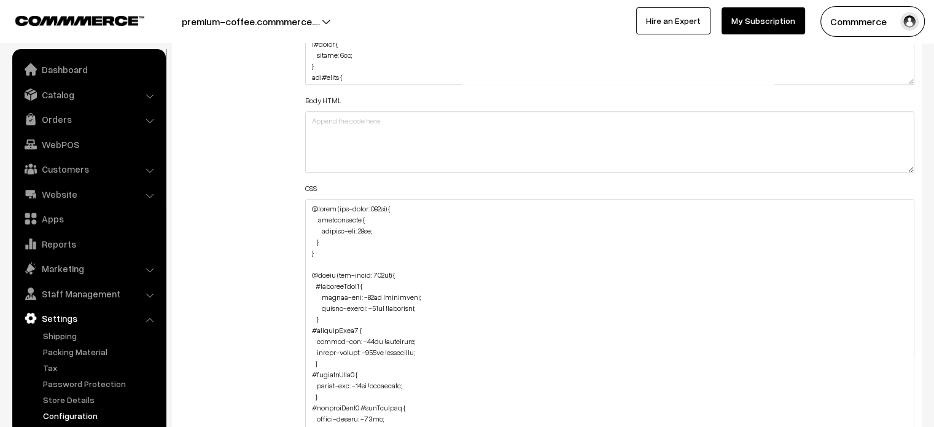
drag, startPoint x: 909, startPoint y: 255, endPoint x: 874, endPoint y: 456, distance: 203.1
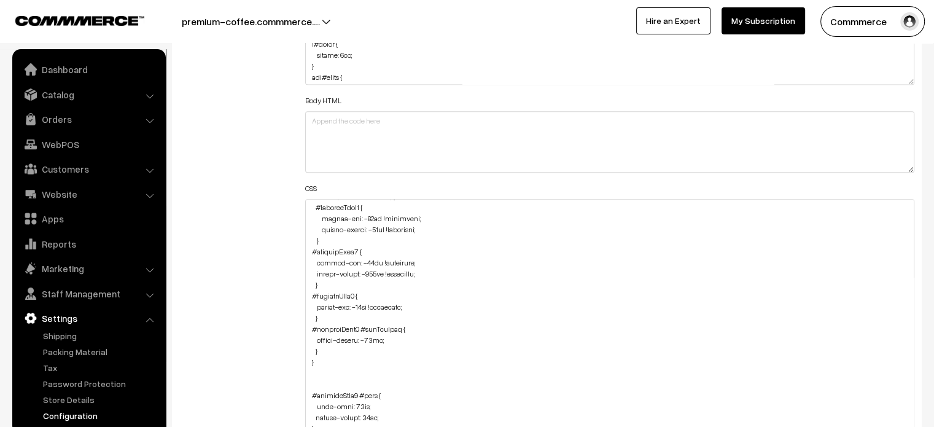
scroll to position [80, 0]
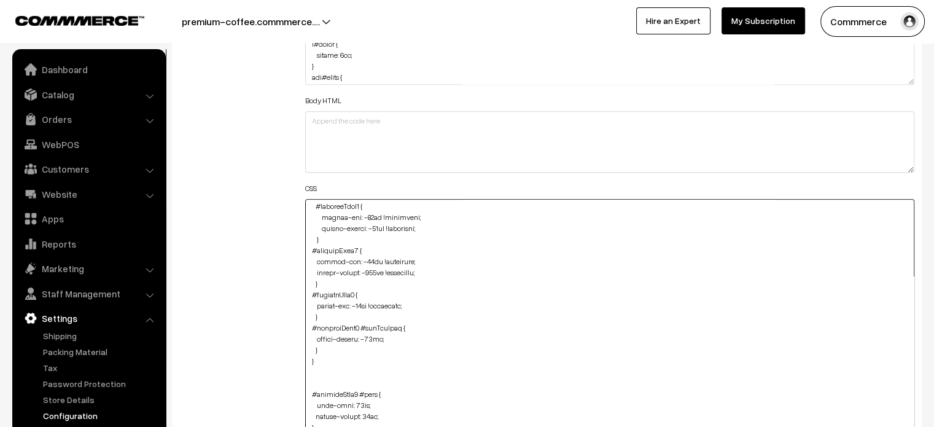
click at [322, 351] on textarea at bounding box center [610, 329] width 610 height 261
paste textarea "#productType3 #subHeading { margin-bottom: -25px; }"
click at [309, 378] on textarea at bounding box center [610, 329] width 610 height 261
type textarea "@media (max-width: 767px) { .testimonials { padding-top: 56px; } } @media (max-…"
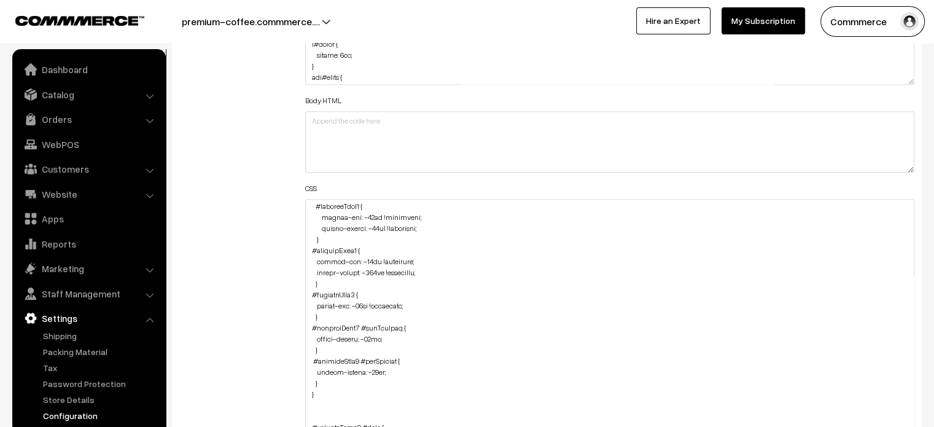
click at [273, 362] on div "Additional HTML/JS/CSS" at bounding box center [233, 323] width 126 height 639
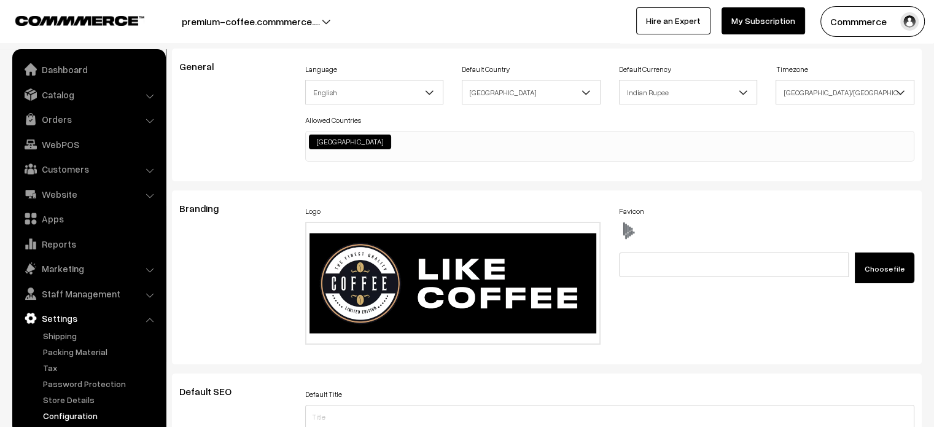
scroll to position [0, 0]
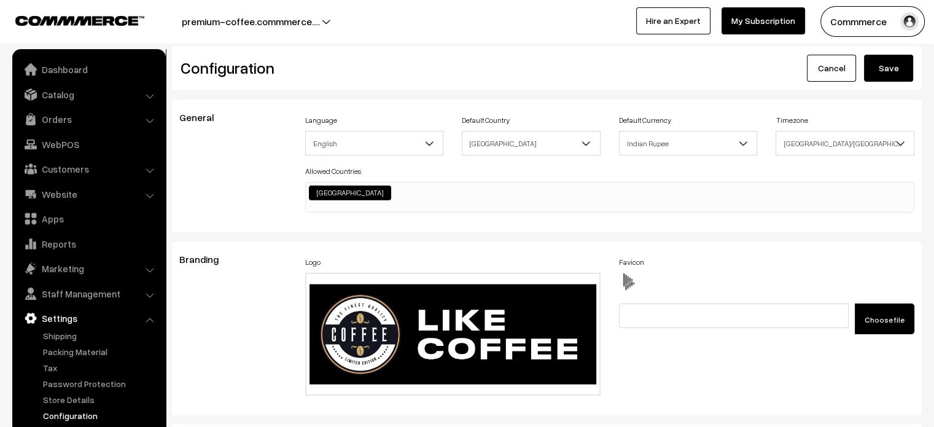
click at [890, 75] on button "Save" at bounding box center [888, 68] width 49 height 27
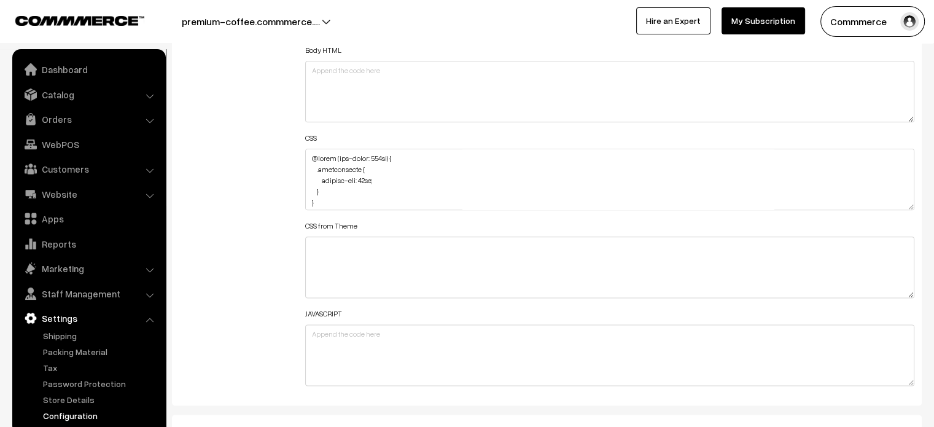
scroll to position [1461, 0]
drag, startPoint x: 909, startPoint y: 221, endPoint x: 872, endPoint y: 456, distance: 237.4
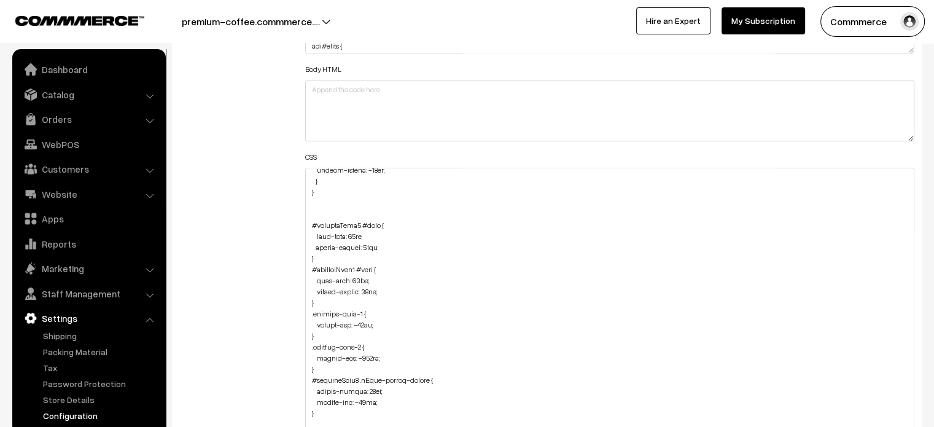
scroll to position [252, 0]
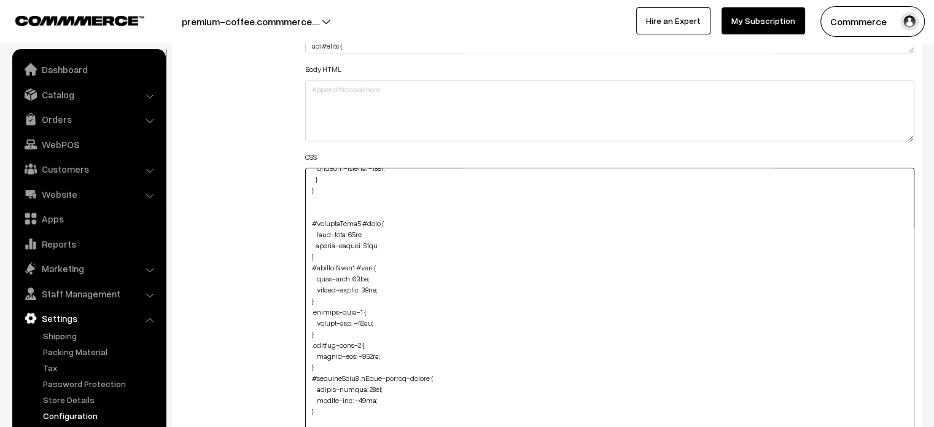
click at [322, 206] on textarea at bounding box center [610, 315] width 610 height 295
paste textarea "#ProductType5 #name { font-size: 17px; }"
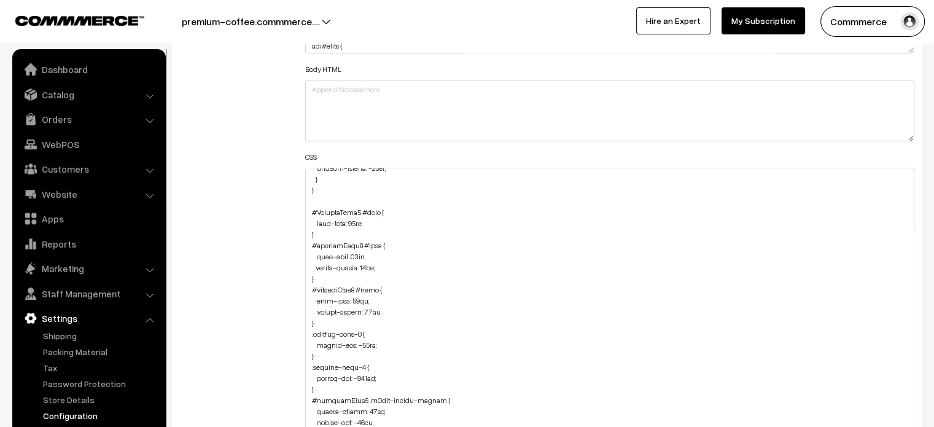
click at [270, 231] on div "Additional HTML/JS/CSS" at bounding box center [233, 309] width 126 height 673
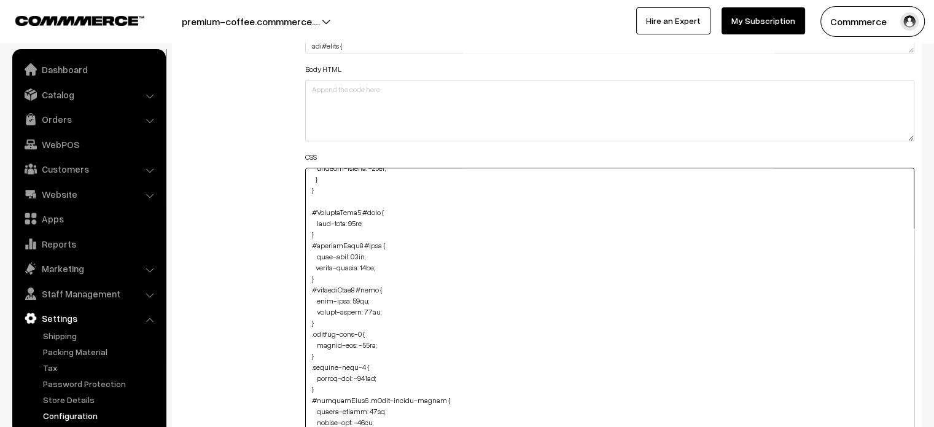
click at [376, 220] on textarea at bounding box center [610, 315] width 610 height 295
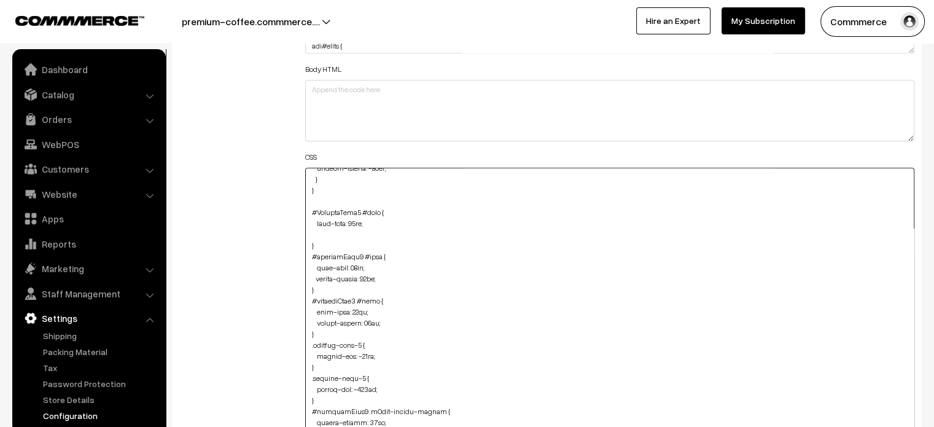
paste textarea "margin-bottom: 12px;"
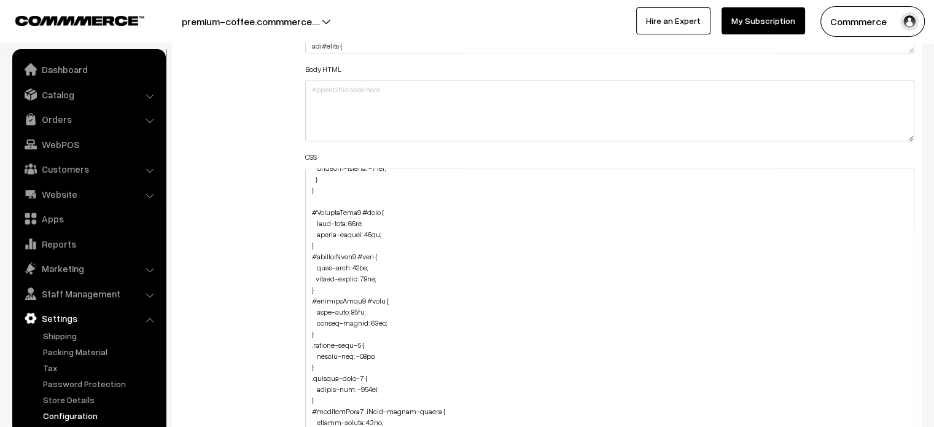
click at [263, 209] on div "Additional HTML/JS/CSS" at bounding box center [233, 309] width 126 height 673
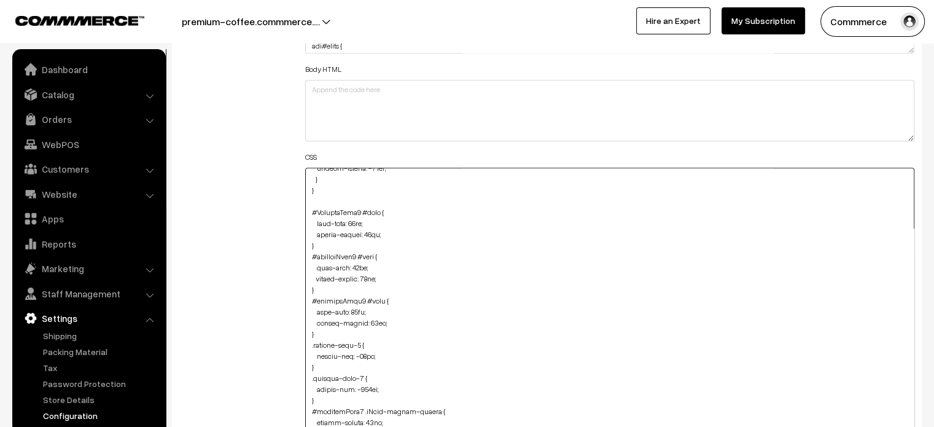
drag, startPoint x: 309, startPoint y: 256, endPoint x: 359, endPoint y: 252, distance: 50.5
click at [359, 252] on textarea at bounding box center [610, 315] width 610 height 295
drag, startPoint x: 311, startPoint y: 212, endPoint x: 361, endPoint y: 208, distance: 49.9
click at [361, 208] on textarea at bounding box center [610, 315] width 610 height 295
click at [327, 248] on textarea at bounding box center [610, 315] width 610 height 295
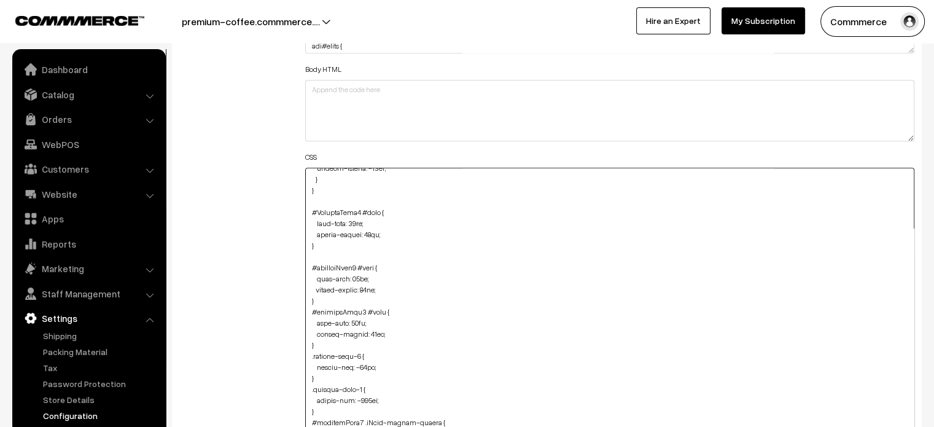
paste textarea "#ProductType5 #price Specificity: (2,0,0) { margin-bottom: -50px; }"
drag, startPoint x: 368, startPoint y: 266, endPoint x: 312, endPoint y: 273, distance: 56.9
click at [312, 273] on textarea at bounding box center [610, 315] width 610 height 295
drag, startPoint x: 317, startPoint y: 278, endPoint x: 305, endPoint y: 269, distance: 14.9
click at [305, 269] on textarea at bounding box center [610, 315] width 610 height 295
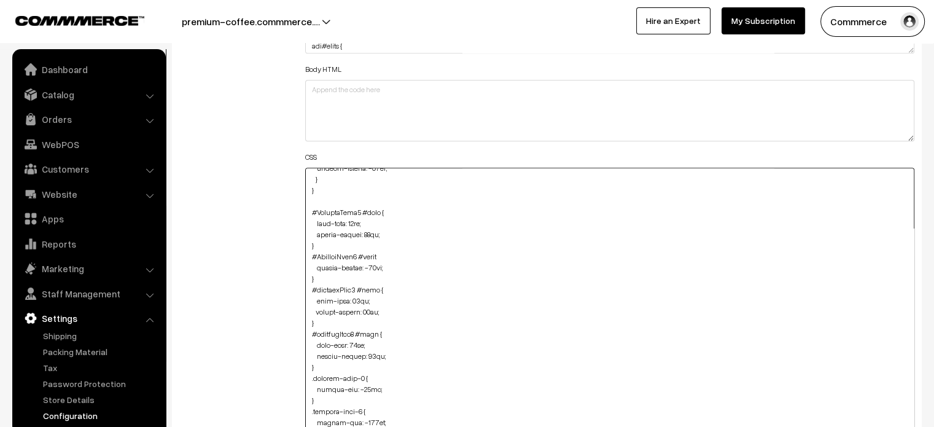
drag, startPoint x: 395, startPoint y: 270, endPoint x: 304, endPoint y: 268, distance: 91.5
click at [304, 268] on div "Header HTML Body HTML CSS CSS from Theme JAVASCRIPT" at bounding box center [610, 309] width 628 height 673
paste textarea "margin-bottom: -50px; margin-top: 4"
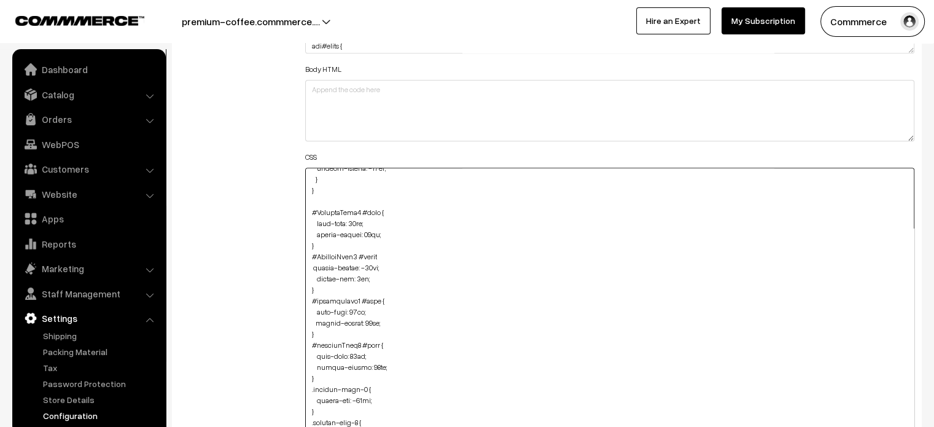
click at [309, 270] on textarea at bounding box center [610, 315] width 610 height 295
type textarea "@media (max-width: 767px) { .testimonials { padding-top: 56px; } } @media (max-…"
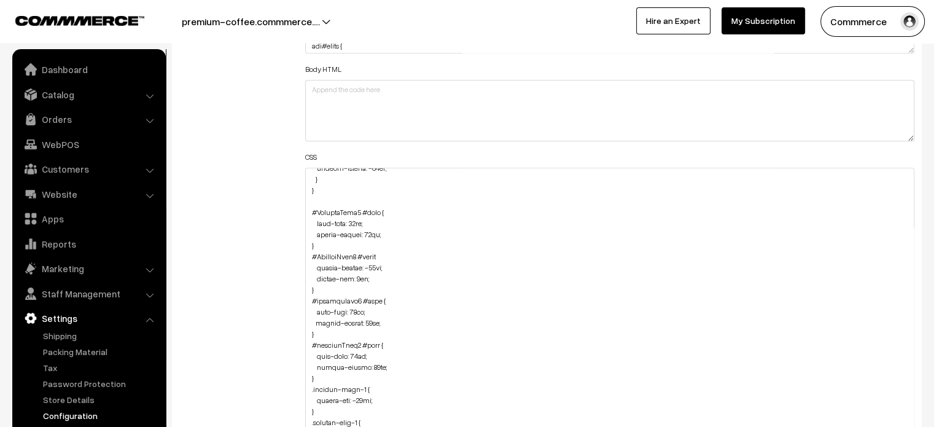
click at [299, 272] on div "Header HTML Body HTML CSS CSS from Theme JAVASCRIPT" at bounding box center [610, 309] width 628 height 673
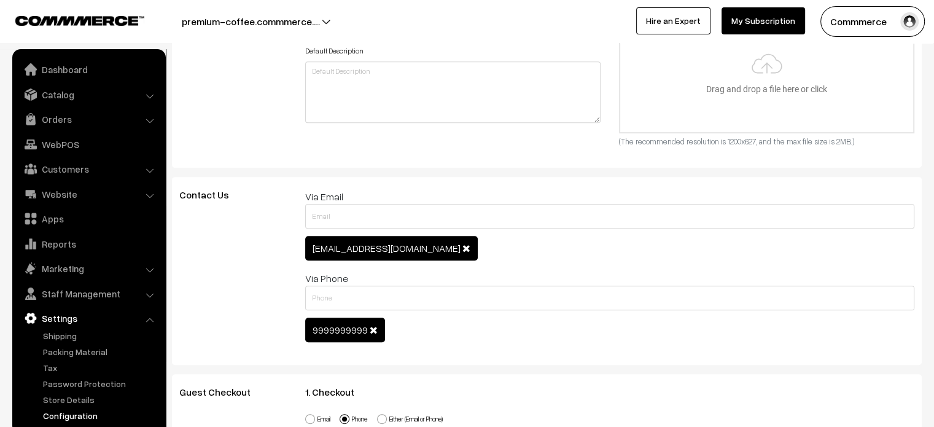
scroll to position [0, 0]
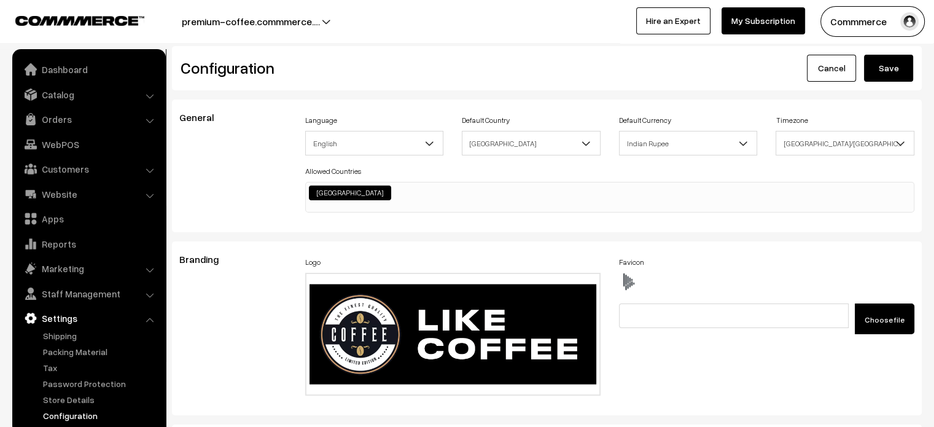
click at [892, 71] on button "Save" at bounding box center [888, 68] width 49 height 27
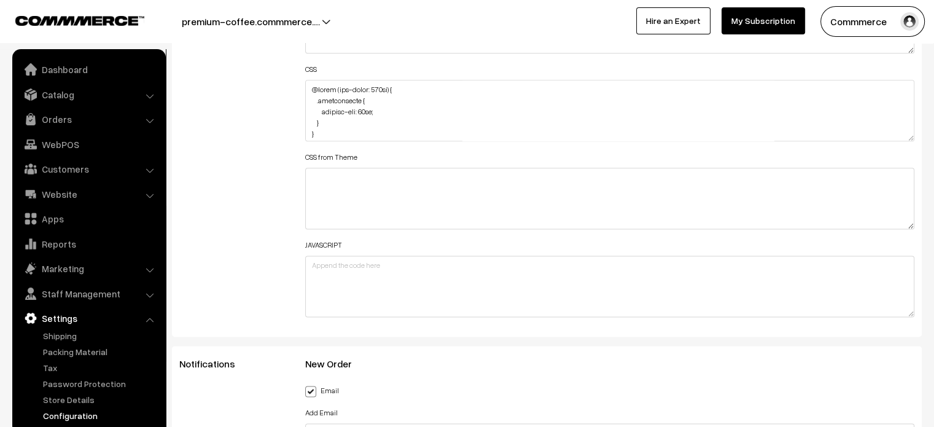
scroll to position [1558, 0]
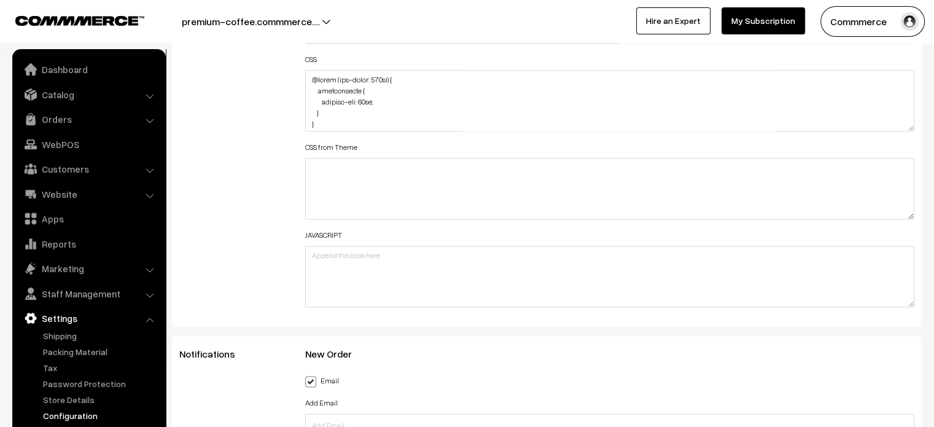
drag, startPoint x: 906, startPoint y: 123, endPoint x: 872, endPoint y: 304, distance: 184.1
click at [872, 131] on textarea at bounding box center [610, 100] width 610 height 61
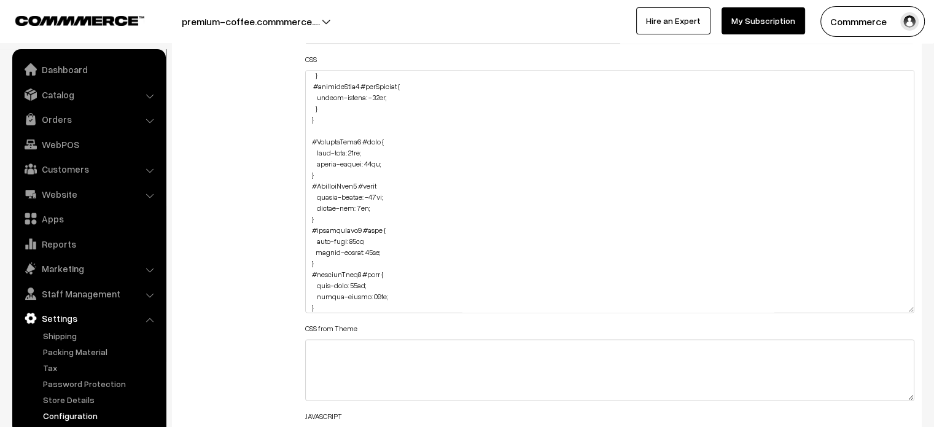
scroll to position [253, 0]
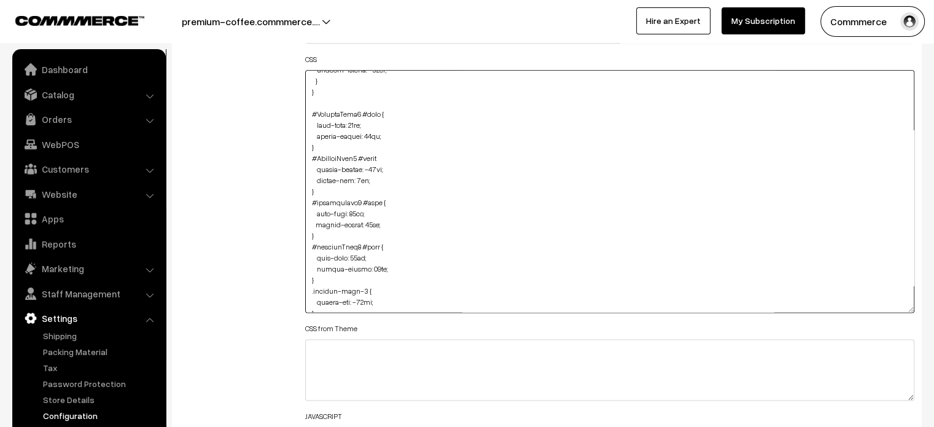
drag, startPoint x: 308, startPoint y: 113, endPoint x: 327, endPoint y: 195, distance: 83.8
click at [327, 195] on textarea at bounding box center [610, 191] width 610 height 243
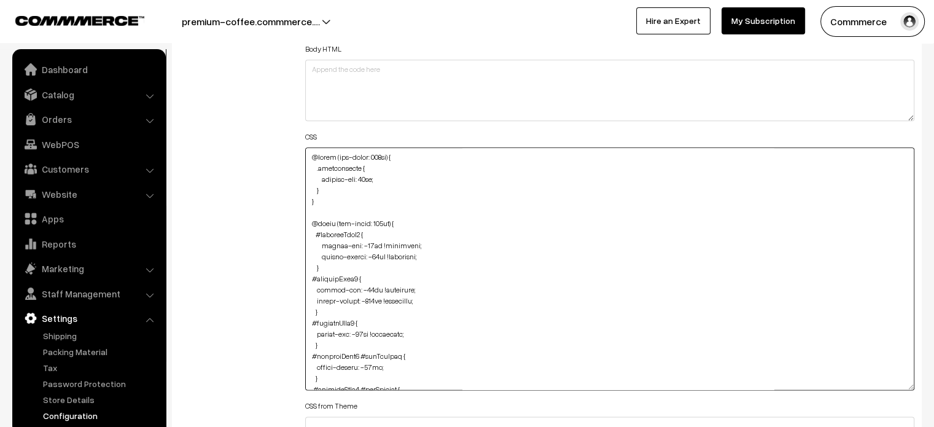
scroll to position [1480, 0]
click at [307, 154] on textarea at bounding box center [610, 270] width 610 height 243
paste textarea "#ProductType5 #name { font-size: 17px; margin-bottom: 12px; } #ProductType5 #pr…"
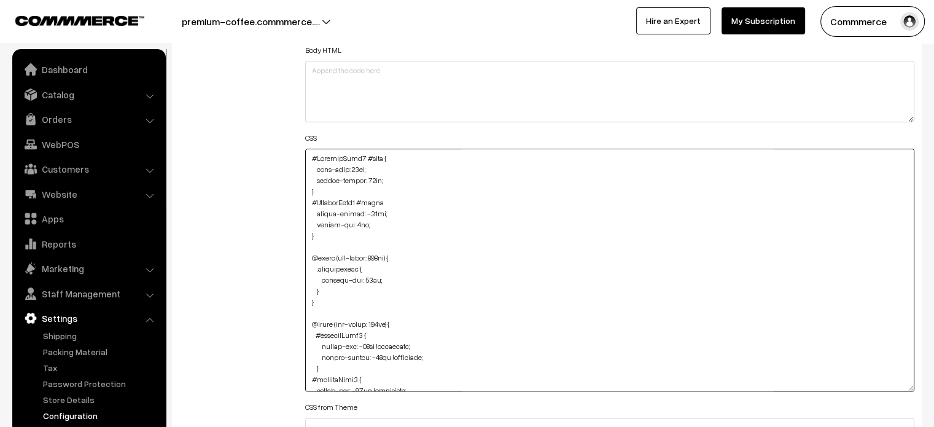
type textarea "#ProductType5 #name { font-size: 17px; margin-bottom: 12px; } #ProductType5 #pr…"
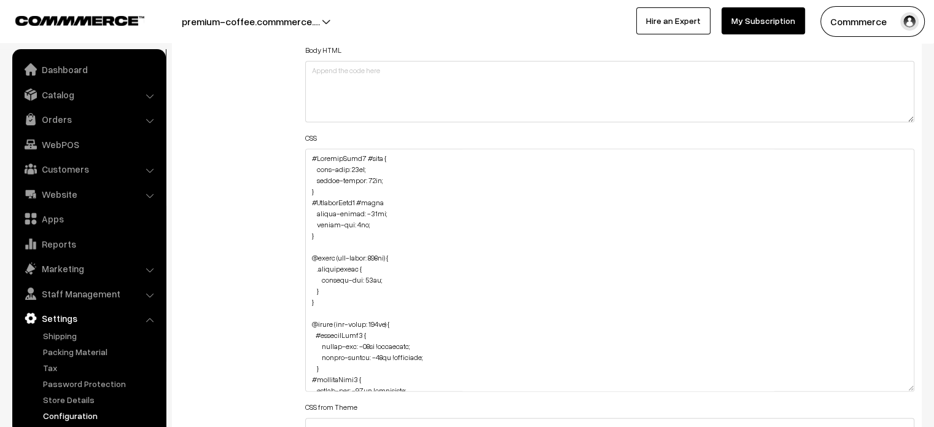
click at [285, 228] on div "Additional HTML/JS/CSS" at bounding box center [233, 264] width 126 height 620
click at [280, 192] on div "Additional HTML/JS/CSS" at bounding box center [233, 264] width 126 height 620
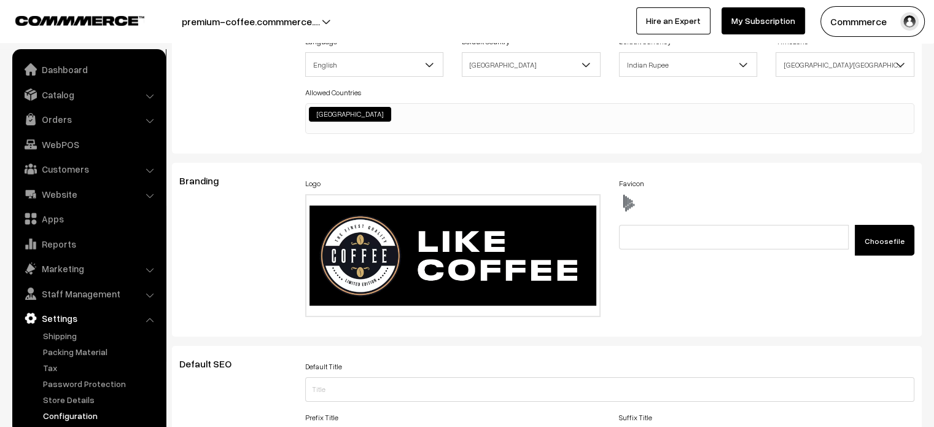
scroll to position [0, 0]
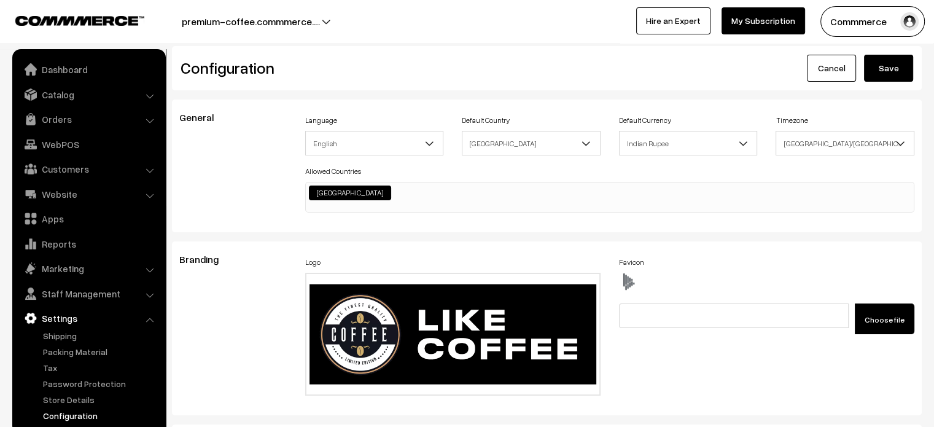
click at [893, 69] on button "Save" at bounding box center [888, 68] width 49 height 27
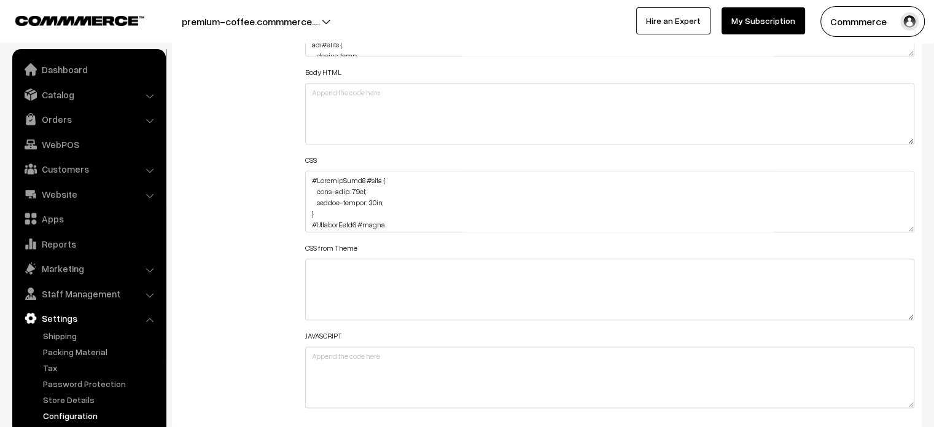
scroll to position [1459, 0]
drag, startPoint x: 909, startPoint y: 226, endPoint x: 942, endPoint y: 348, distance: 126.2
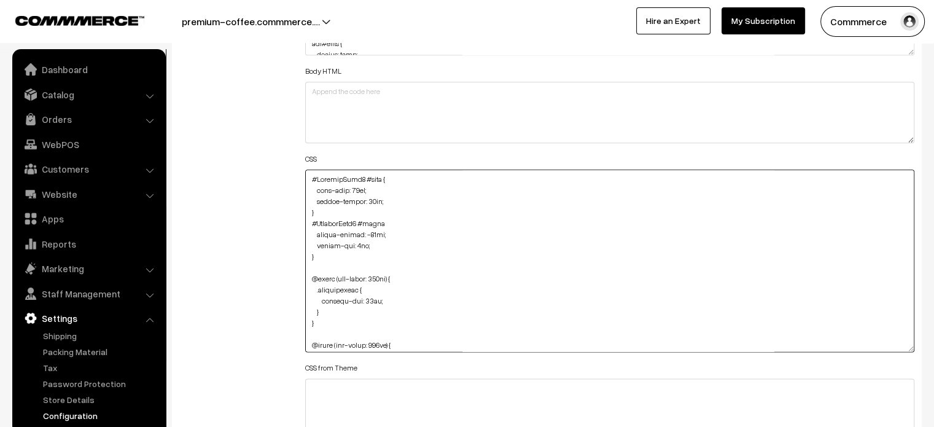
drag, startPoint x: 308, startPoint y: 223, endPoint x: 324, endPoint y: 259, distance: 39.6
click at [324, 259] on textarea at bounding box center [610, 260] width 610 height 182
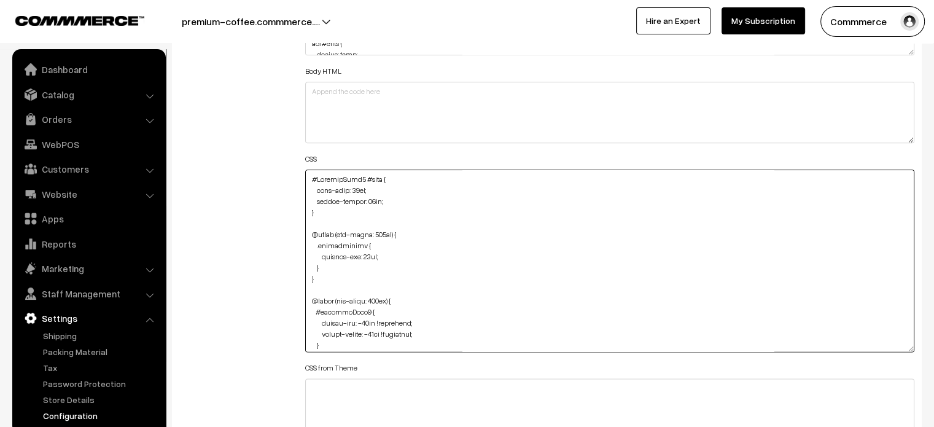
type textarea "#ProductType5 #name { font-size: 17px; margin-bottom: 12px; } @media (max-width…"
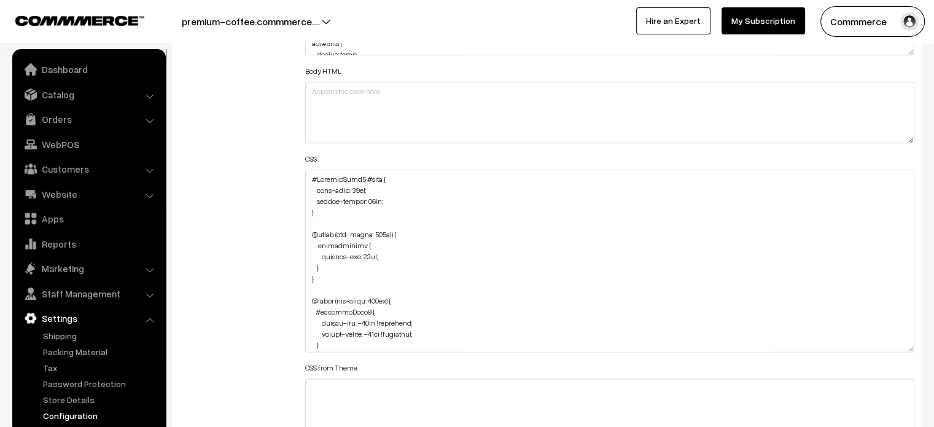
click at [237, 211] on div "Additional HTML/JS/CSS" at bounding box center [233, 255] width 126 height 560
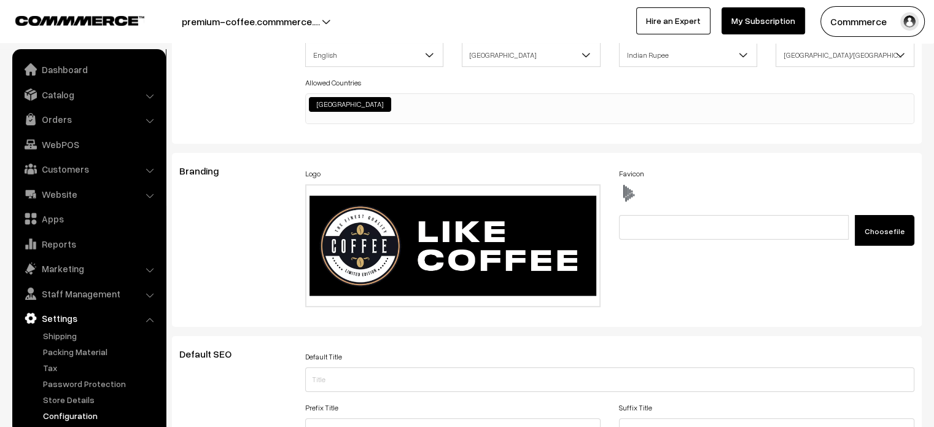
scroll to position [0, 0]
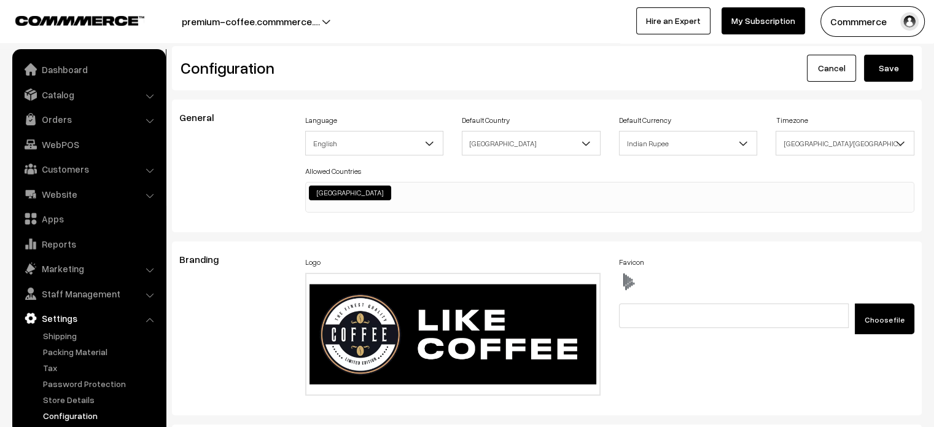
click at [882, 68] on button "Save" at bounding box center [888, 68] width 49 height 27
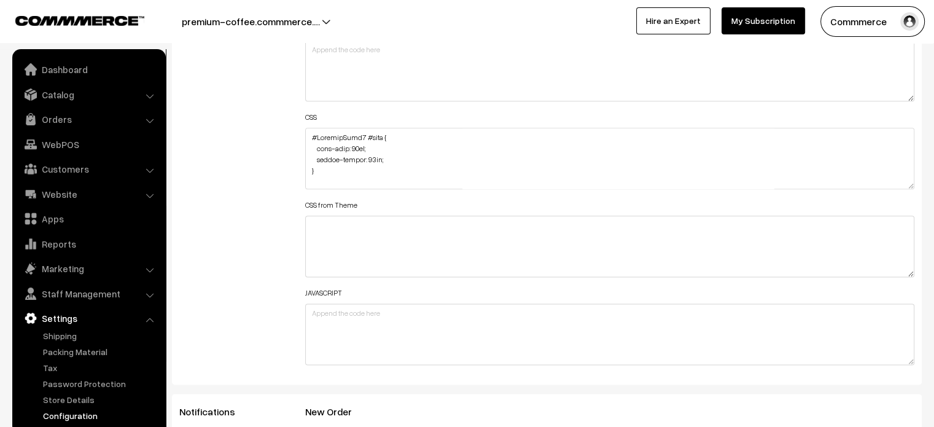
scroll to position [1501, 0]
click at [306, 137] on textarea at bounding box center [610, 158] width 610 height 61
paste textarea "#ProductType5 #button2 { margin-top: -35px; }"
type textarea "#ProductType5 #button2 { margin-top: -35px; } #ProductType5 #name { font-size: …"
click at [278, 149] on div "Additional HTML/JS/CSS" at bounding box center [233, 152] width 126 height 439
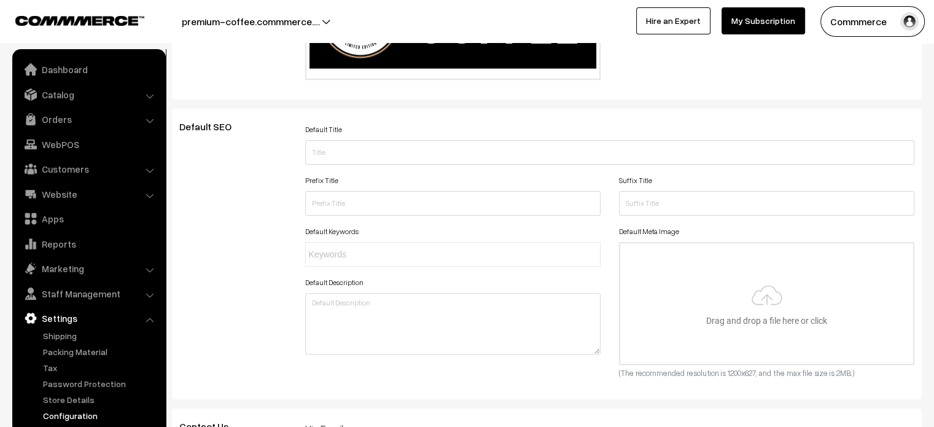
scroll to position [0, 0]
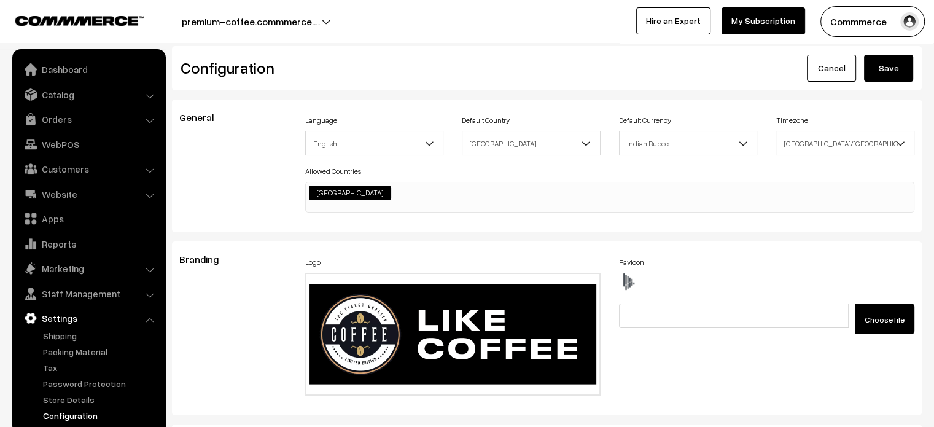
click at [868, 66] on button "Save" at bounding box center [888, 68] width 49 height 27
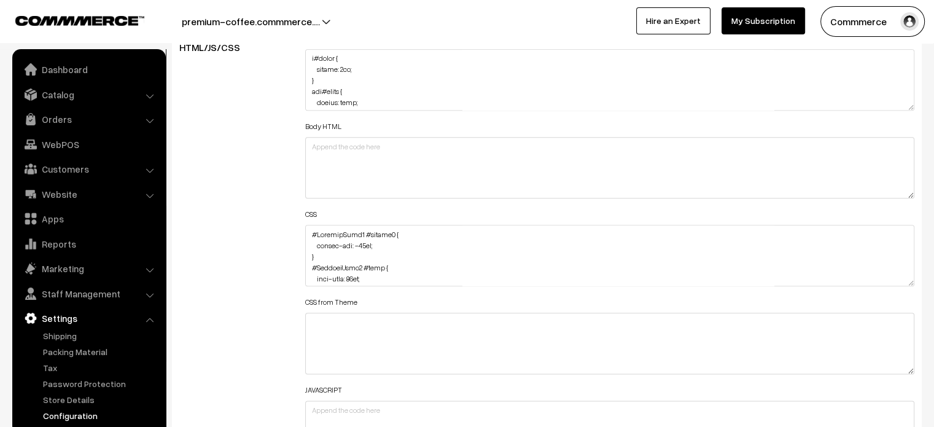
scroll to position [1407, 0]
click at [309, 230] on textarea at bounding box center [610, 251] width 610 height 61
paste textarea "#ProductType5 { margin-top: -110px; margin-bottom: -110px; }"
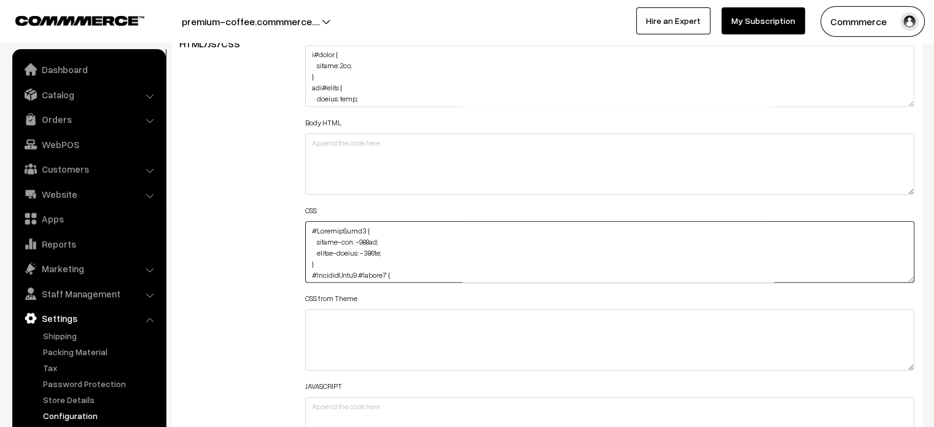
type textarea "#ProductType5 { margin-top: -110px; margin-bottom: -110px; } #ProductType5 #but…"
click at [268, 229] on div "Additional HTML/JS/CSS" at bounding box center [233, 245] width 126 height 439
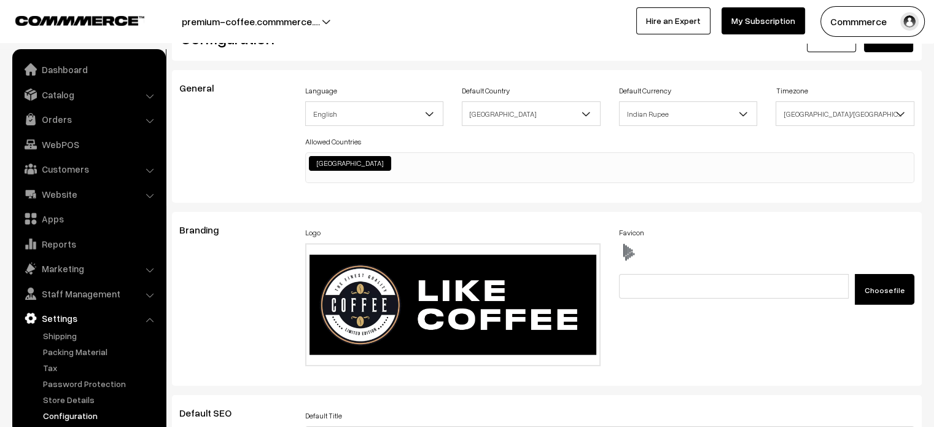
scroll to position [0, 0]
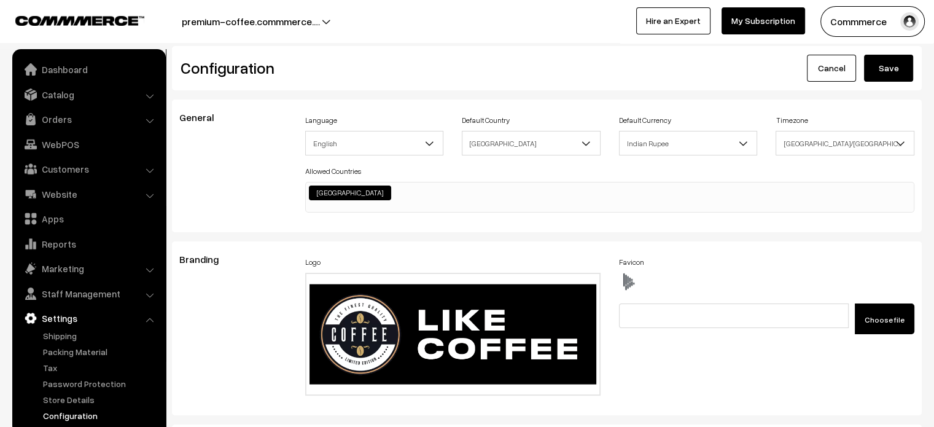
click at [904, 66] on button "Save" at bounding box center [888, 68] width 49 height 27
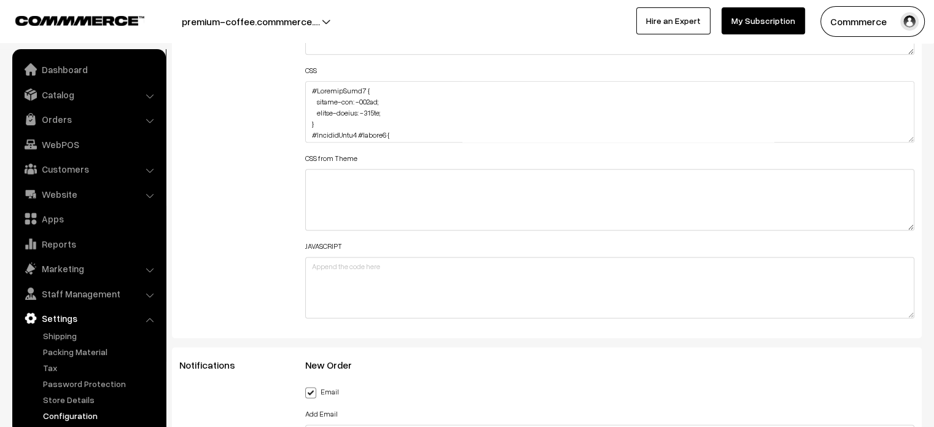
scroll to position [1555, 0]
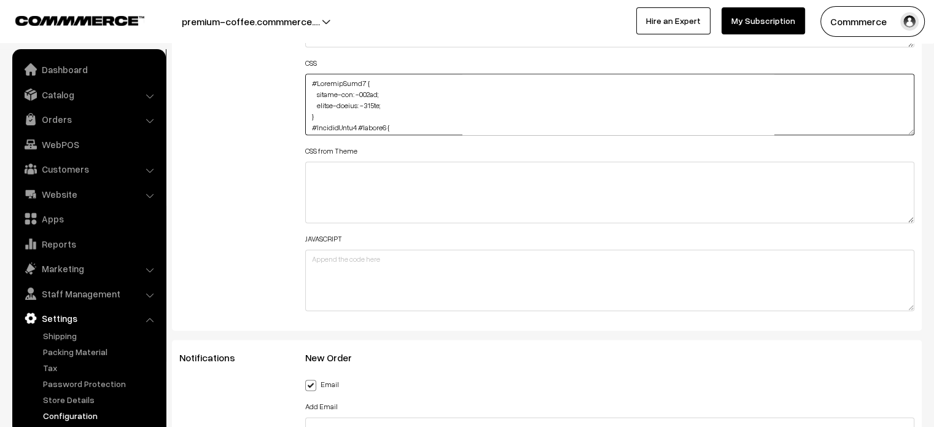
click at [910, 133] on div "Header HTML Body HTML CSS CSS from Theme JAVASCRIPT" at bounding box center [610, 95] width 610 height 432
click at [910, 133] on textarea at bounding box center [610, 104] width 610 height 61
drag, startPoint x: 910, startPoint y: 133, endPoint x: 910, endPoint y: 456, distance: 322.3
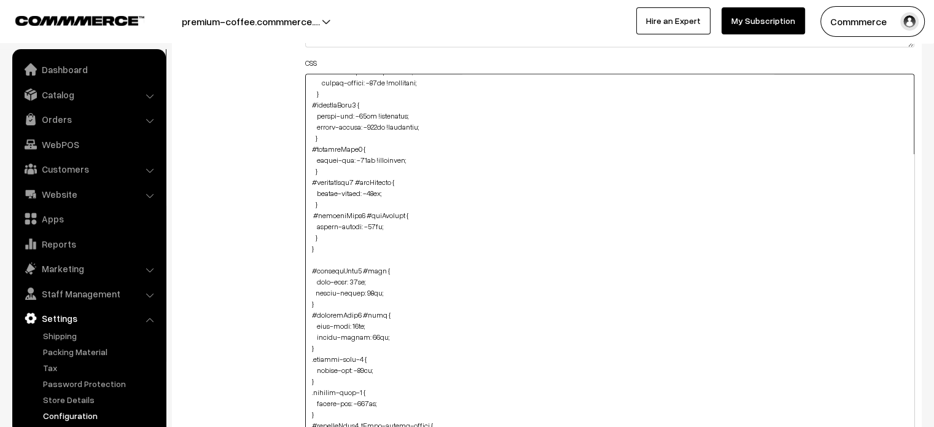
scroll to position [228, 0]
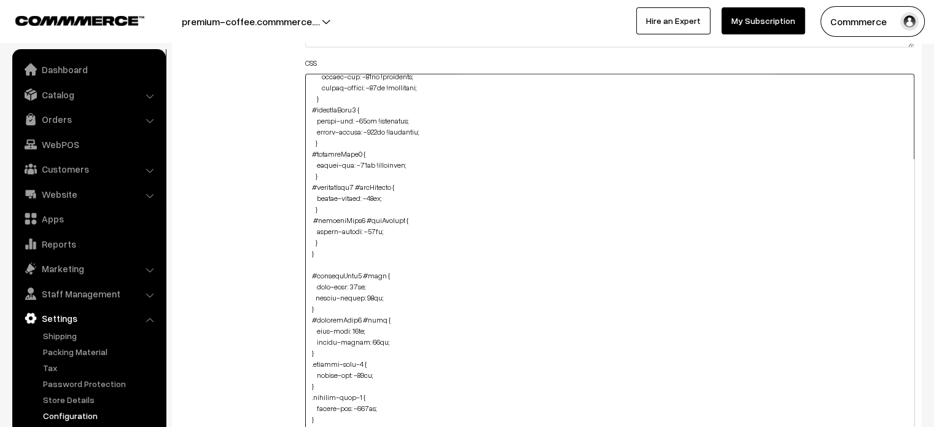
click at [329, 243] on textarea at bounding box center [610, 265] width 610 height 383
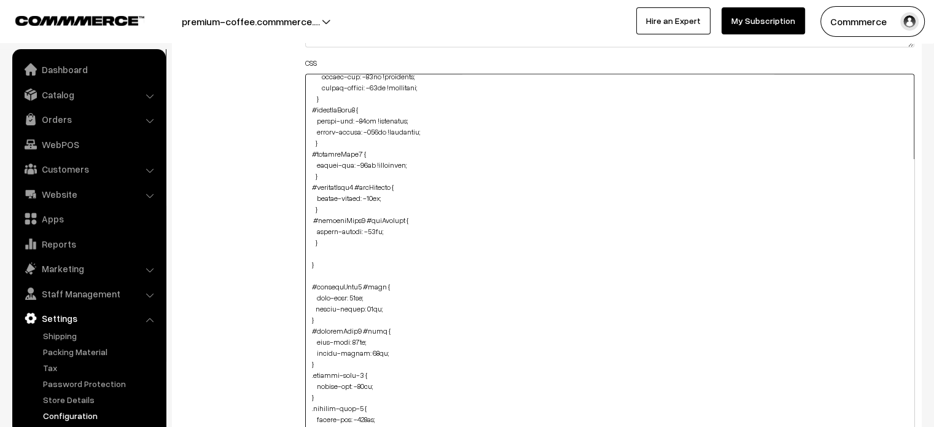
paste textarea "#productType4 #name { font-size: 12px; margin-bottom: 5px; }"
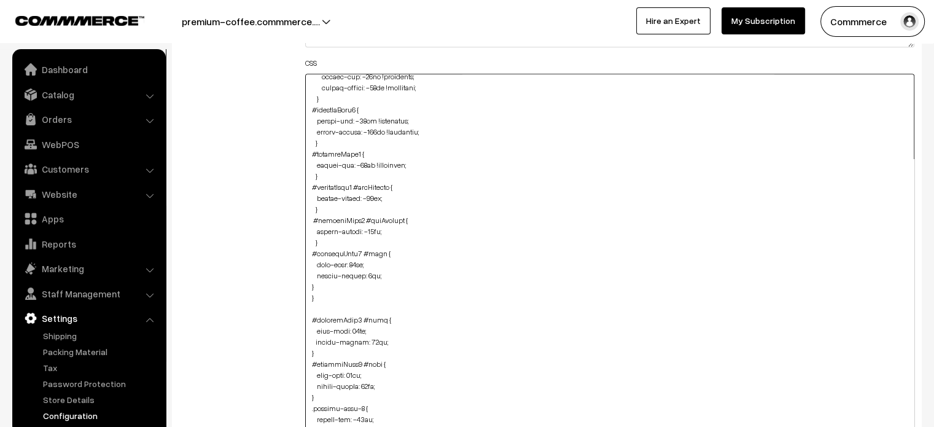
click at [307, 282] on textarea at bounding box center [610, 265] width 610 height 383
type textarea "#ProductType5 { margin-top: -110px; margin-bottom: -110px; } #ProductType5 #but…"
click at [280, 273] on div "Additional HTML/JS/CSS" at bounding box center [233, 259] width 126 height 761
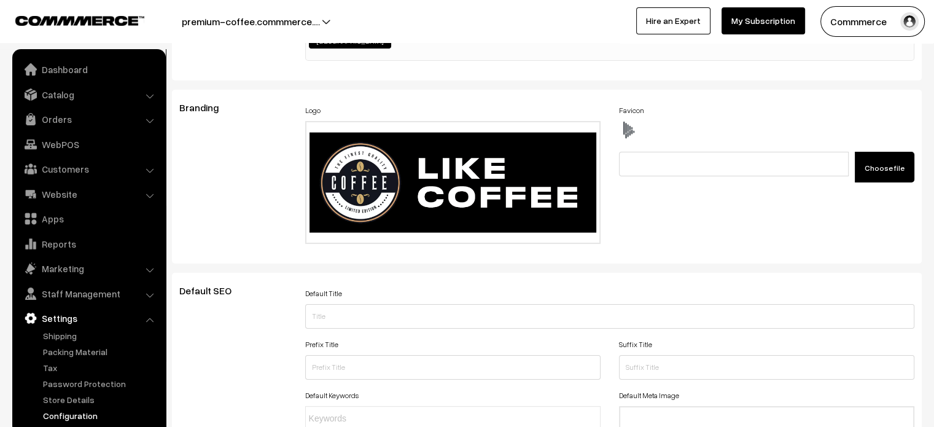
scroll to position [0, 0]
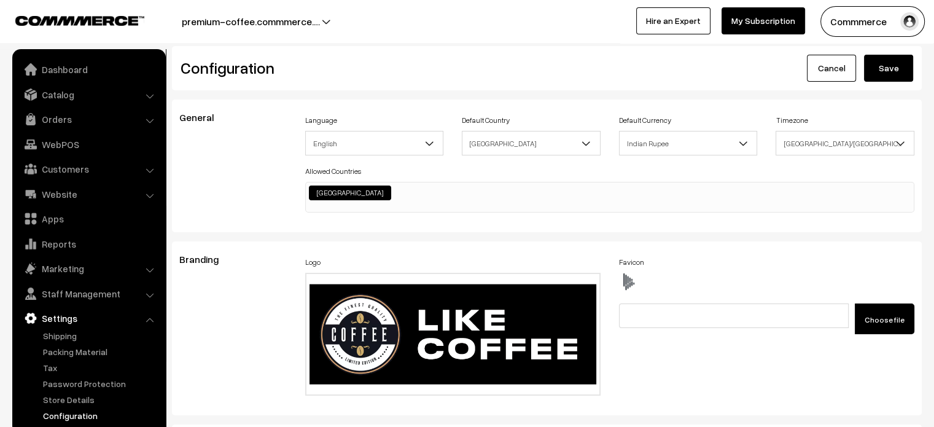
click at [888, 76] on button "Save" at bounding box center [888, 68] width 49 height 27
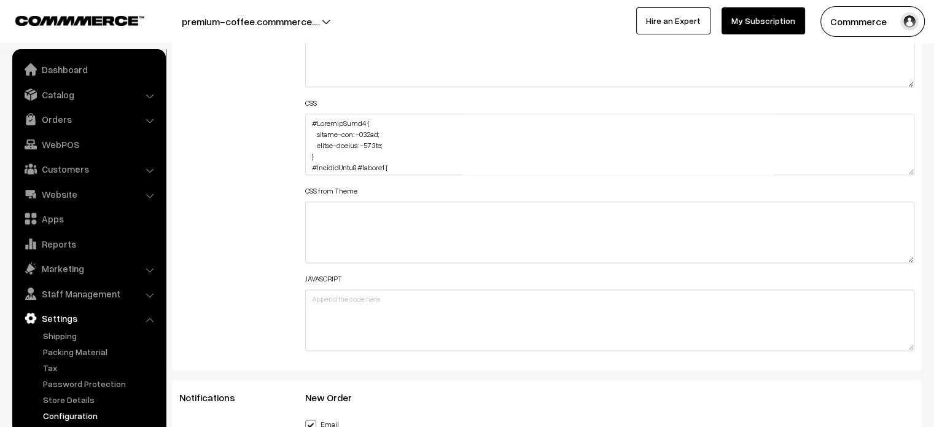
scroll to position [1517, 0]
drag, startPoint x: 910, startPoint y: 168, endPoint x: 882, endPoint y: 456, distance: 288.7
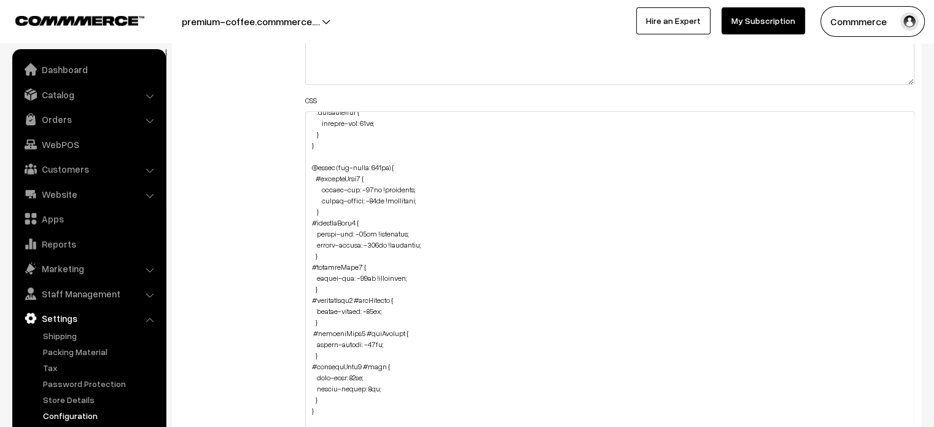
scroll to position [262, 0]
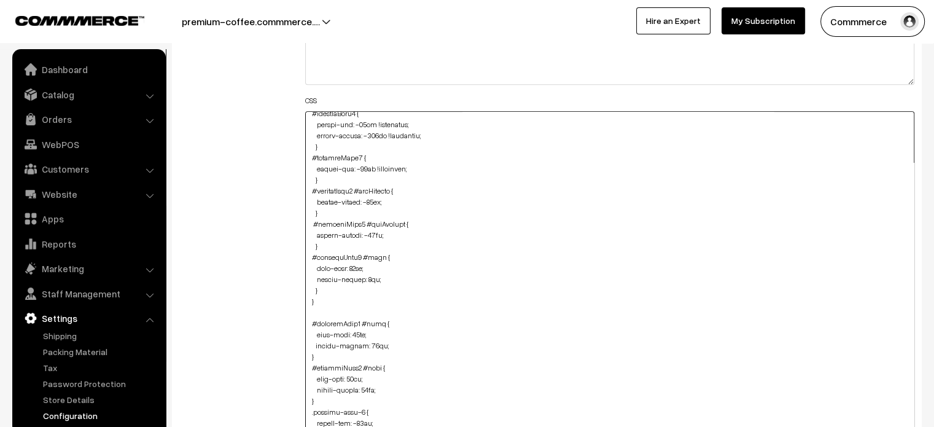
drag, startPoint x: 314, startPoint y: 270, endPoint x: 327, endPoint y: 287, distance: 21.5
click at [327, 287] on textarea at bounding box center [610, 285] width 610 height 349
paste textarea "font-size: 12px !important; margin-bottom: 5px !important;"
type textarea "#ProductType5 { margin-top: -110px; margin-bottom: -110px; } #ProductType5 #but…"
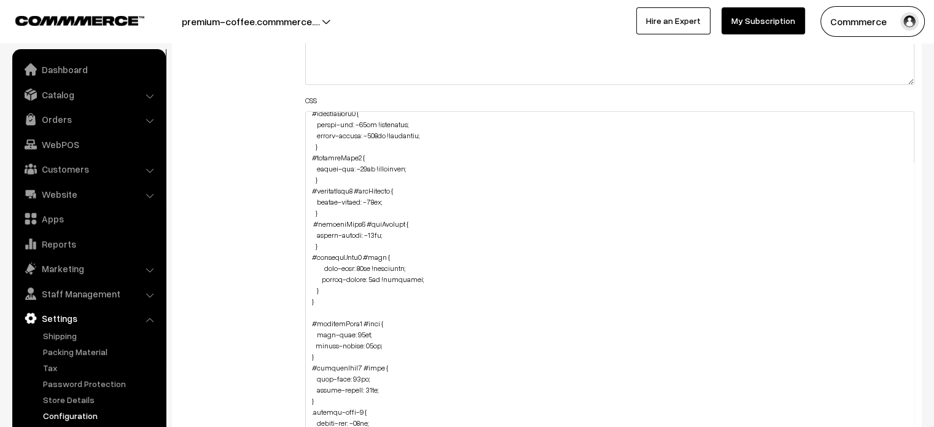
click at [282, 275] on div "Additional HTML/JS/CSS" at bounding box center [233, 280] width 126 height 726
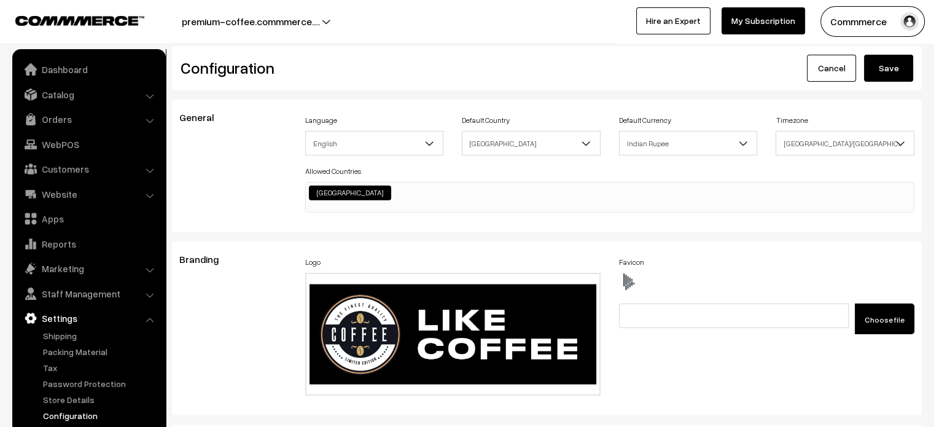
scroll to position [0, 0]
click at [883, 66] on button "Save" at bounding box center [888, 68] width 49 height 27
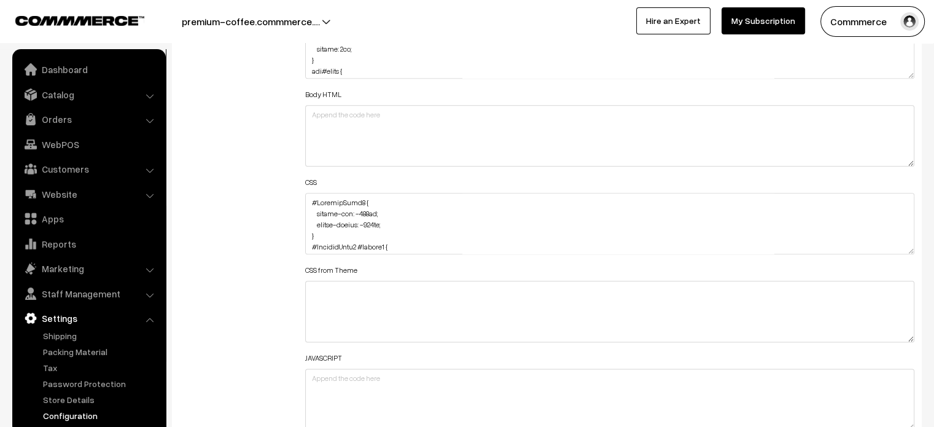
scroll to position [1439, 0]
drag, startPoint x: 911, startPoint y: 246, endPoint x: 916, endPoint y: 456, distance: 209.4
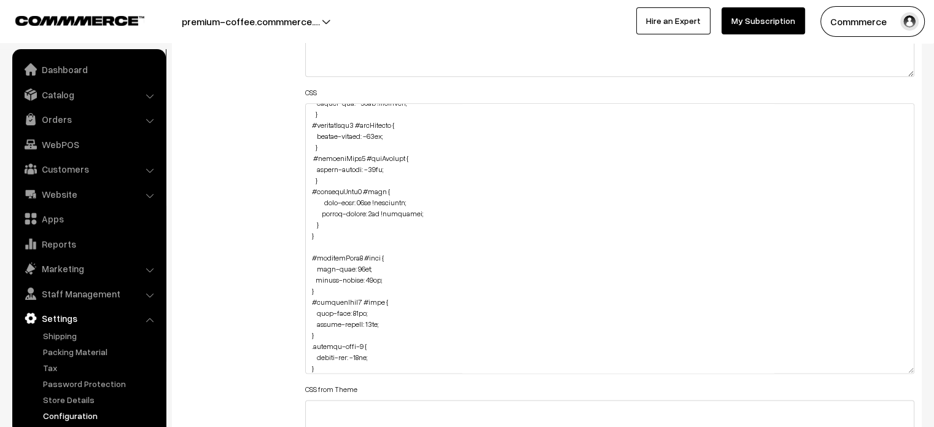
scroll to position [318, 0]
click at [334, 230] on textarea at bounding box center [610, 238] width 610 height 270
click at [334, 226] on textarea at bounding box center [610, 238] width 610 height 270
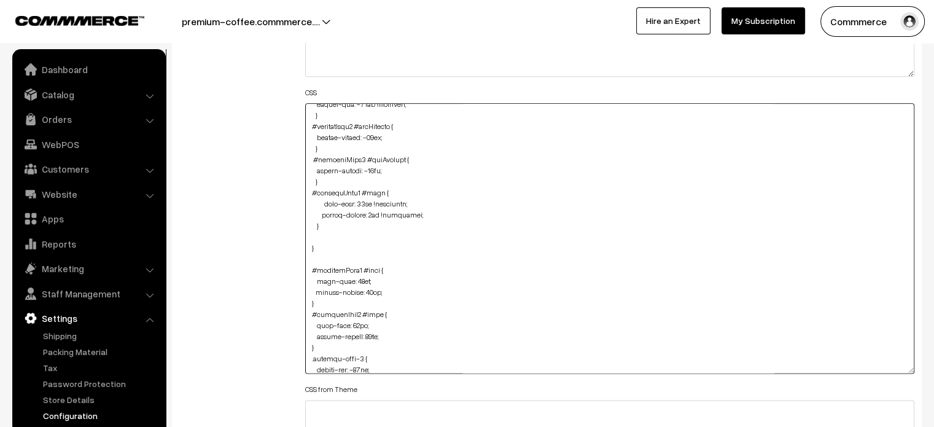
paste textarea "#productType4 .pCard-rating-review { margin-bottom: 6px !important; }"
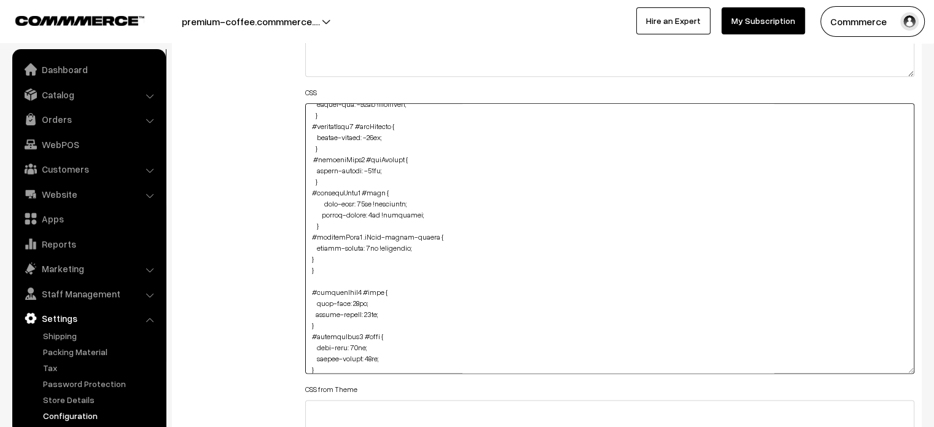
click at [309, 257] on textarea at bounding box center [610, 238] width 610 height 270
type textarea "#ProductType5 { margin-top: -110px; margin-bottom: -110px; } #ProductType5 #but…"
click at [247, 250] on div "Additional HTML/JS/CSS" at bounding box center [233, 233] width 126 height 648
click at [247, 239] on div "Additional HTML/JS/CSS" at bounding box center [233, 233] width 126 height 648
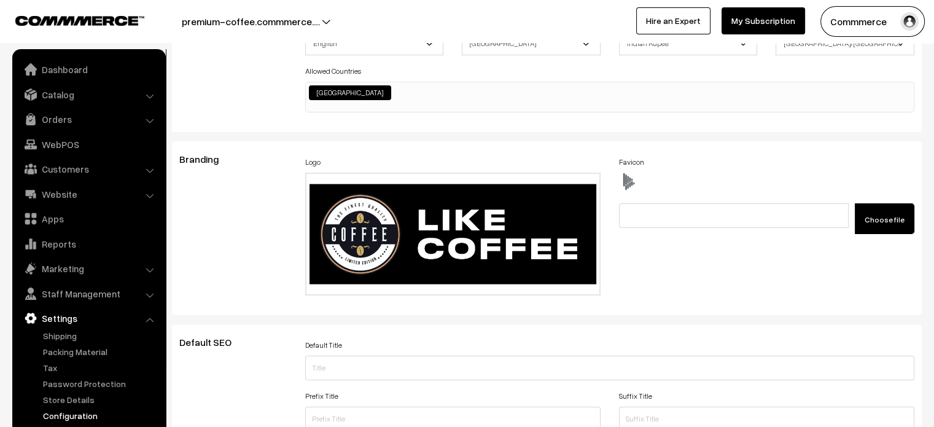
scroll to position [0, 0]
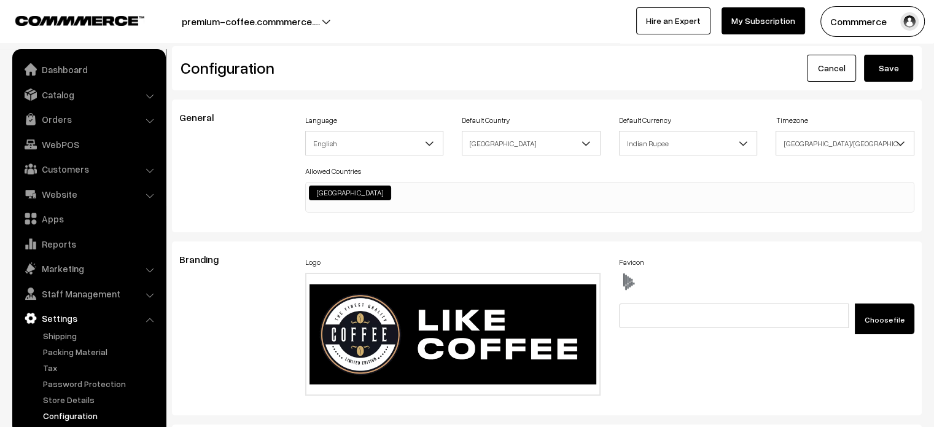
click at [887, 58] on button "Save" at bounding box center [888, 68] width 49 height 27
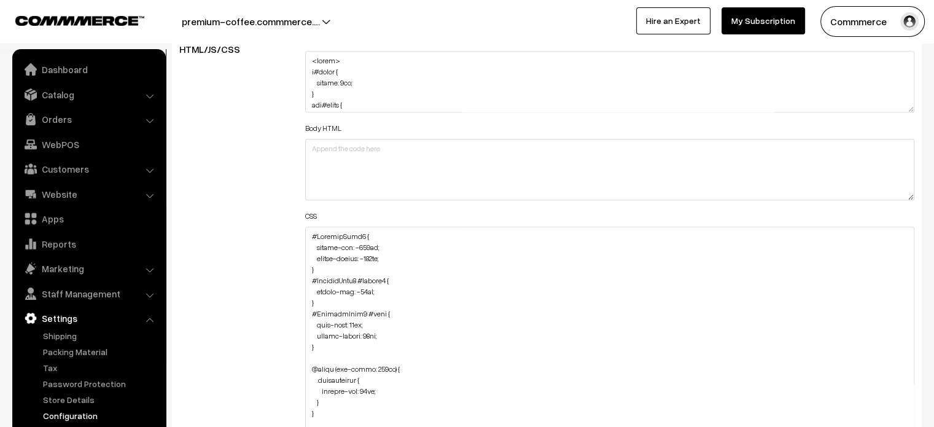
drag, startPoint x: 907, startPoint y: 282, endPoint x: 939, endPoint y: 456, distance: 175.9
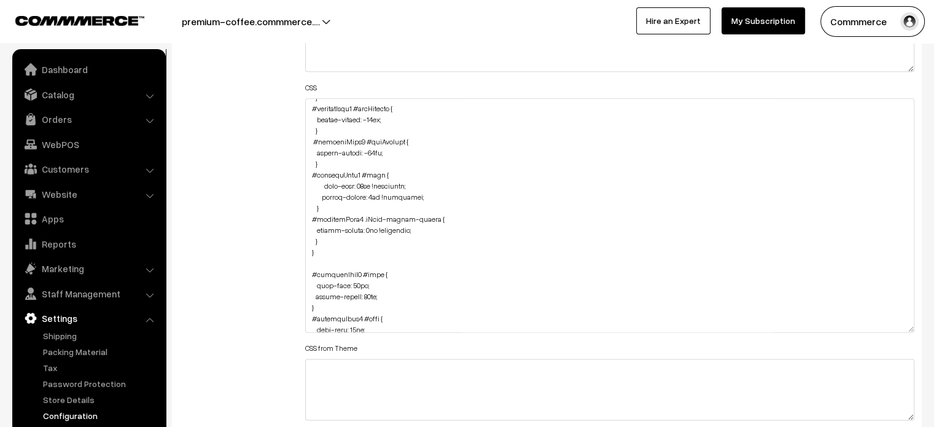
scroll to position [330, 0]
click at [327, 239] on textarea at bounding box center [610, 215] width 610 height 234
paste textarea "#productType4 #price { margin-bottom: 10px !important; }"
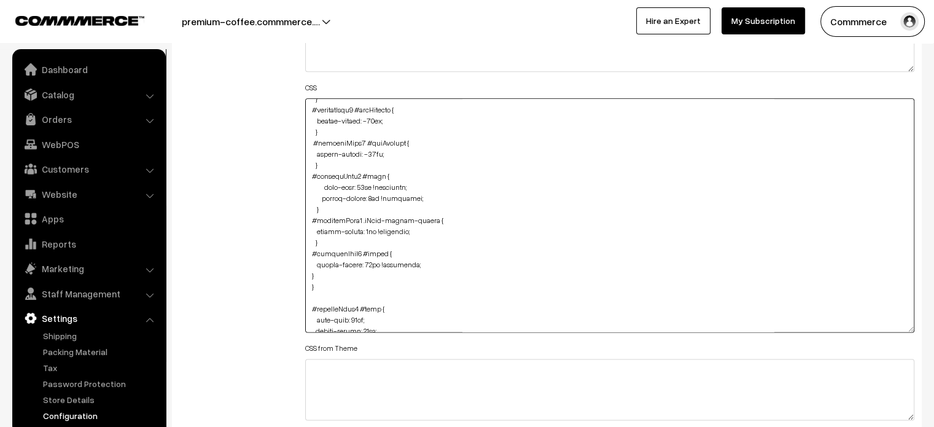
click at [309, 272] on textarea at bounding box center [610, 215] width 610 height 234
type textarea "#ProductType5 { margin-top: -110px; margin-bottom: -110px; } #ProductType5 #but…"
click at [266, 261] on div "Additional HTML/JS/CSS" at bounding box center [233, 210] width 126 height 612
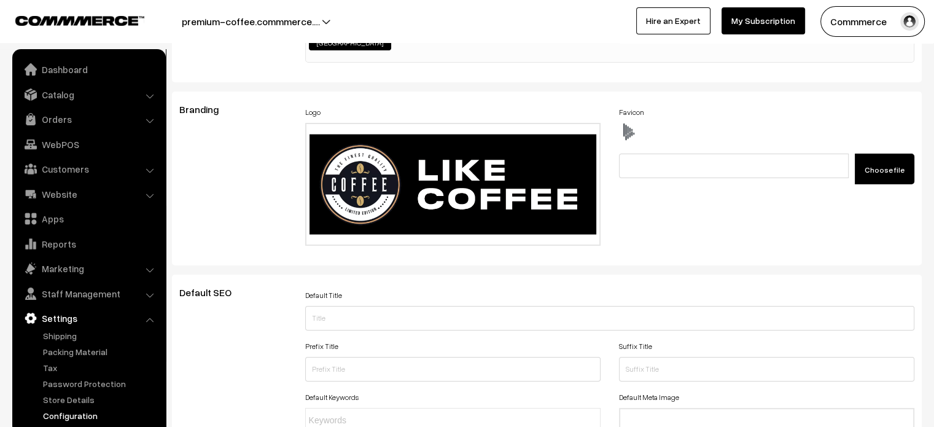
scroll to position [0, 0]
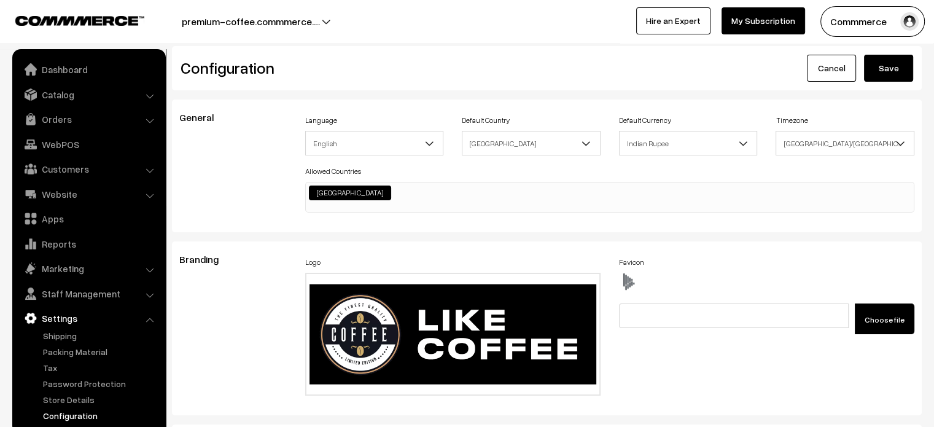
click at [896, 63] on button "Save" at bounding box center [888, 68] width 49 height 27
